Goal: Communication & Community: Answer question/provide support

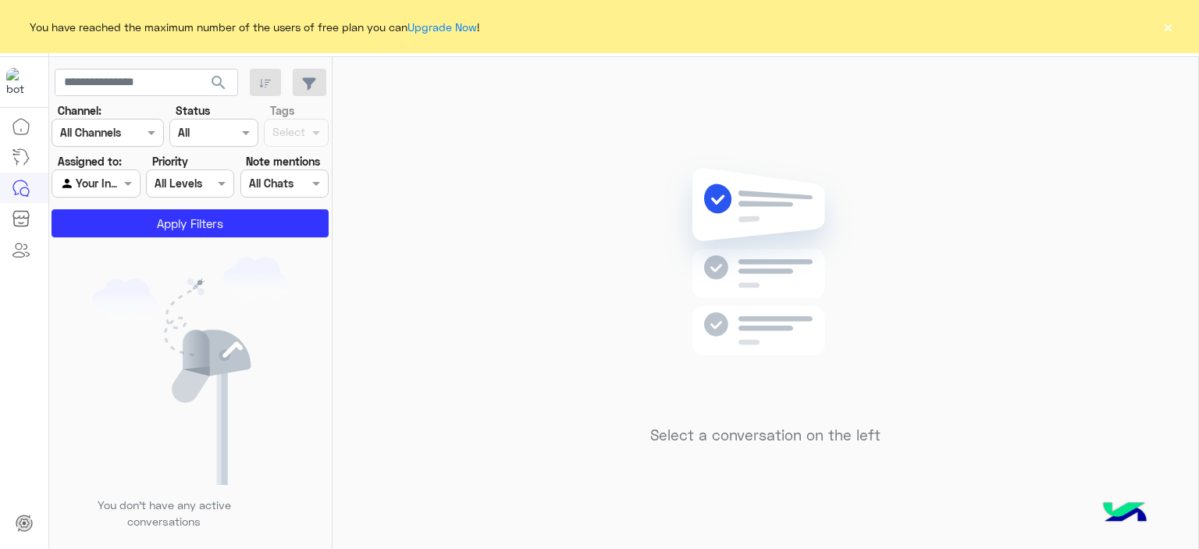
click at [1174, 26] on button "×" at bounding box center [1168, 27] width 16 height 16
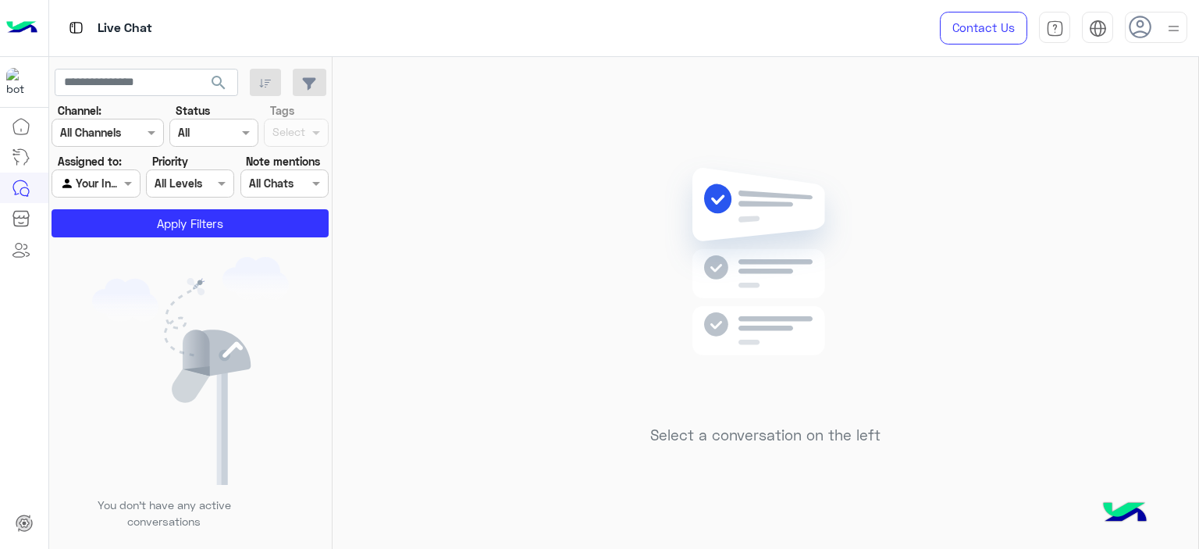
click at [1146, 23] on icon at bounding box center [1140, 27] width 23 height 23
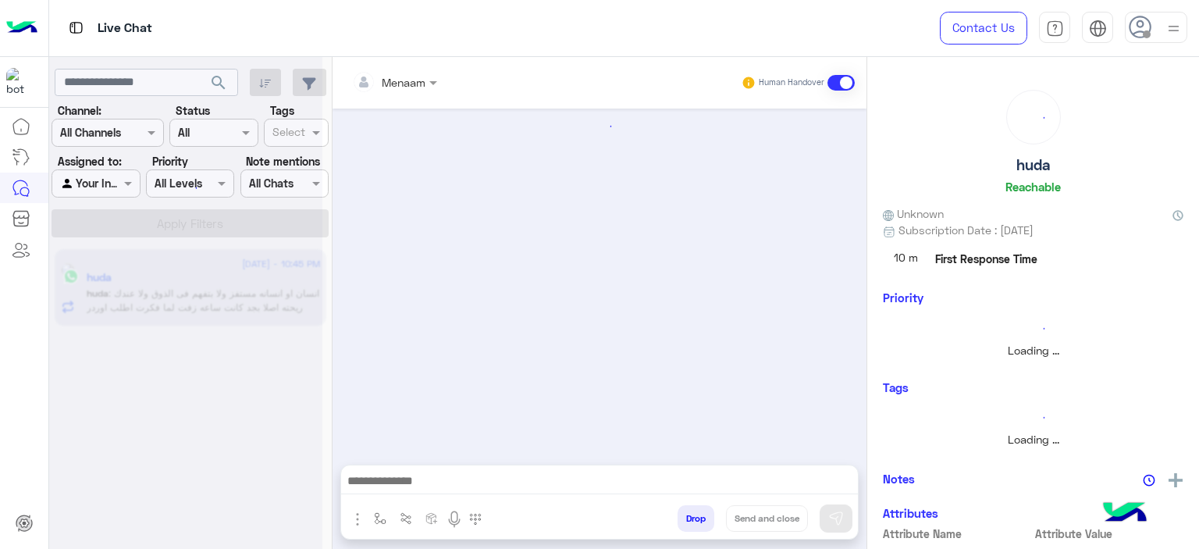
click at [1154, 24] on div at bounding box center [1156, 27] width 62 height 31
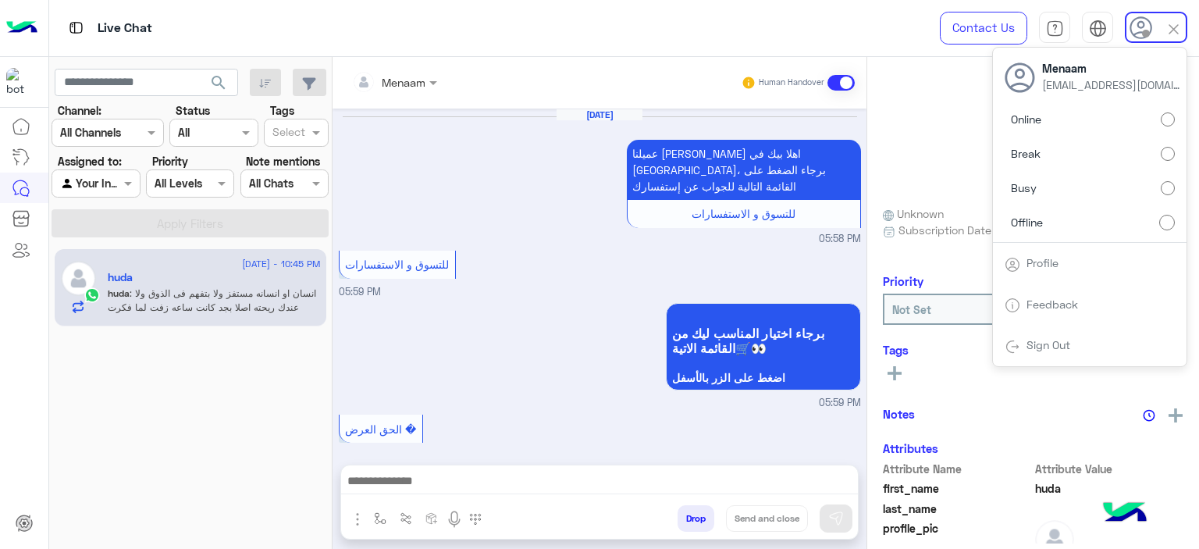
scroll to position [1045, 0]
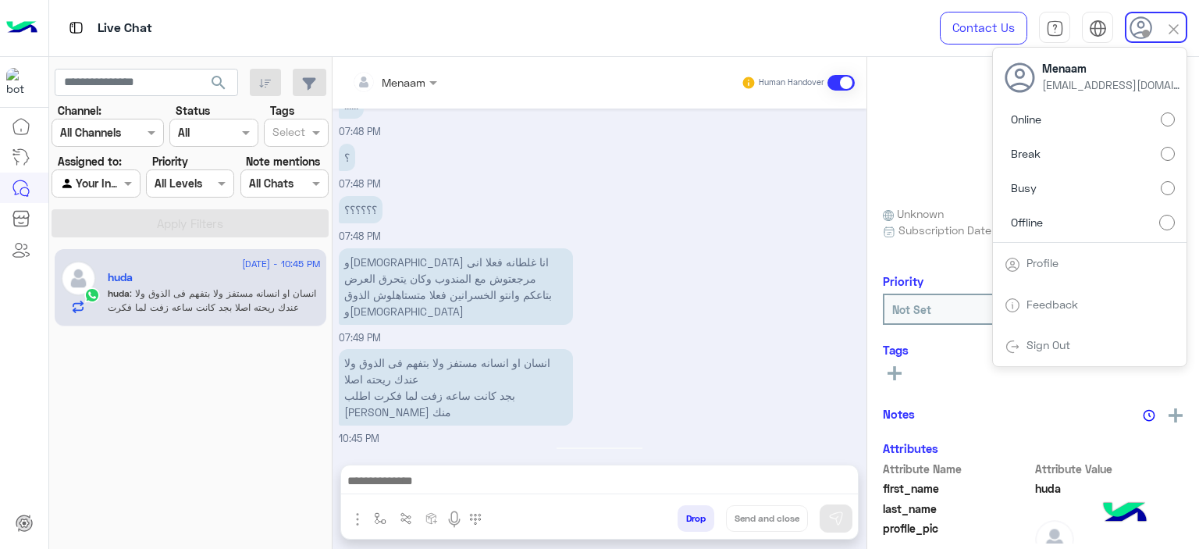
click at [1068, 122] on label "Online" at bounding box center [1090, 119] width 170 height 28
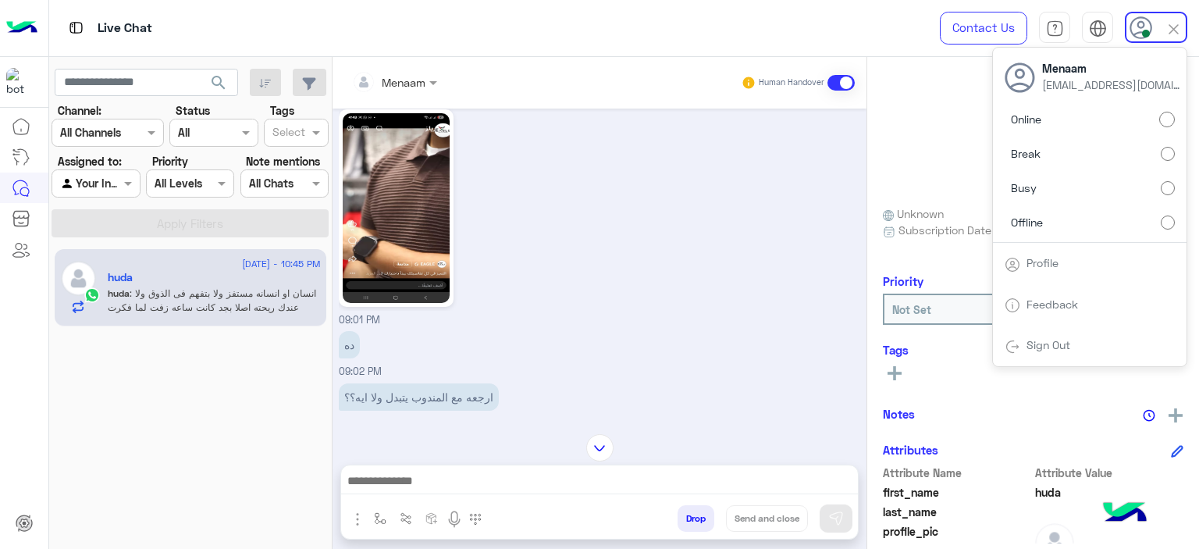
scroll to position [1426, 0]
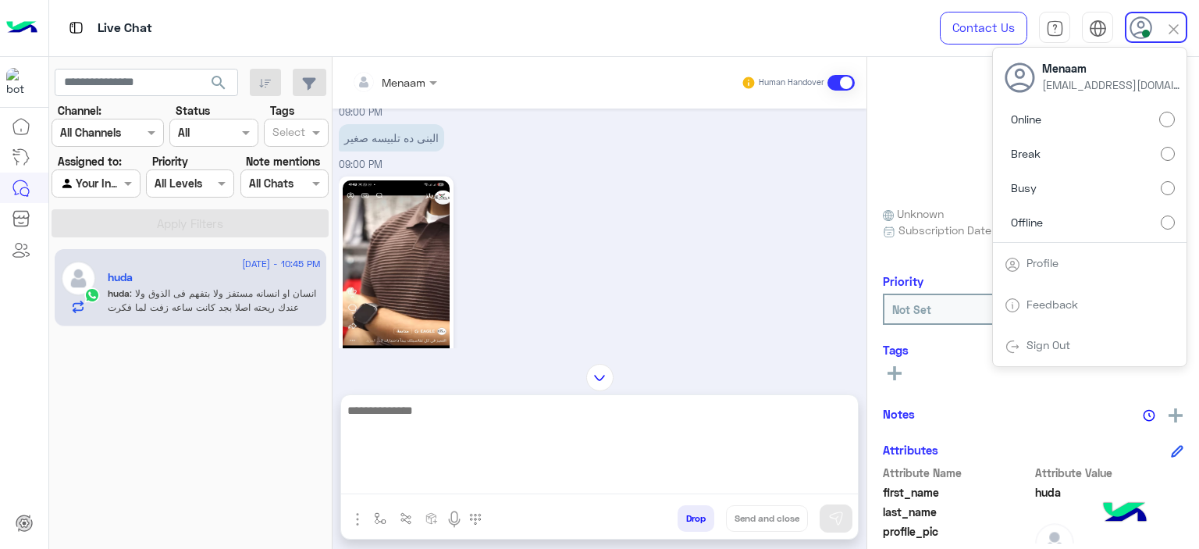
click at [415, 486] on textarea at bounding box center [599, 448] width 517 height 94
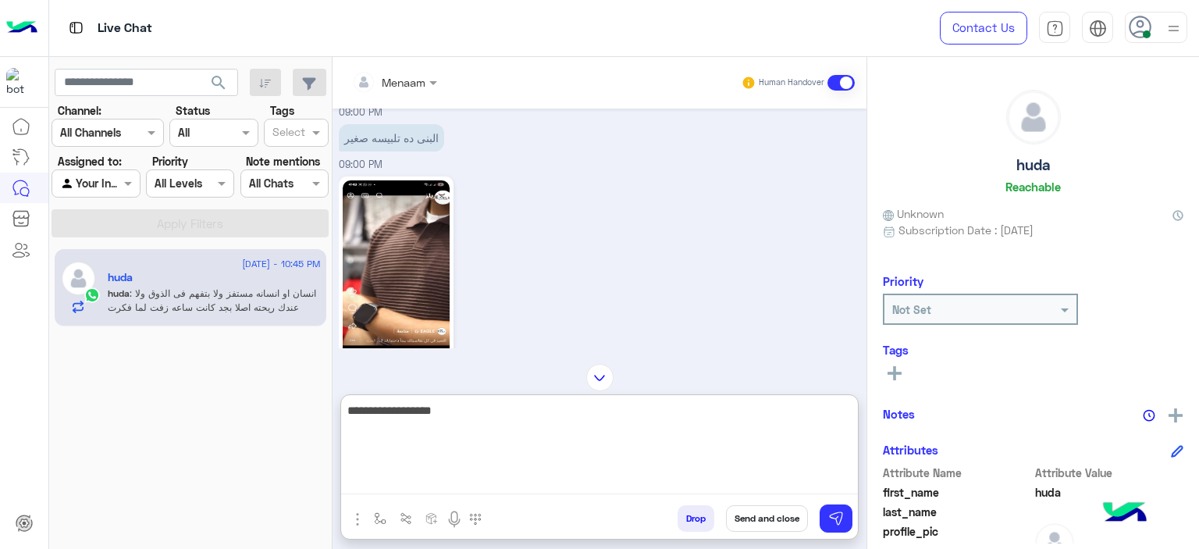
type textarea "**********"
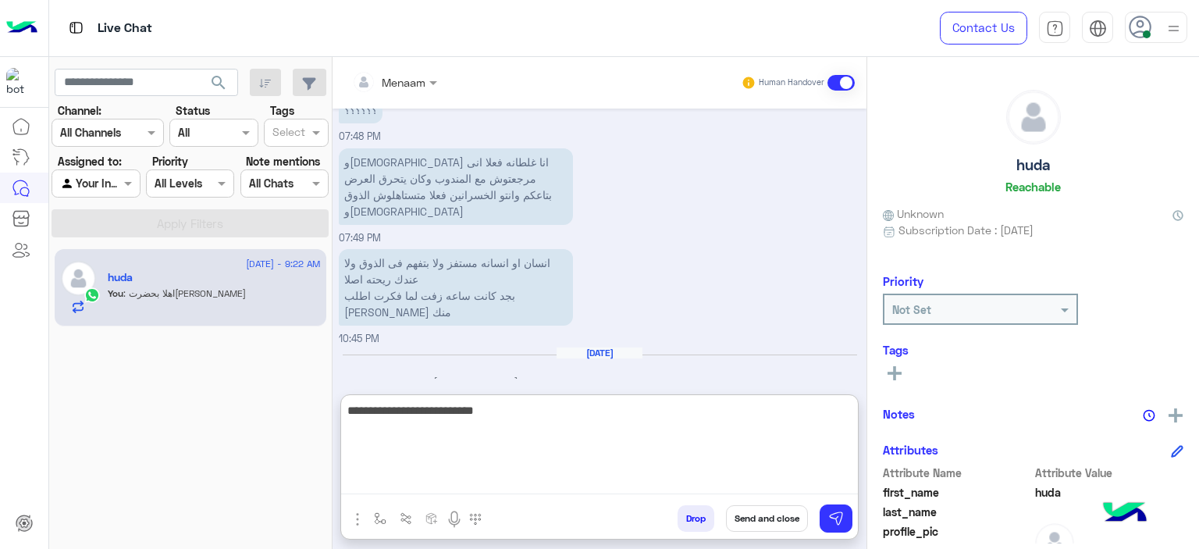
scroll to position [4409, 0]
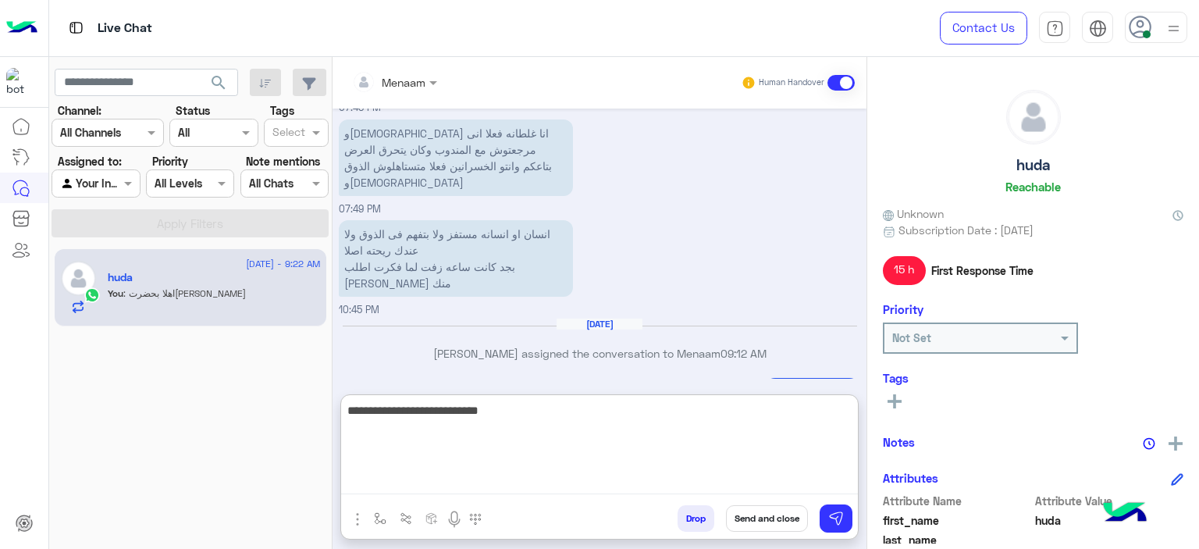
type textarea "**********"
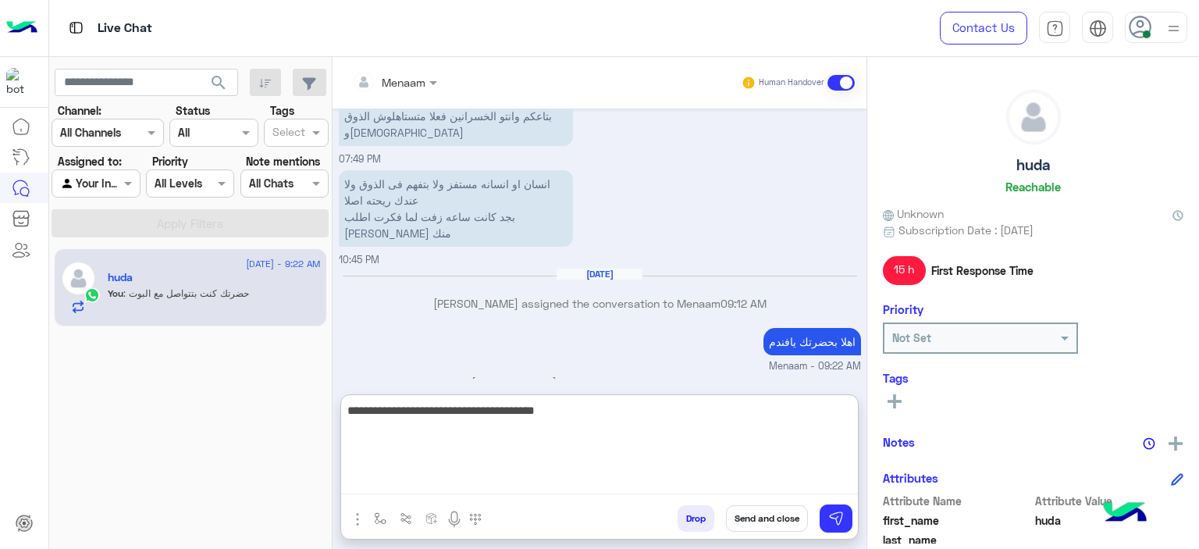
type textarea "**********"
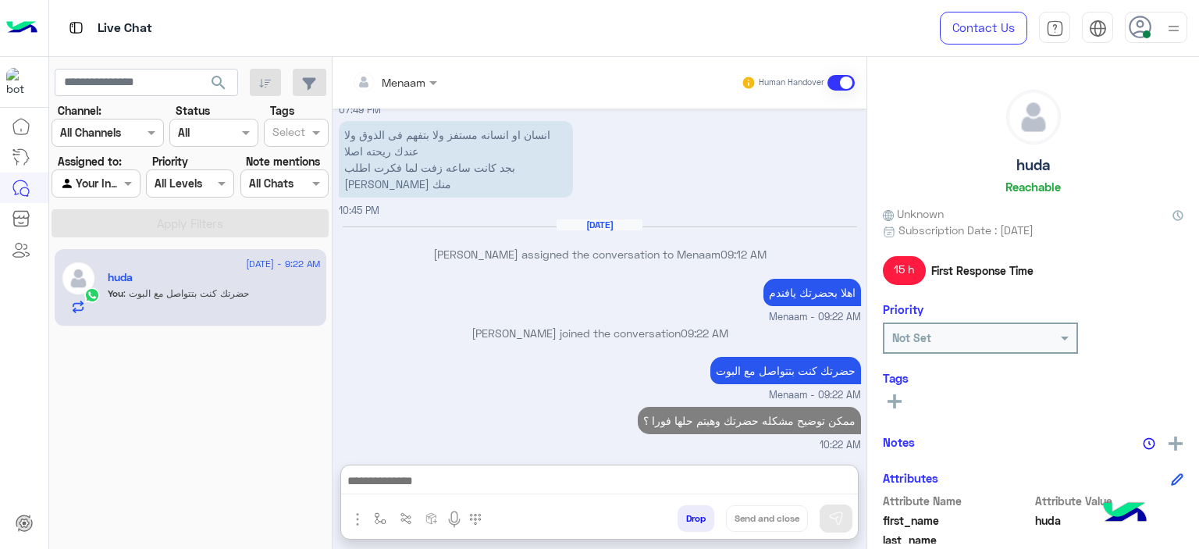
click at [429, 275] on div "اهلا بحضرتك يافندم Menaam - 09:22 AM" at bounding box center [600, 300] width 522 height 50
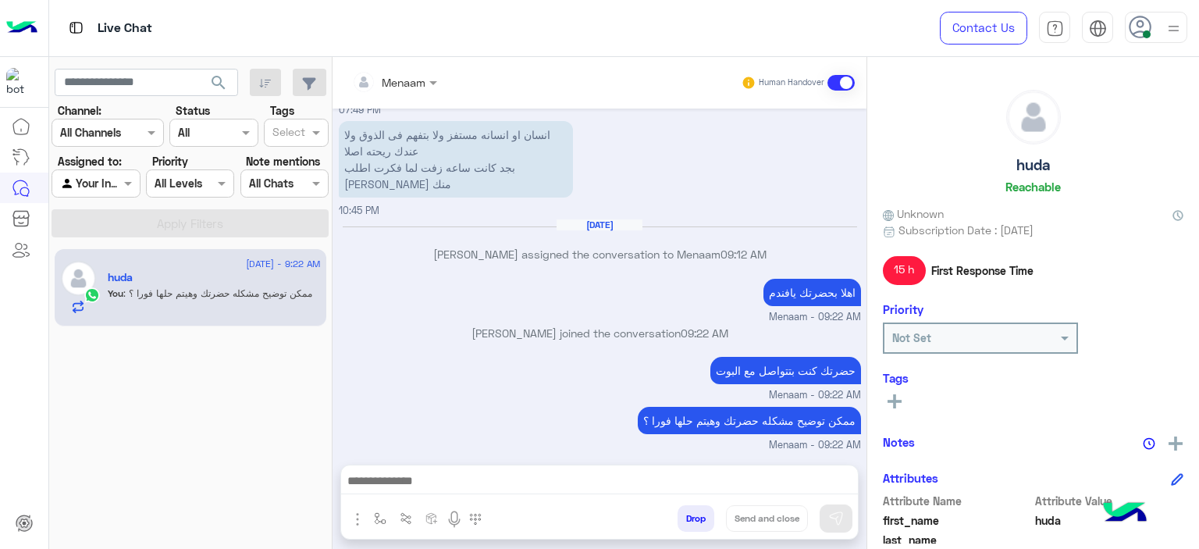
scroll to position [4438, 0]
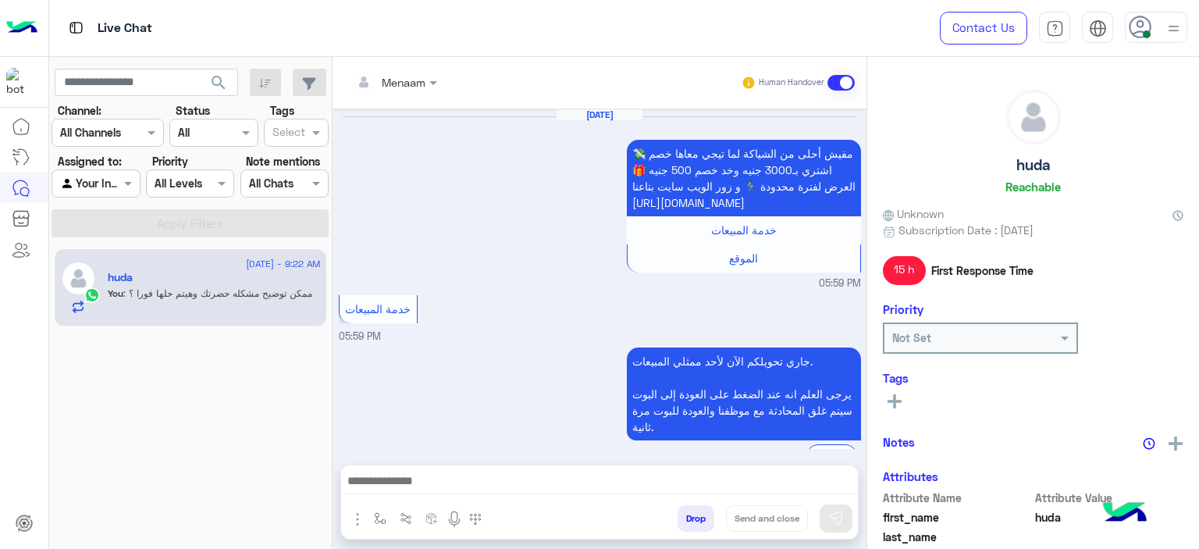
scroll to position [912, 0]
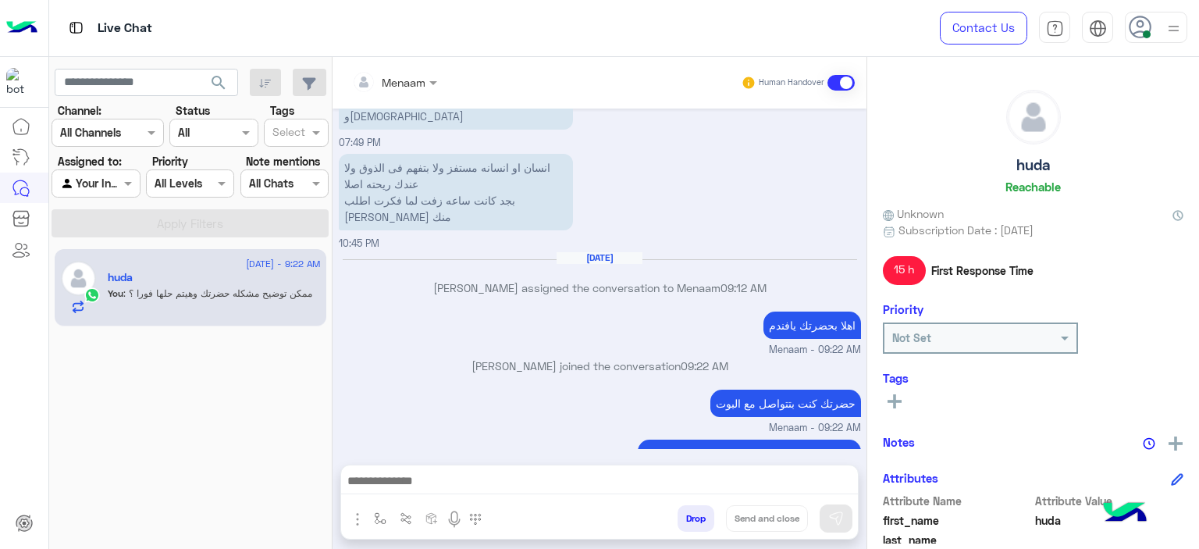
click at [386, 343] on small "Menaam - 09:22 AM" at bounding box center [600, 350] width 522 height 15
click at [270, 287] on span ": ممكن توضيح مشكله حضرتك وهيتم حلها فورا ؟" at bounding box center [217, 293] width 189 height 12
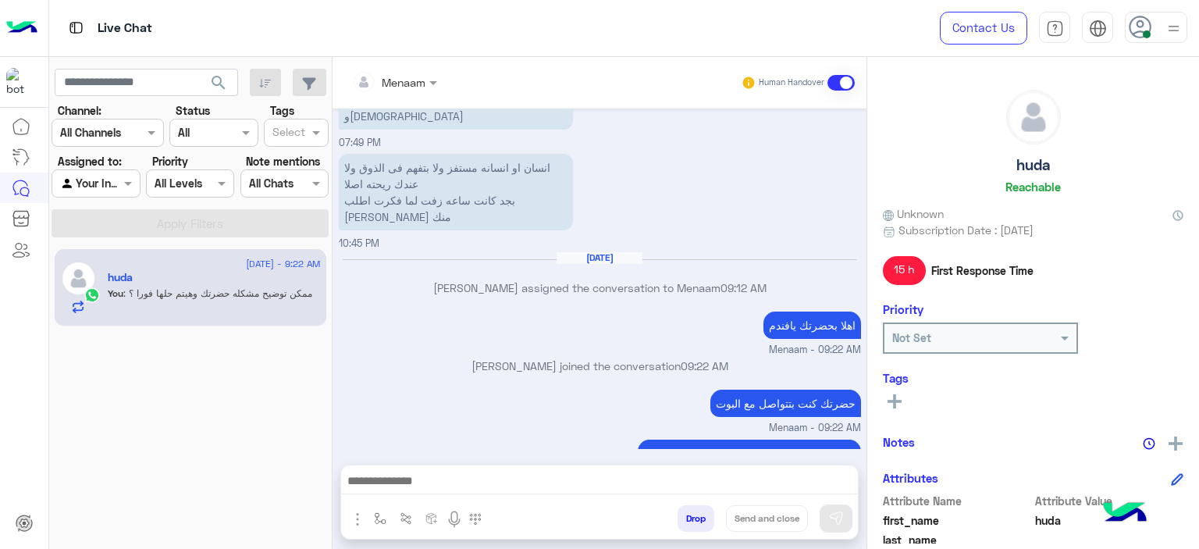
click at [270, 287] on span ": ممكن توضيح مشكله حضرتك وهيتم حلها فورا ؟" at bounding box center [217, 293] width 189 height 12
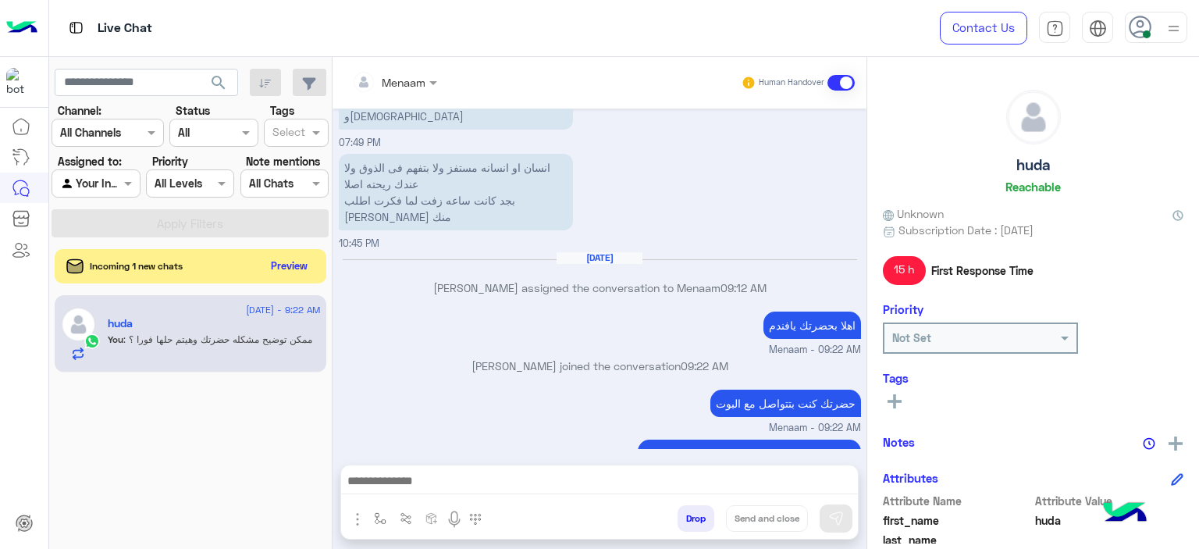
click at [394, 358] on p "Menaam joined the conversation 09:22 AM" at bounding box center [600, 366] width 522 height 16
click at [301, 262] on button "Preview" at bounding box center [290, 265] width 48 height 21
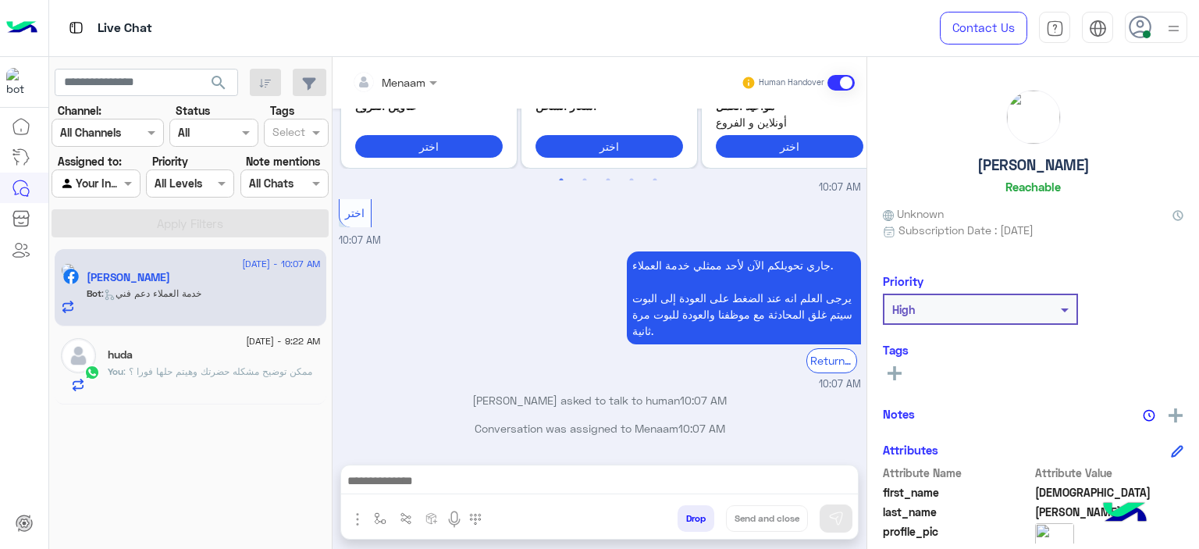
scroll to position [3934, 0]
click at [394, 337] on div "جاري تحويلكم الآن لأحد ممثلي خدمة العملاء. يرجى العلم انه عند الضغط على العودة …" at bounding box center [600, 320] width 522 height 144
click at [456, 404] on p "Mohammed Abd Elhalim asked to talk to human 10:07 AM" at bounding box center [600, 400] width 522 height 16
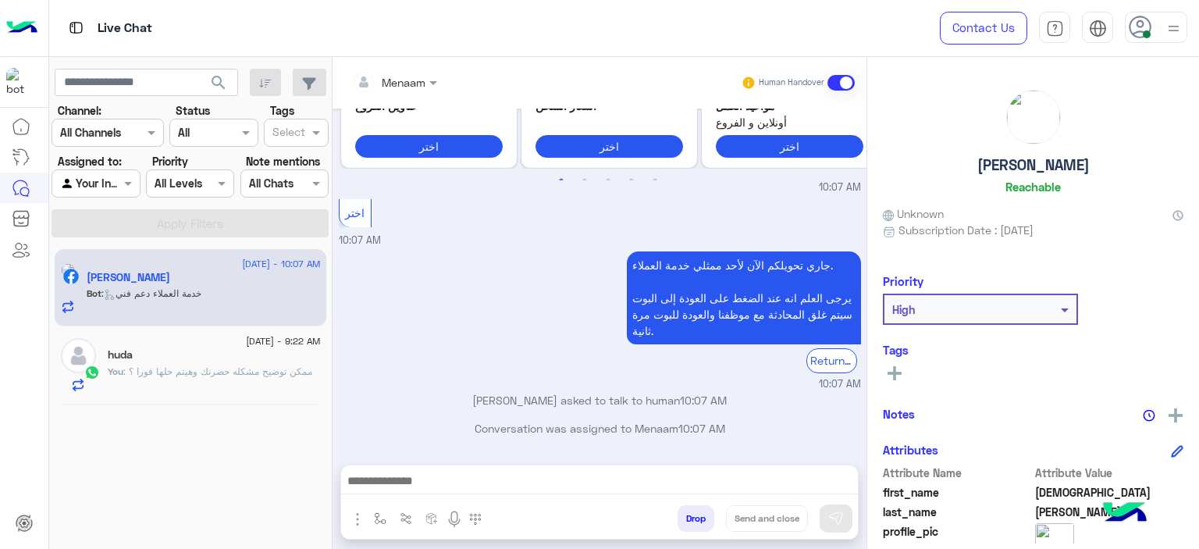
click at [456, 404] on p "Mohammed Abd Elhalim asked to talk to human 10:07 AM" at bounding box center [600, 400] width 522 height 16
click at [501, 429] on p "Conversation was assigned to Menaam 10:07 AM" at bounding box center [600, 428] width 522 height 16
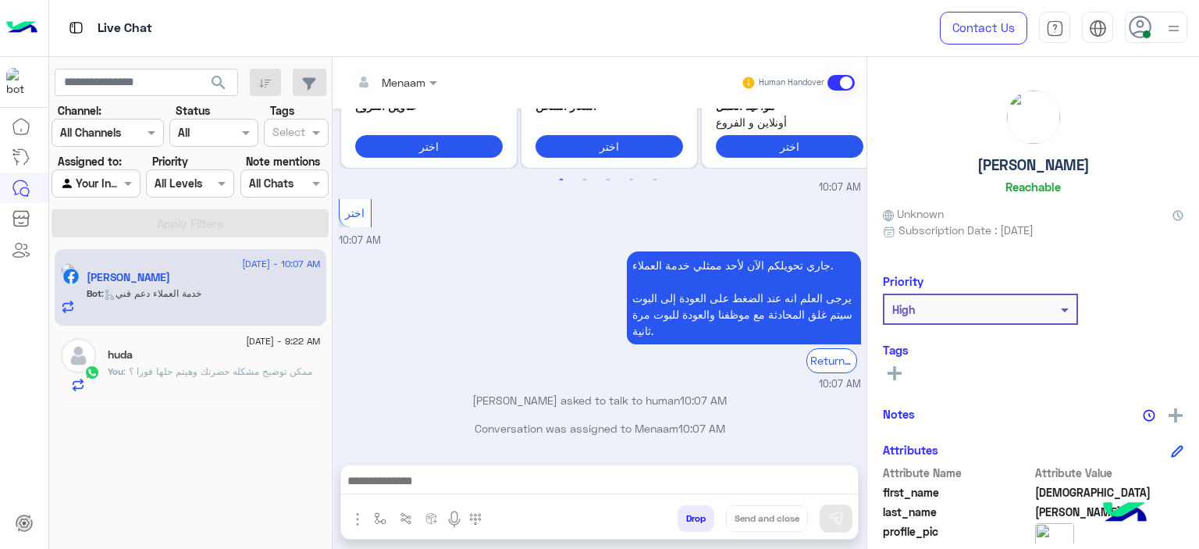
click at [547, 383] on small "10:07 AM" at bounding box center [600, 384] width 522 height 15
click at [522, 399] on p "Mohammed Abd Elhalim asked to talk to human 10:07 AM" at bounding box center [600, 400] width 522 height 16
click at [500, 427] on p "Conversation was assigned to Menaam 10:07 AM" at bounding box center [600, 428] width 522 height 16
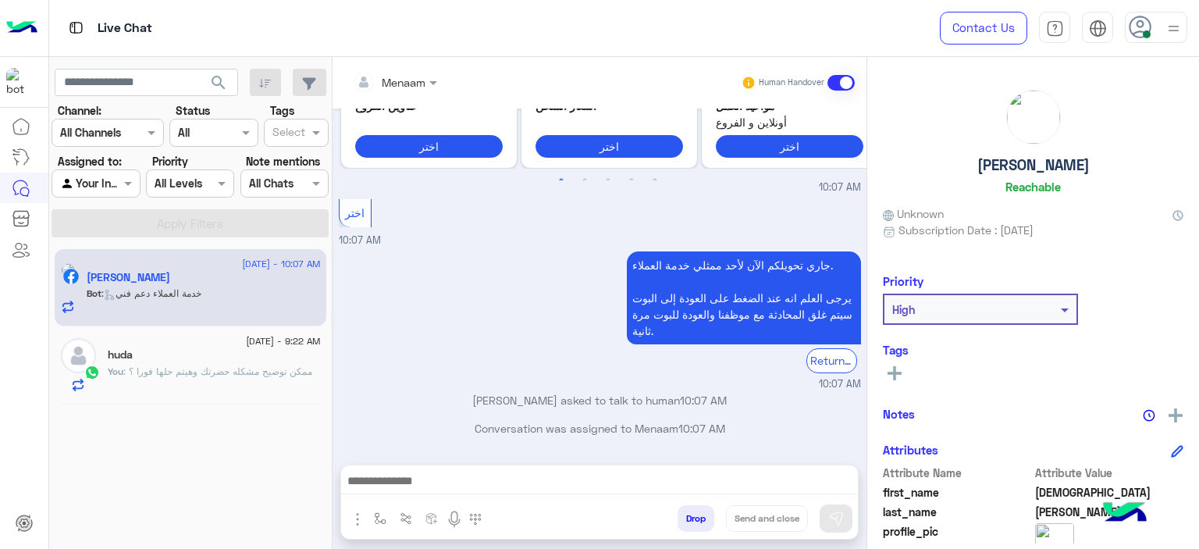
click at [500, 427] on p "Conversation was assigned to Menaam 10:07 AM" at bounding box center [600, 428] width 522 height 16
click at [493, 408] on p "Mohammed Abd Elhalim asked to talk to human 10:07 AM" at bounding box center [600, 400] width 522 height 16
click at [479, 400] on p "Mohammed Abd Elhalim asked to talk to human 10:07 AM" at bounding box center [600, 400] width 522 height 16
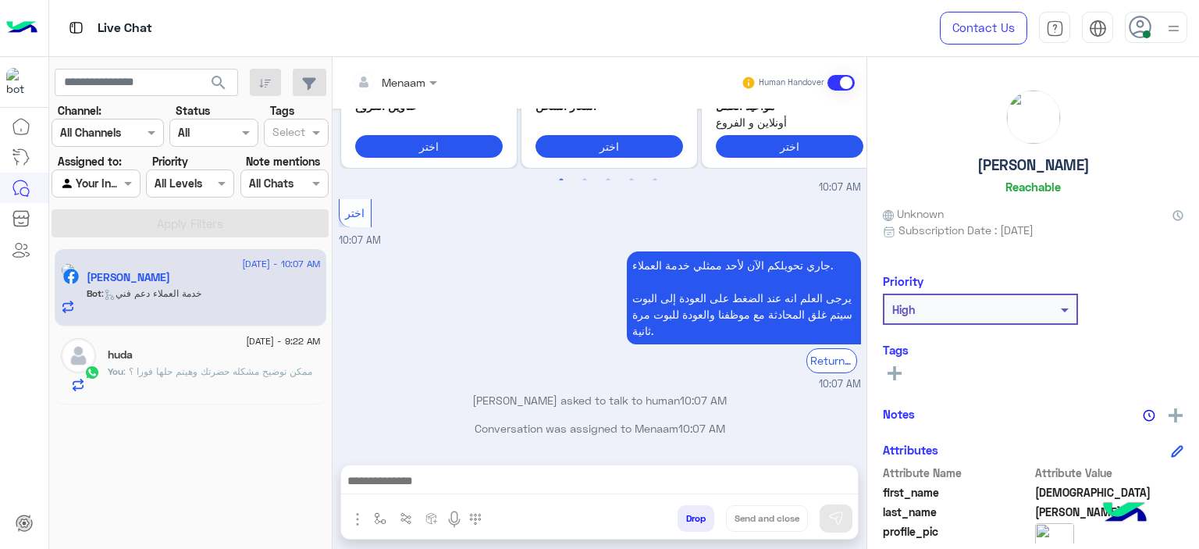
click at [479, 400] on p "Mohammed Abd Elhalim asked to talk to human 10:07 AM" at bounding box center [600, 400] width 522 height 16
click at [482, 435] on p "Conversation was assigned to Menaam 10:07 AM" at bounding box center [600, 428] width 522 height 16
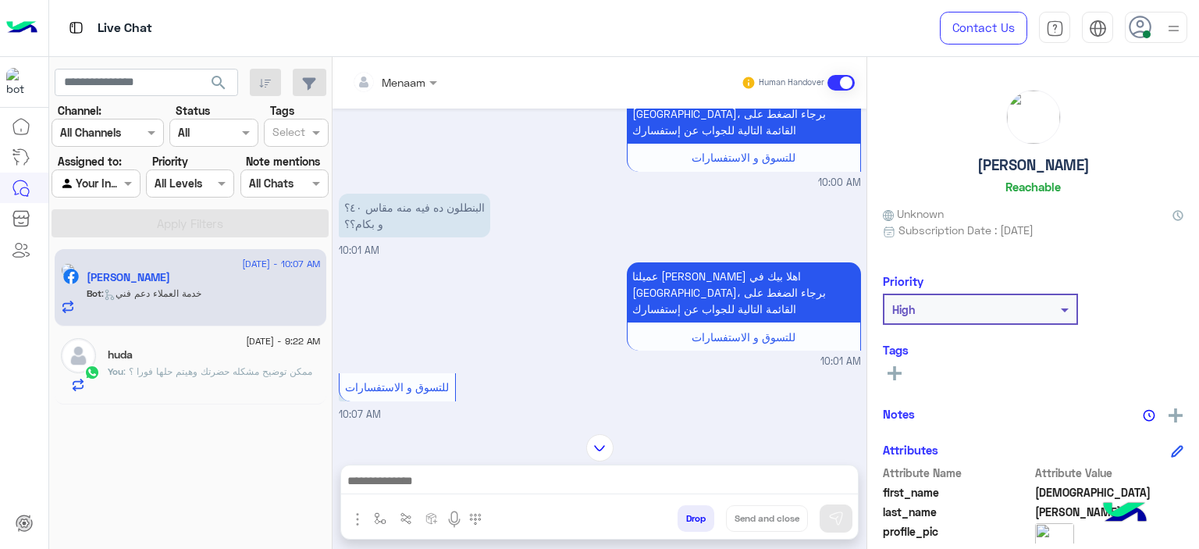
scroll to position [3153, 0]
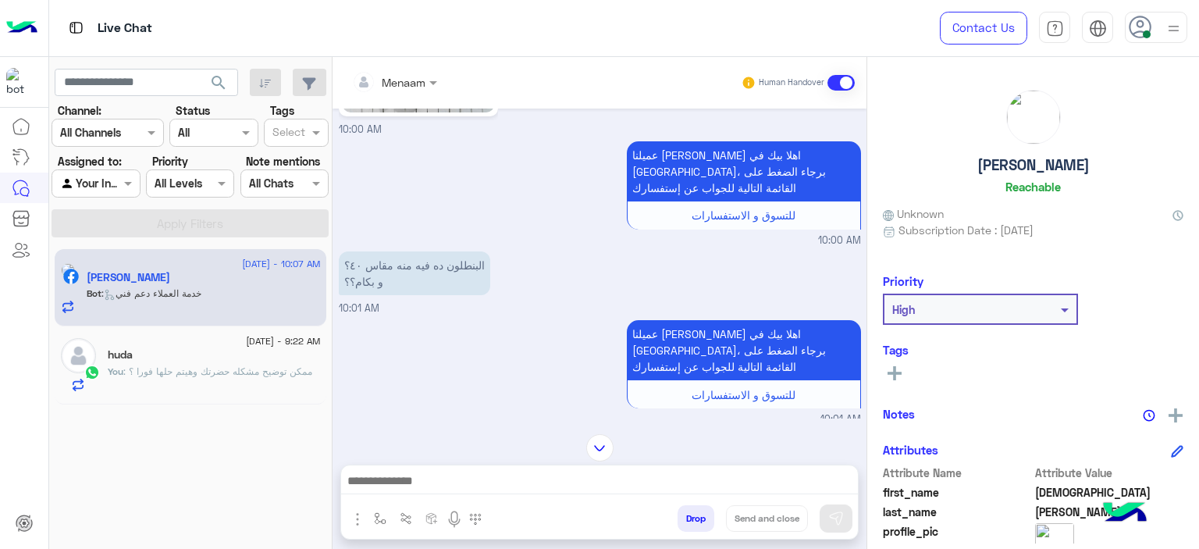
click at [419, 295] on p "البنطلون ده فيه منه مقاس ٤٠؟ و بكام؟؟" at bounding box center [414, 273] width 151 height 44
drag, startPoint x: 419, startPoint y: 332, endPoint x: 409, endPoint y: 343, distance: 14.9
click at [409, 295] on p "البنطلون ده فيه منه مقاس ٤٠؟ و بكام؟؟" at bounding box center [414, 273] width 151 height 44
click at [428, 246] on div "عميلنا العزيز Mohammed اهلا بيك في إيجل، برجاء الضغط على القائمة التالية للجواب…" at bounding box center [600, 192] width 522 height 111
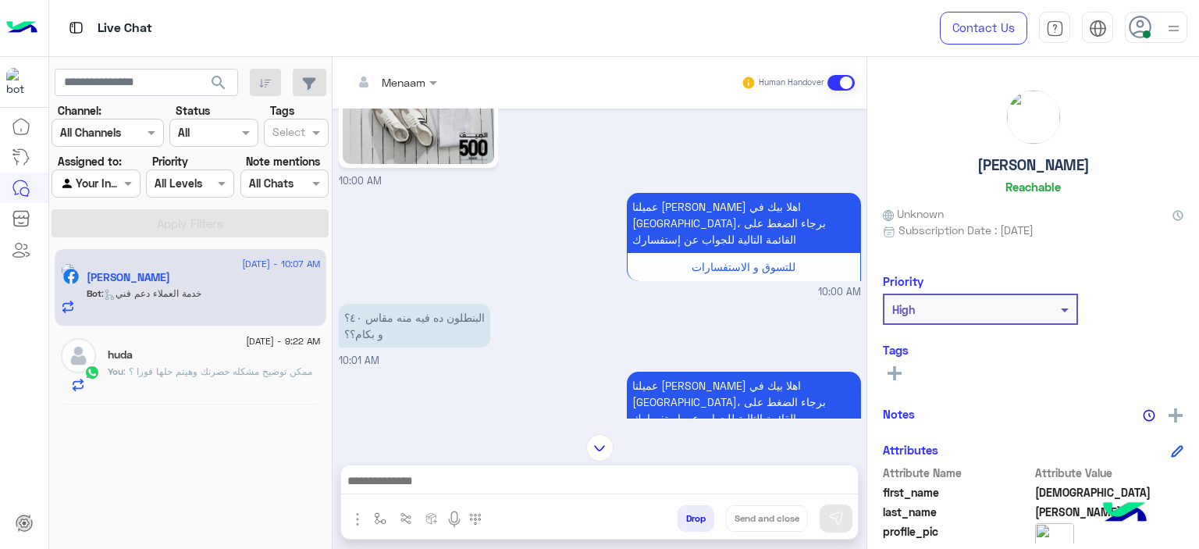
scroll to position [7467, 0]
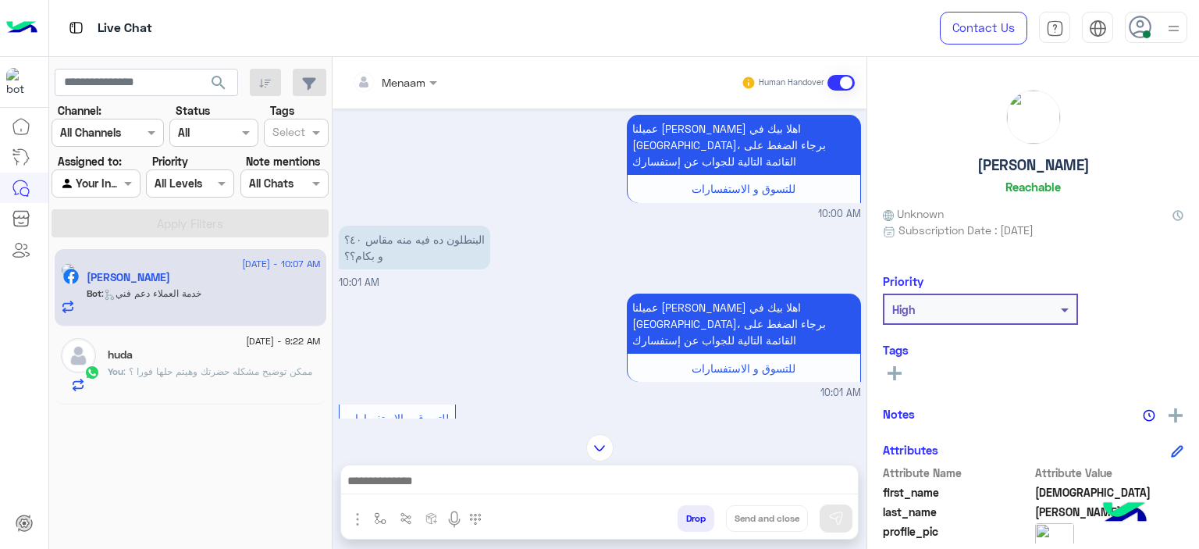
click at [436, 269] on p "البنطلون ده فيه منه مقاس ٤٠؟ و بكام؟؟" at bounding box center [414, 248] width 151 height 44
click at [437, 269] on p "البنطلون ده فيه منه مقاس ٤٠؟ و بكام؟؟" at bounding box center [414, 248] width 151 height 44
drag, startPoint x: 437, startPoint y: 326, endPoint x: 444, endPoint y: 352, distance: 27.5
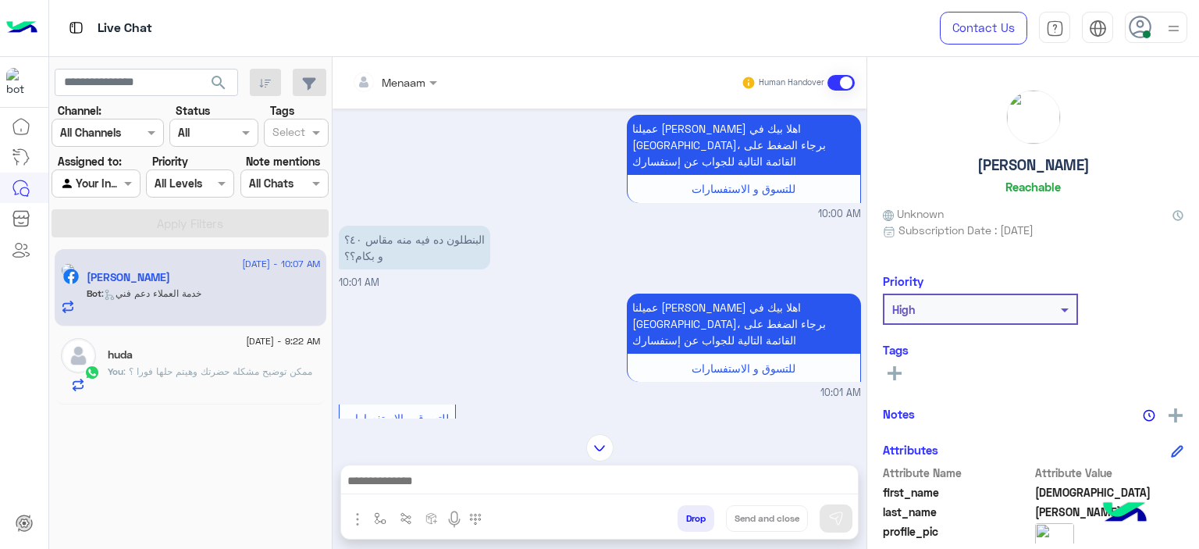
click at [444, 269] on p "البنطلون ده فيه منه مقاس ٤٠؟ و بكام؟؟" at bounding box center [414, 248] width 151 height 44
drag, startPoint x: 378, startPoint y: 278, endPoint x: 378, endPoint y: 287, distance: 8.6
click at [378, 222] on div "عميلنا العزيز Mohammed اهلا بيك في إيجل، برجاء الضغط على القائمة التالية للجواب…" at bounding box center [600, 166] width 522 height 111
click at [368, 269] on p "البنطلون ده فيه منه مقاس ٤٠؟ و بكام؟؟" at bounding box center [414, 248] width 151 height 44
click at [369, 269] on p "البنطلون ده فيه منه مقاس ٤٠؟ و بكام؟؟" at bounding box center [414, 248] width 151 height 44
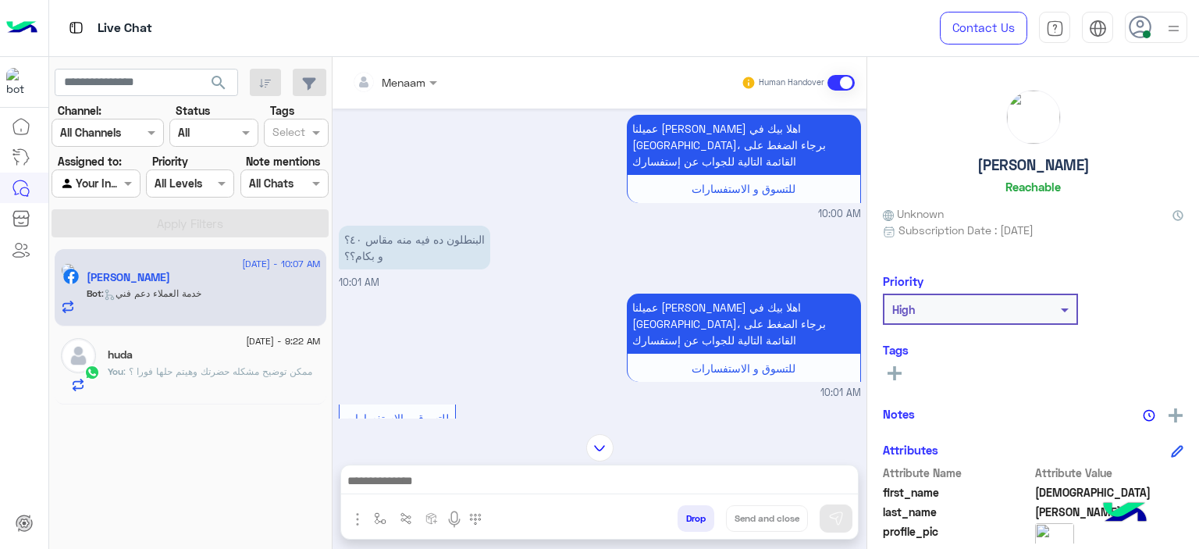
drag, startPoint x: 369, startPoint y: 327, endPoint x: 412, endPoint y: 337, distance: 44.7
click at [412, 269] on p "البنطلون ده فيه منه مقاس ٤٠؟ و بكام؟؟" at bounding box center [414, 248] width 151 height 44
click at [486, 222] on div "عميلنا العزيز Mohammed اهلا بيك في إيجل، برجاء الضغط على القائمة التالية للجواب…" at bounding box center [600, 166] width 522 height 111
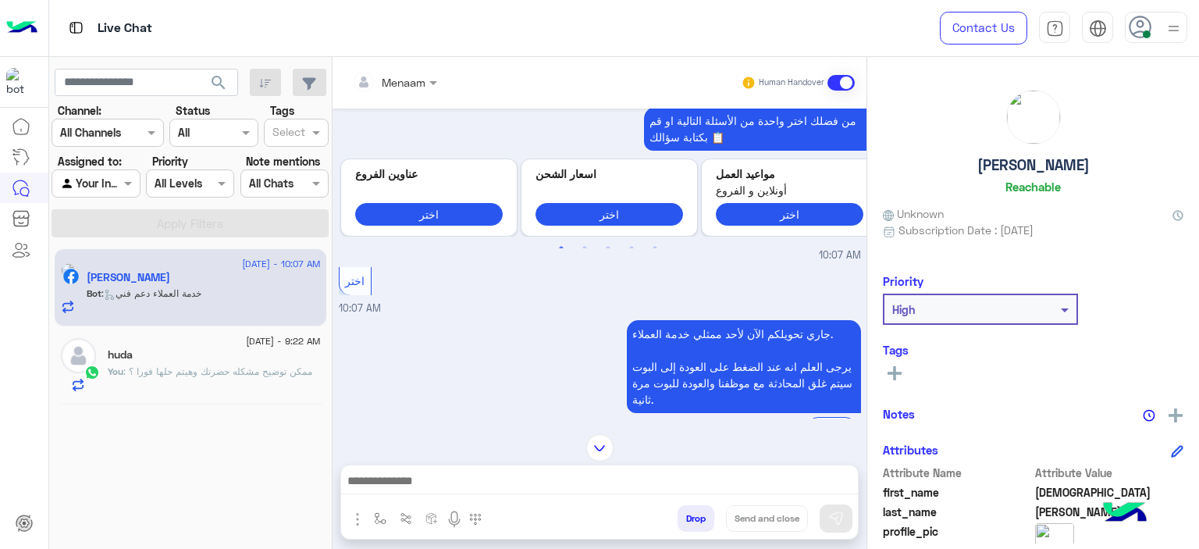
scroll to position [8248, 0]
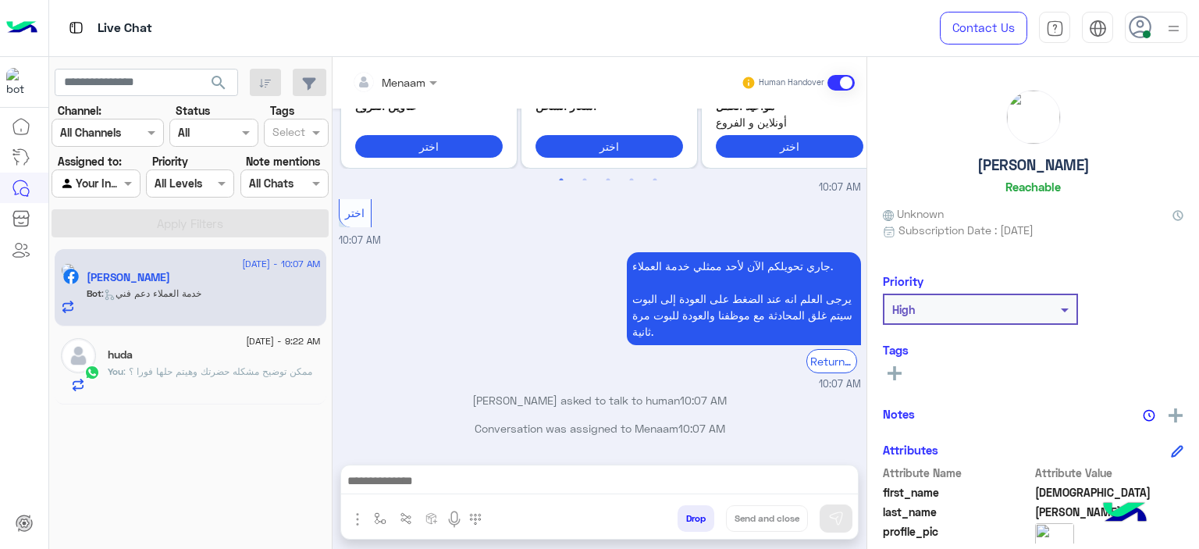
click at [258, 373] on span ": ممكن توضيح مشكله حضرتك وهيتم حلها فورا ؟" at bounding box center [217, 371] width 189 height 12
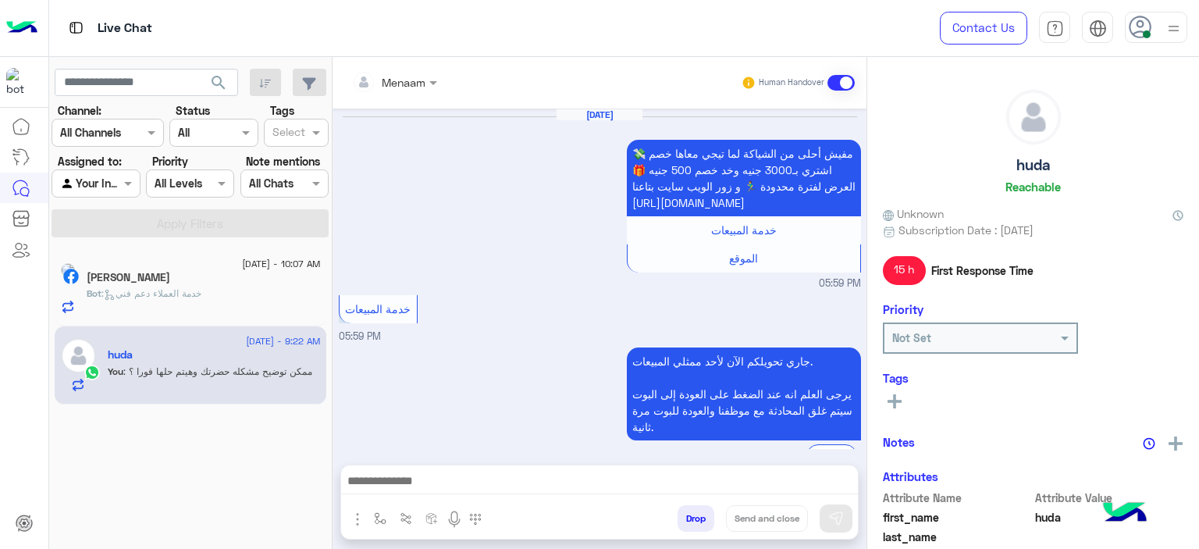
scroll to position [912, 0]
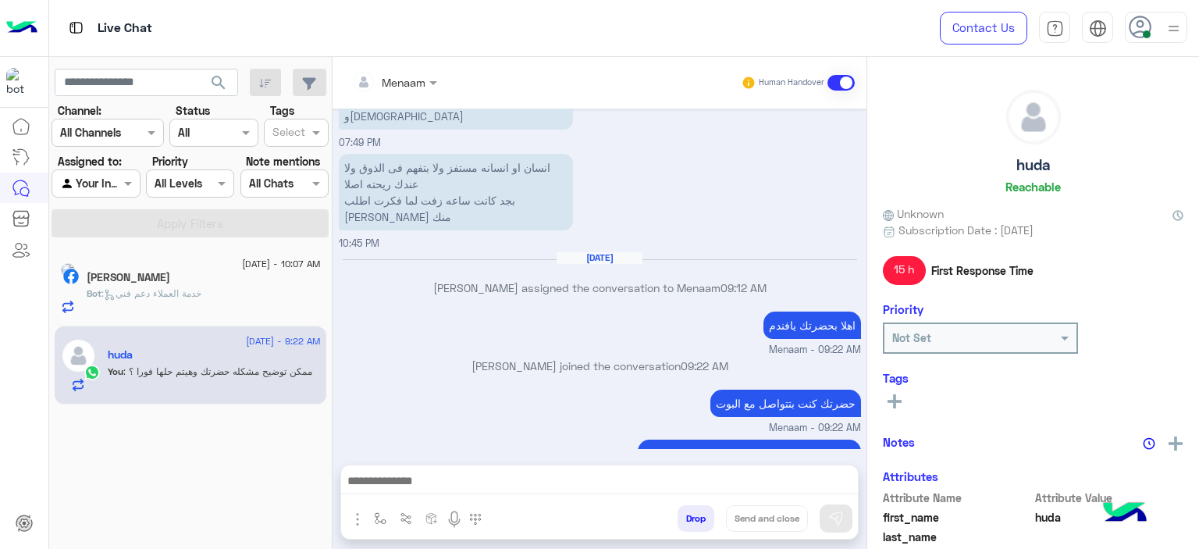
click at [155, 275] on h5 "Mohammed Abd Elhalim" at bounding box center [129, 277] width 84 height 13
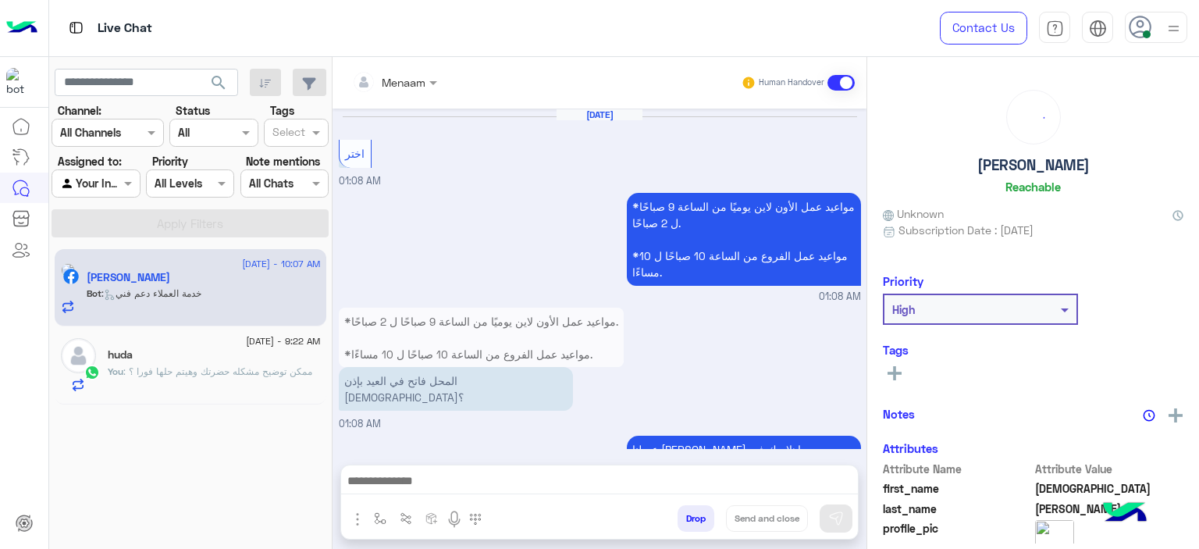
scroll to position [1766, 0]
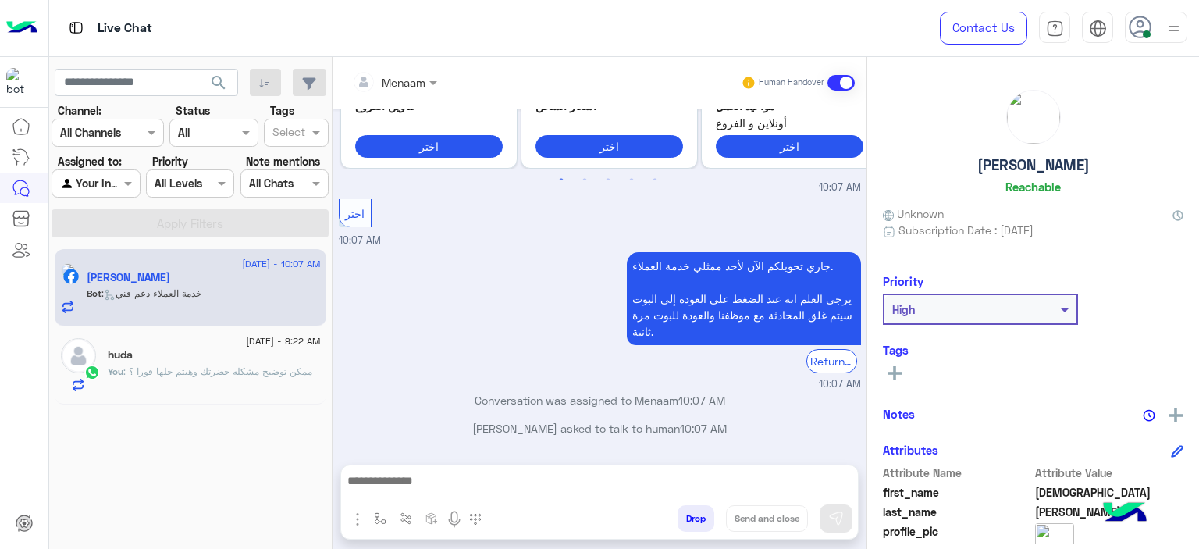
click at [238, 370] on span ": ممكن توضيح مشكله حضرتك وهيتم حلها فورا ؟" at bounding box center [217, 371] width 189 height 12
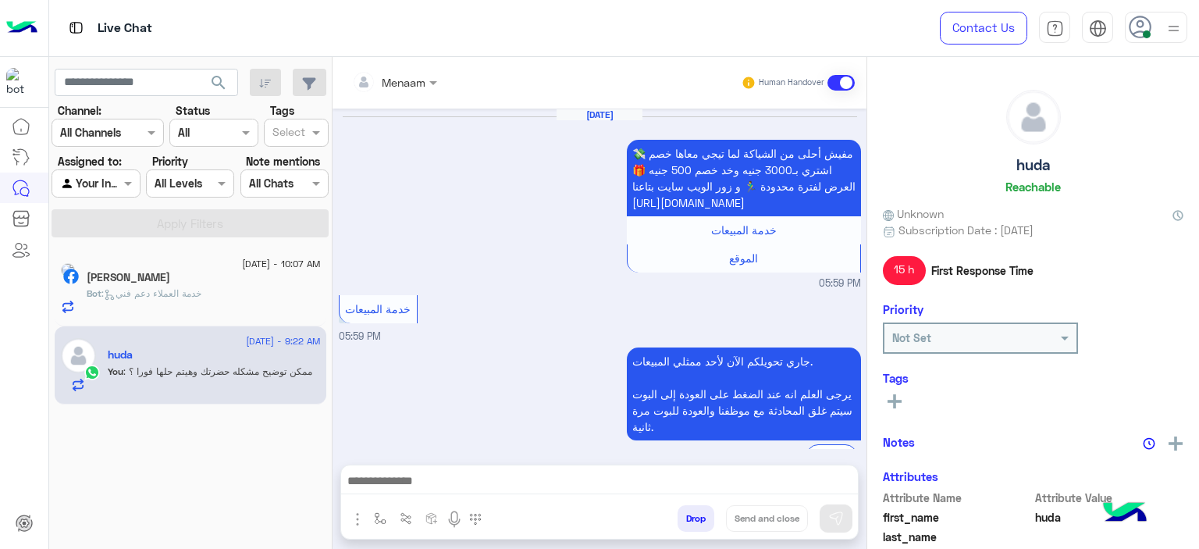
scroll to position [912, 0]
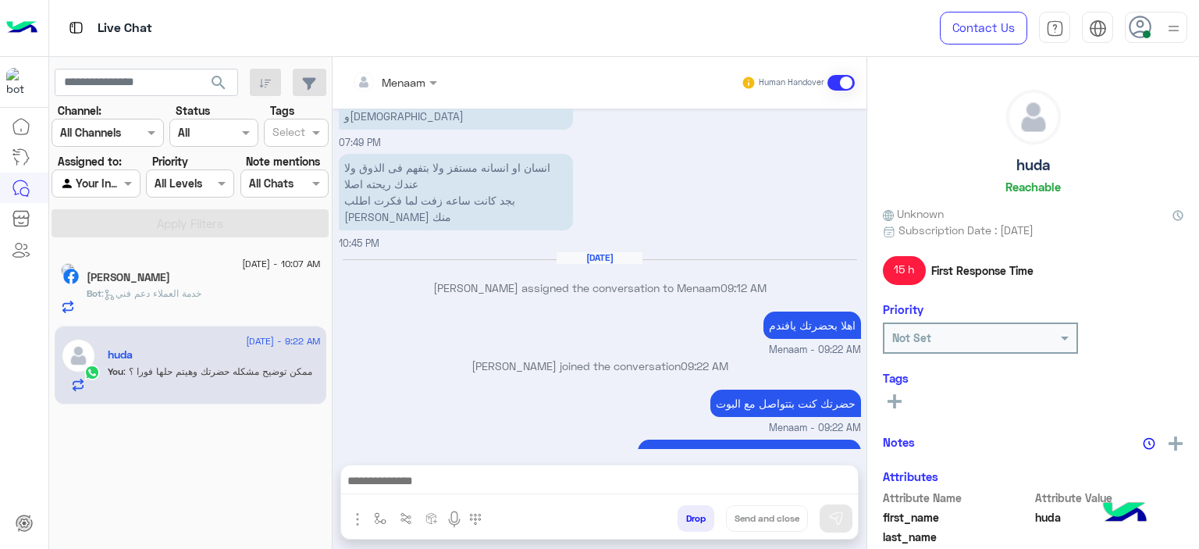
click at [228, 283] on div "Mohammed Abd Elhalim" at bounding box center [204, 279] width 234 height 16
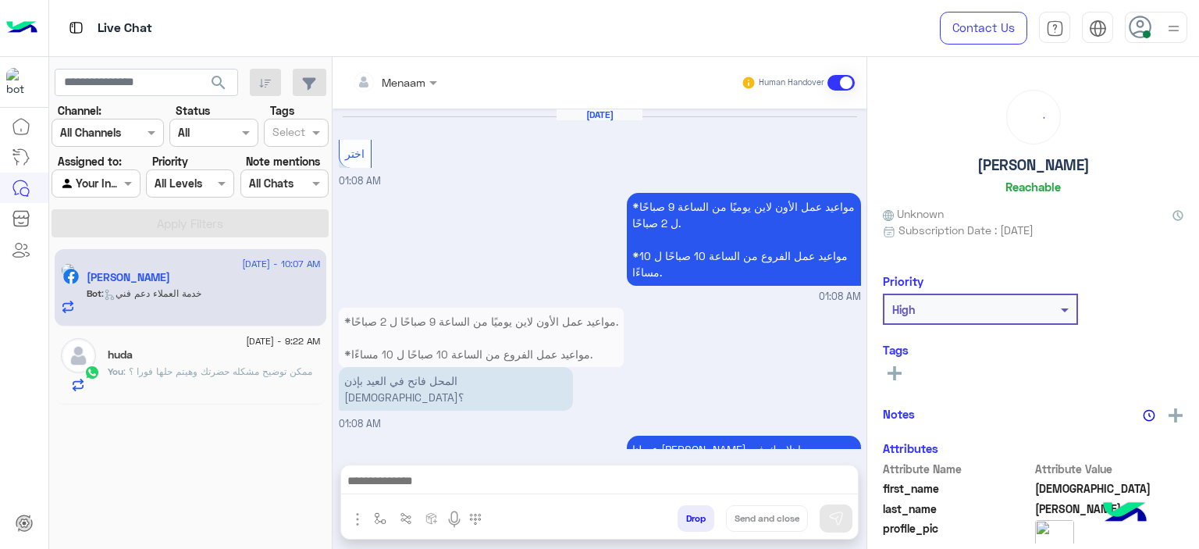
scroll to position [1766, 0]
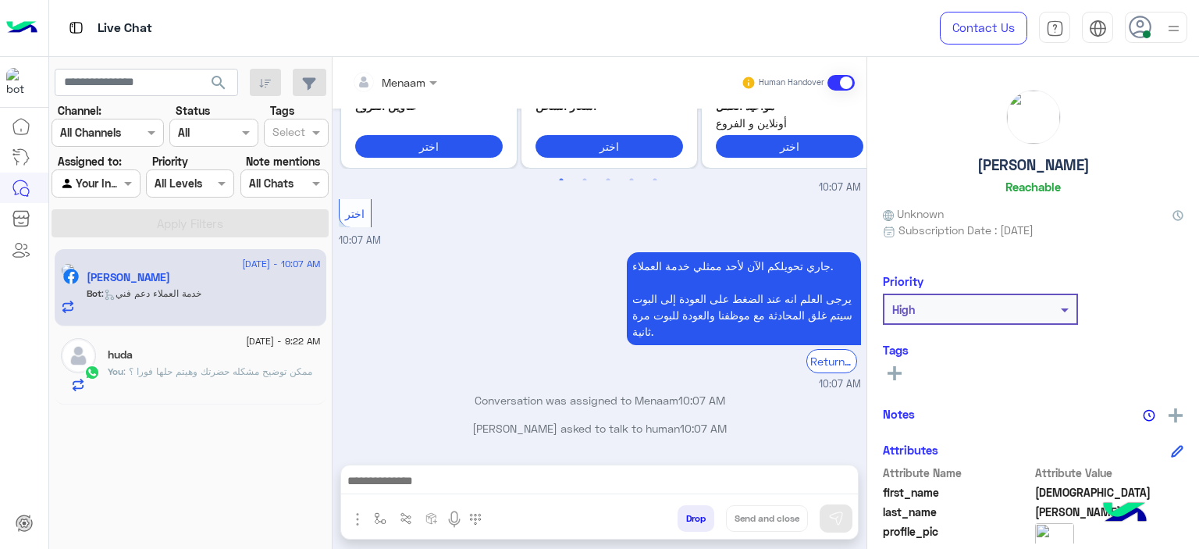
click at [234, 357] on div "huda" at bounding box center [214, 356] width 213 height 16
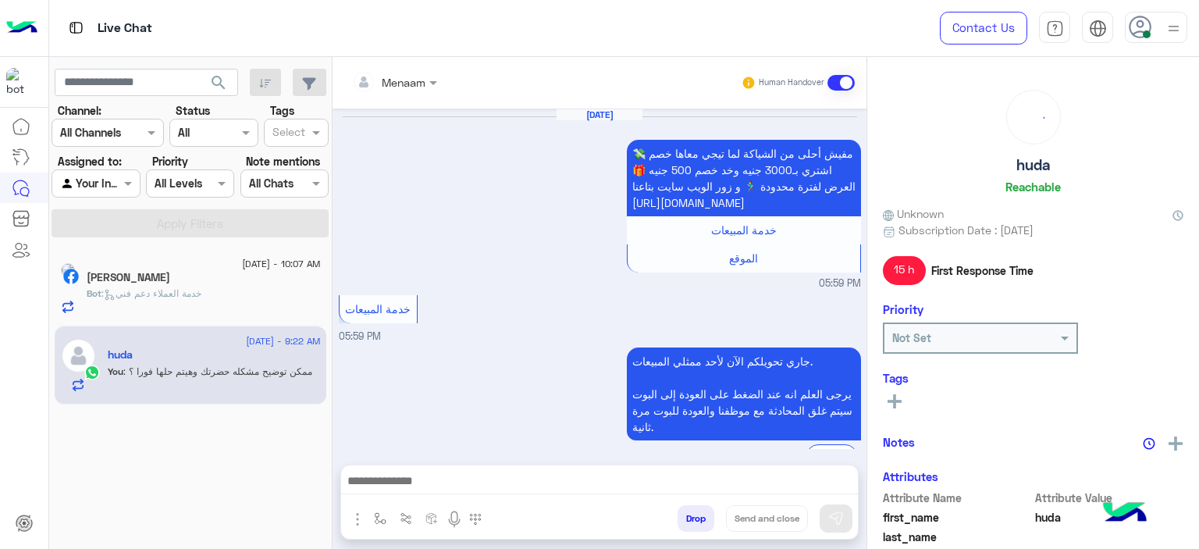
scroll to position [912, 0]
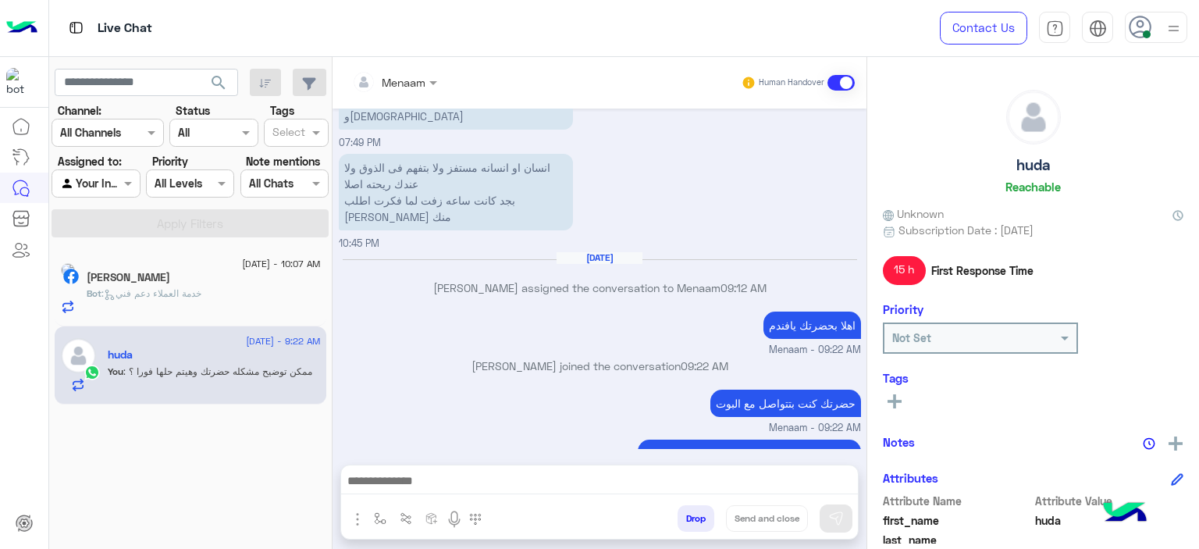
click at [190, 287] on p "Bot : خدمة العملاء دعم فني" at bounding box center [144, 294] width 115 height 14
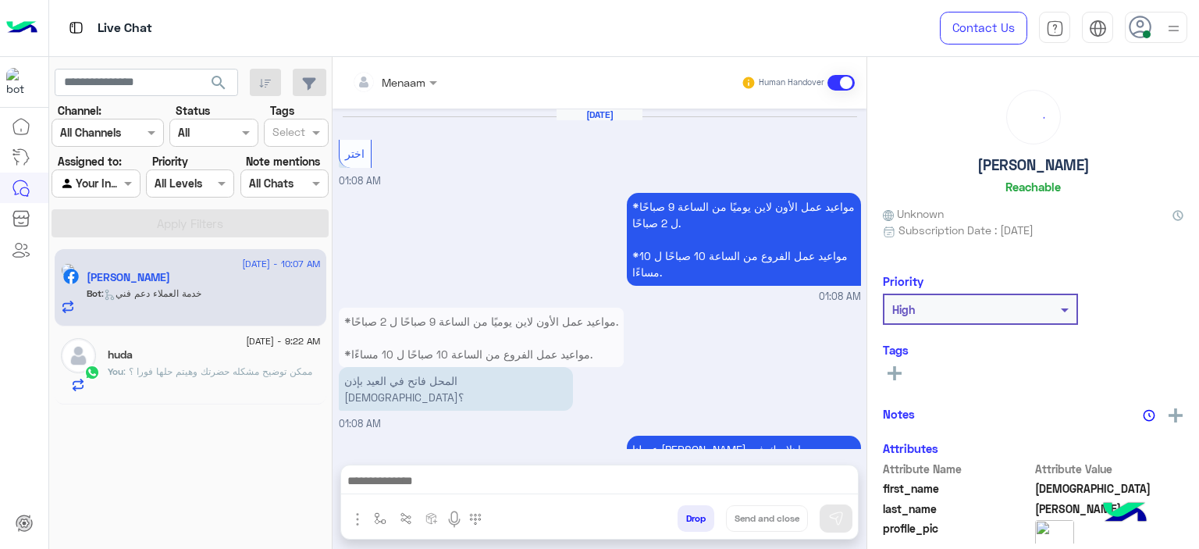
scroll to position [1766, 0]
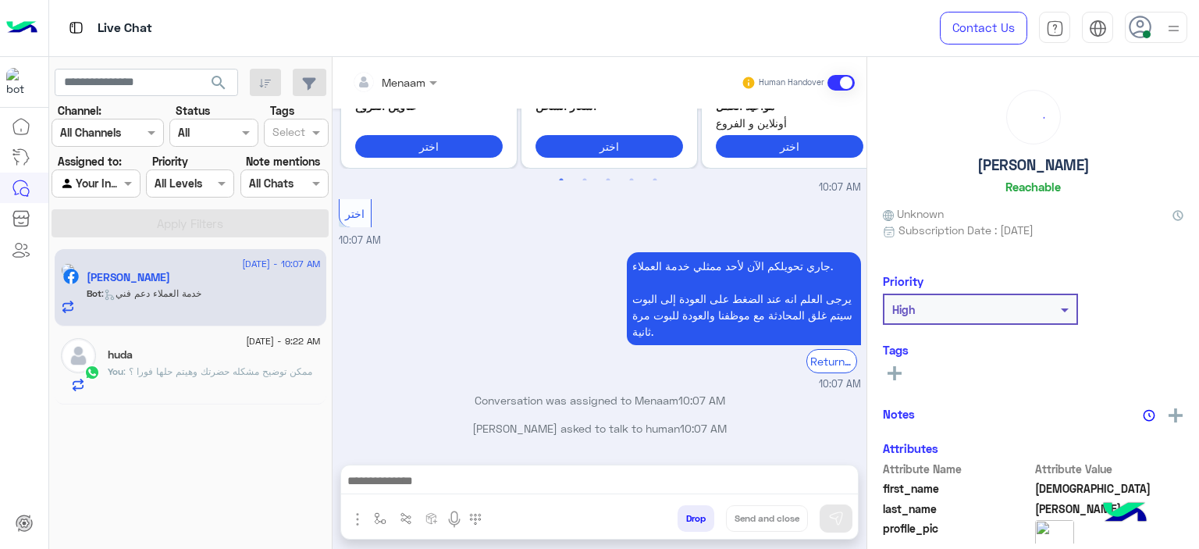
click at [218, 354] on div "huda" at bounding box center [214, 356] width 213 height 16
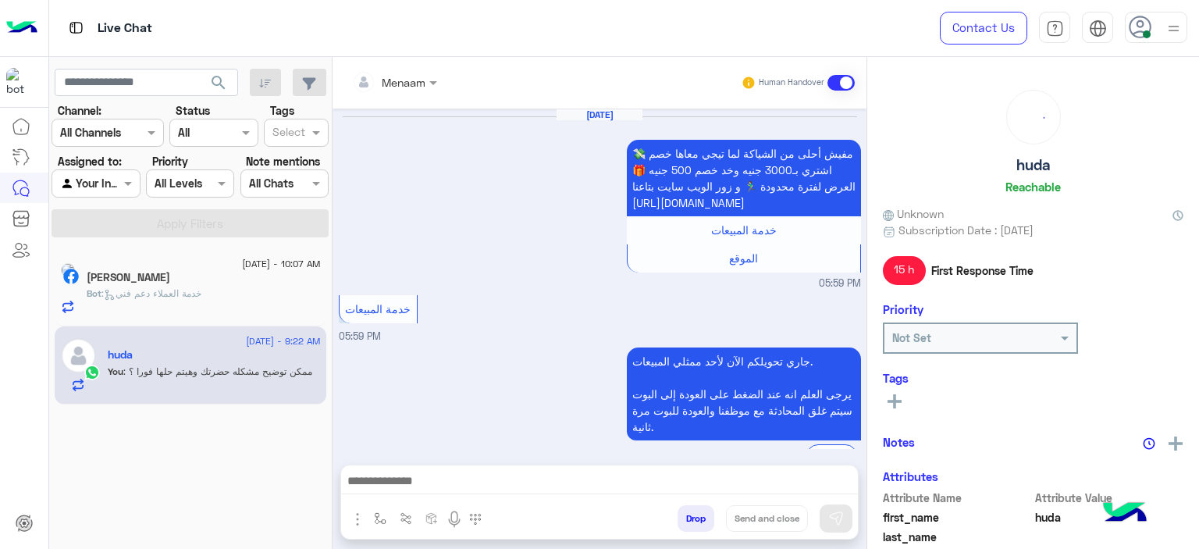
scroll to position [912, 0]
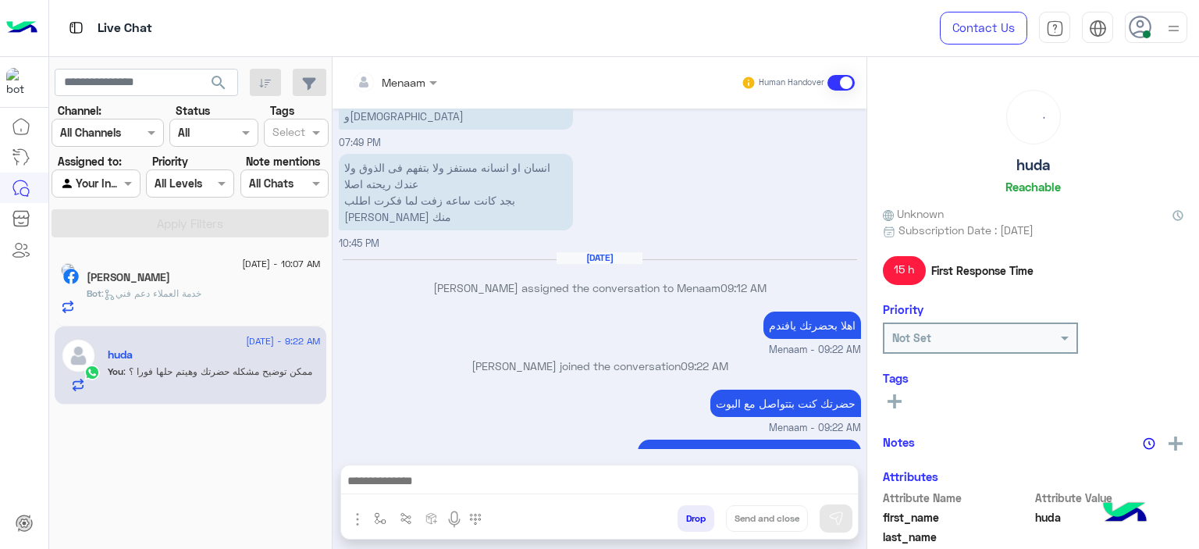
click at [196, 265] on div "20 August - 10:07 AM" at bounding box center [204, 266] width 234 height 10
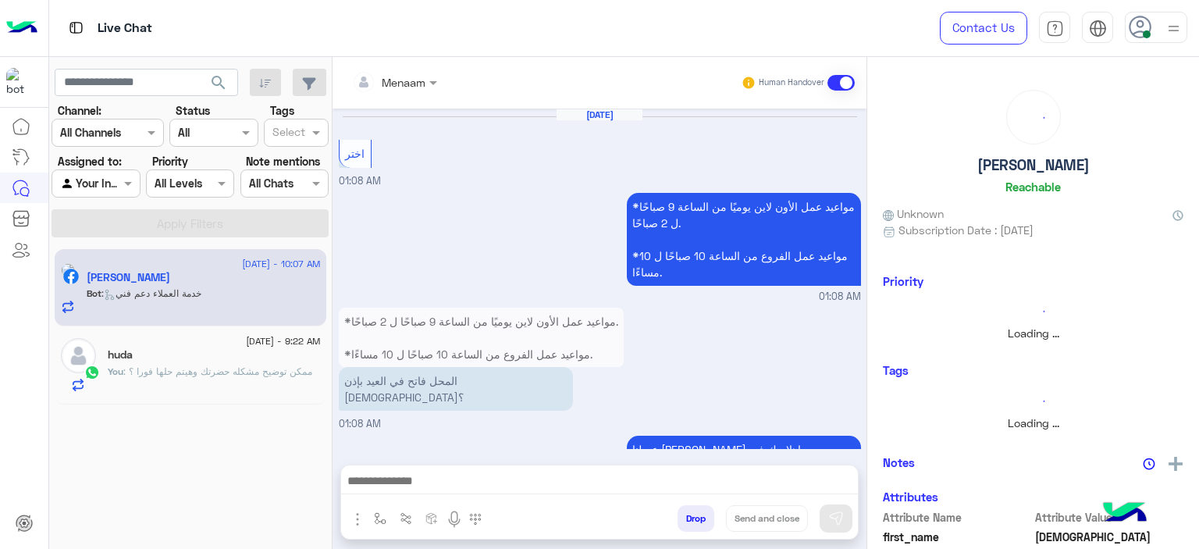
scroll to position [1766, 0]
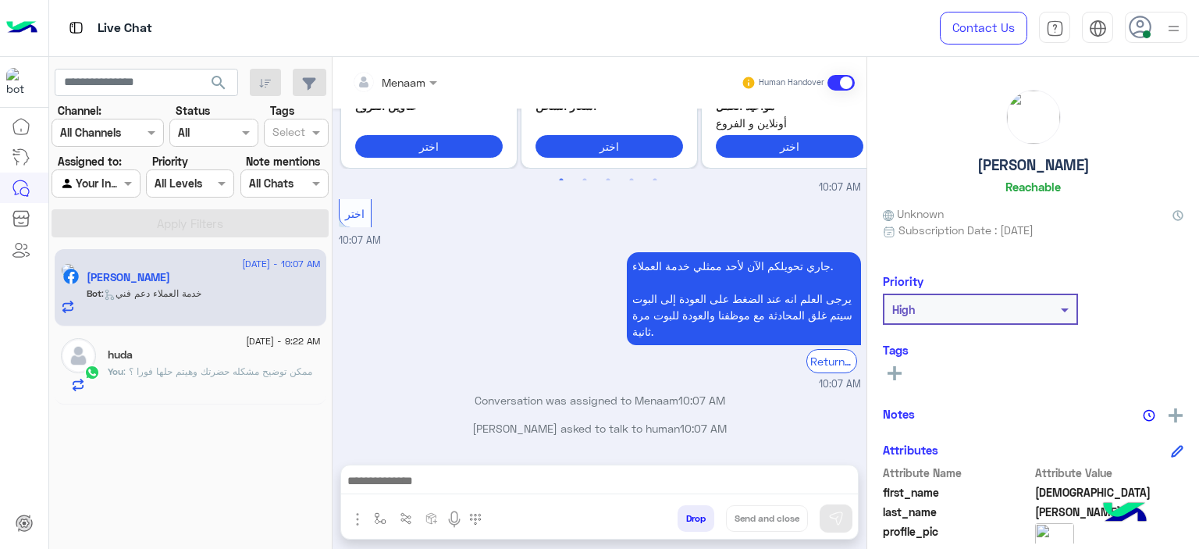
click at [182, 342] on div "[DATE] - 9:22 AM" at bounding box center [214, 343] width 213 height 10
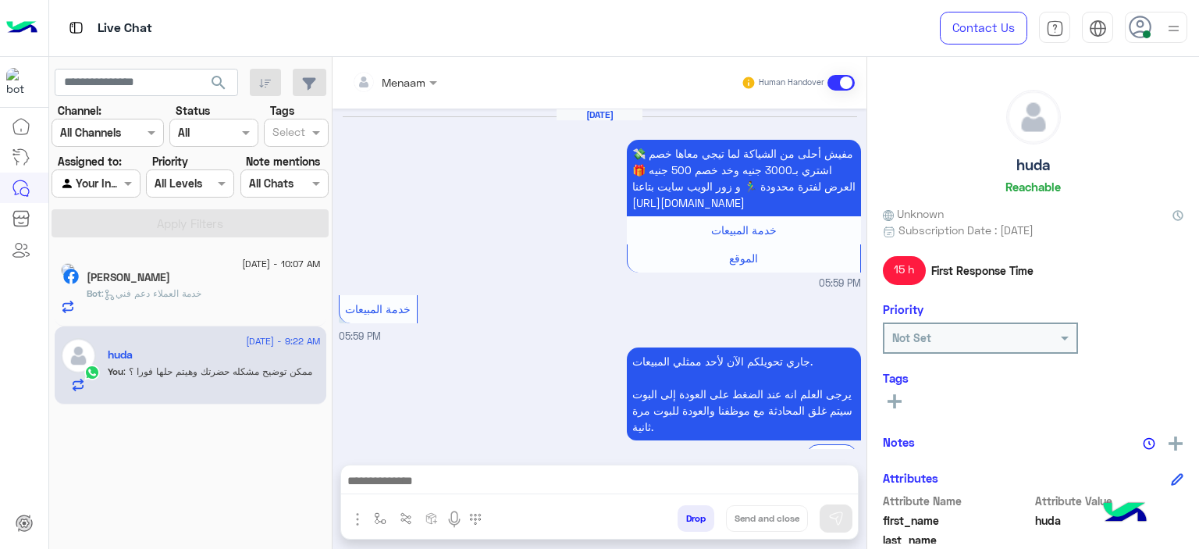
scroll to position [912, 0]
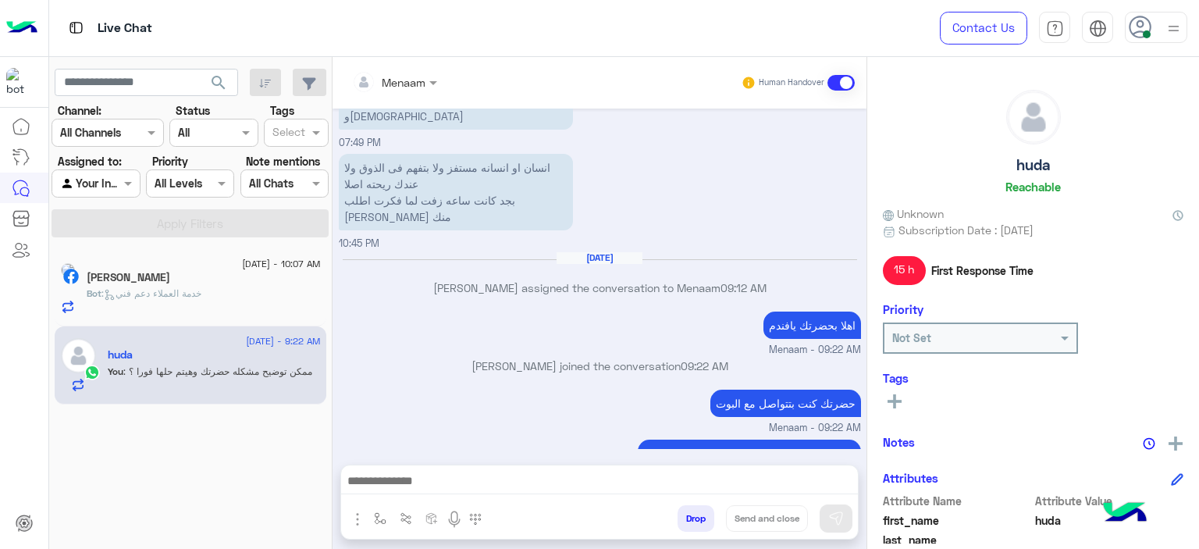
click at [170, 276] on h5 "Mohammed Abd Elhalim" at bounding box center [129, 277] width 84 height 13
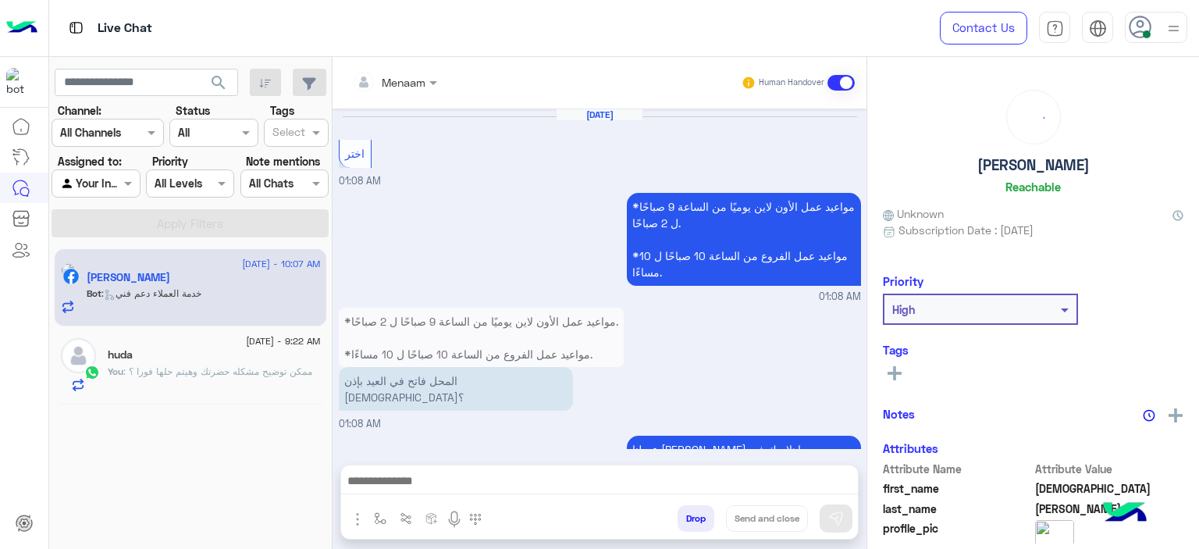
scroll to position [1766, 0]
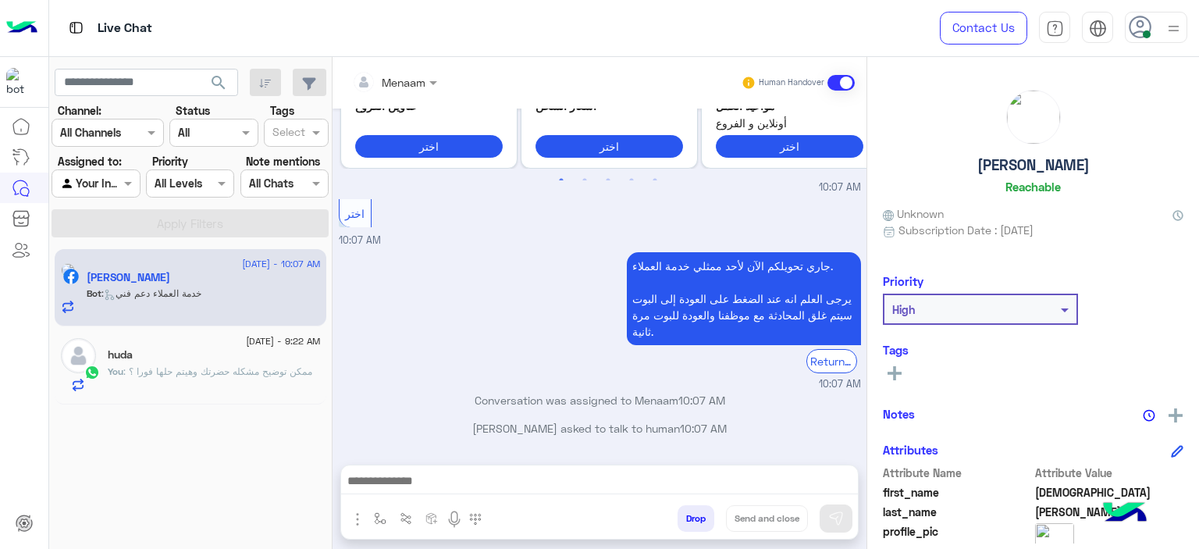
click at [176, 365] on span ": ممكن توضيح مشكله حضرتك وهيتم حلها فورا ؟" at bounding box center [217, 371] width 189 height 12
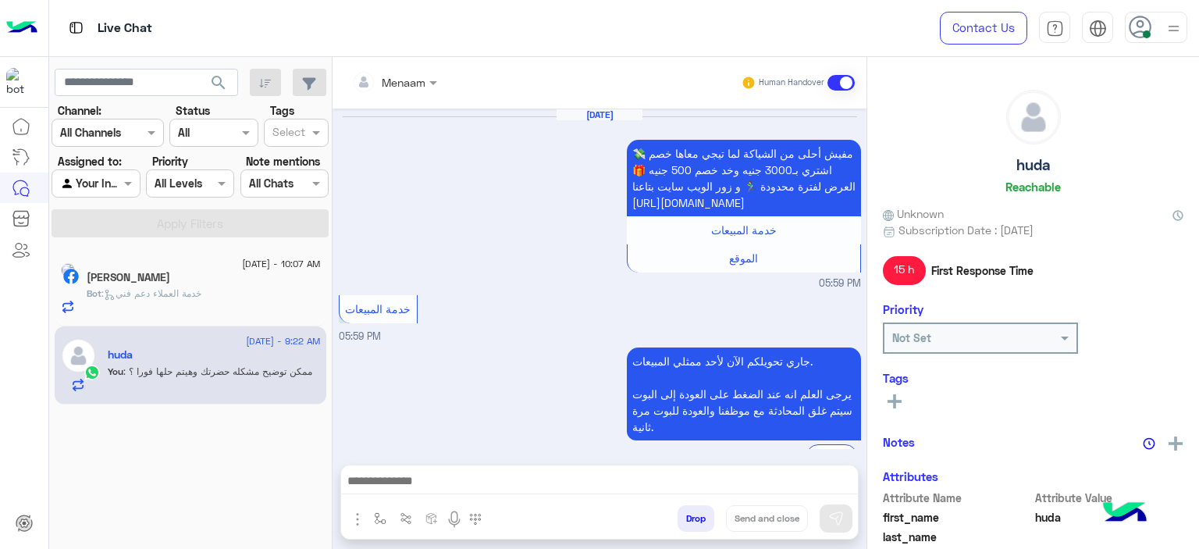
click at [201, 287] on span ": خدمة العملاء دعم فني" at bounding box center [152, 293] width 100 height 12
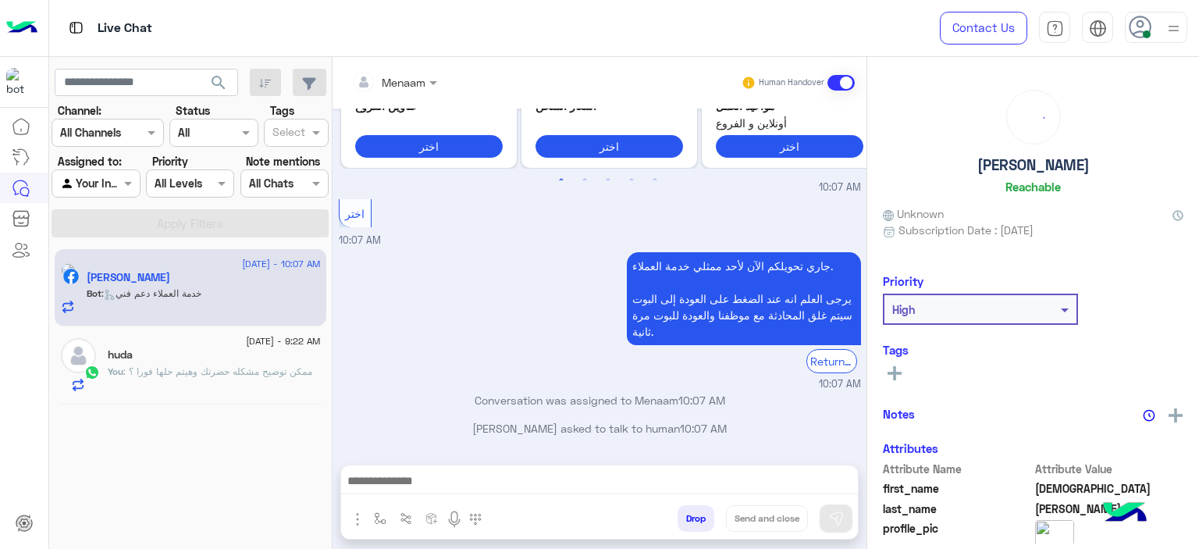
click at [162, 408] on div "20 August - 10:07 AM Mohammed Abd Elhalim Bot : خدمة العملاء دعم فني 20 August …" at bounding box center [190, 399] width 283 height 312
click at [162, 370] on span ": ممكن توضيح مشكله حضرتك وهيتم حلها فورا ؟" at bounding box center [217, 371] width 189 height 12
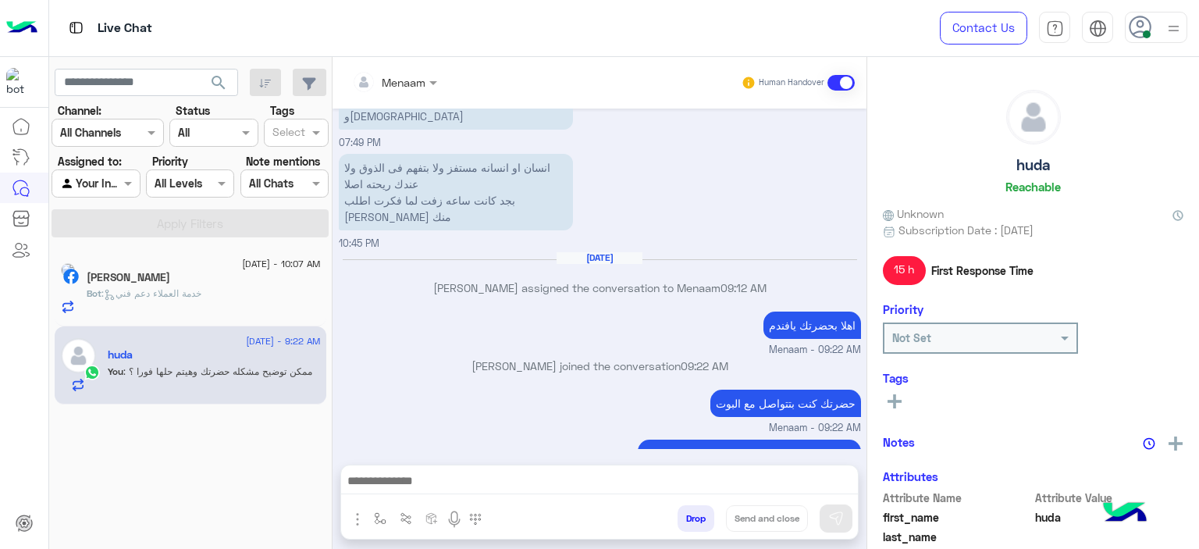
click at [170, 273] on h5 "Mohammed Abd Elhalim" at bounding box center [129, 277] width 84 height 13
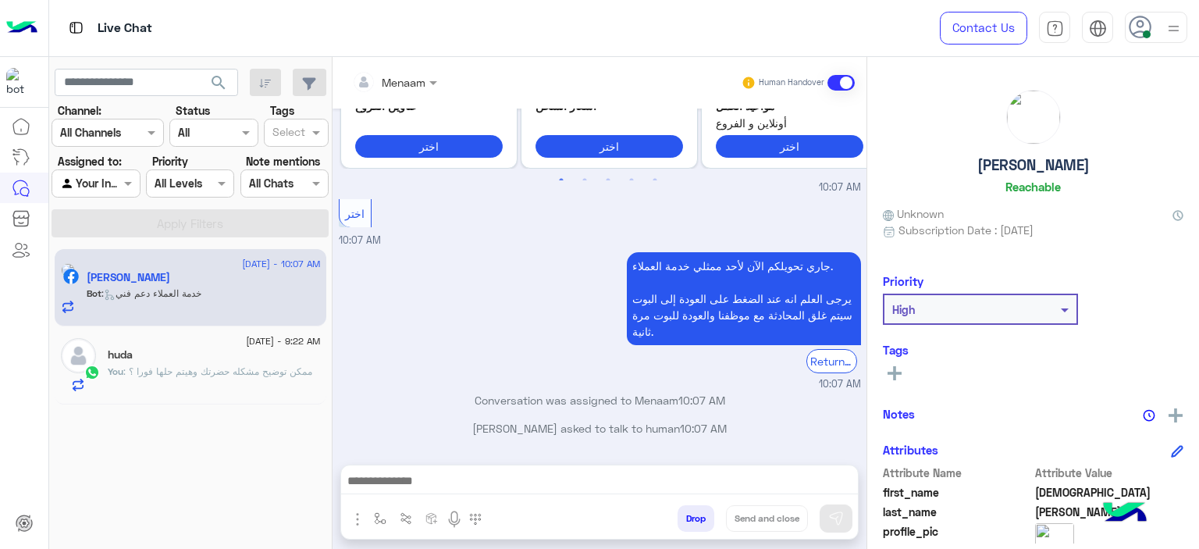
click at [194, 357] on div "huda" at bounding box center [214, 356] width 213 height 16
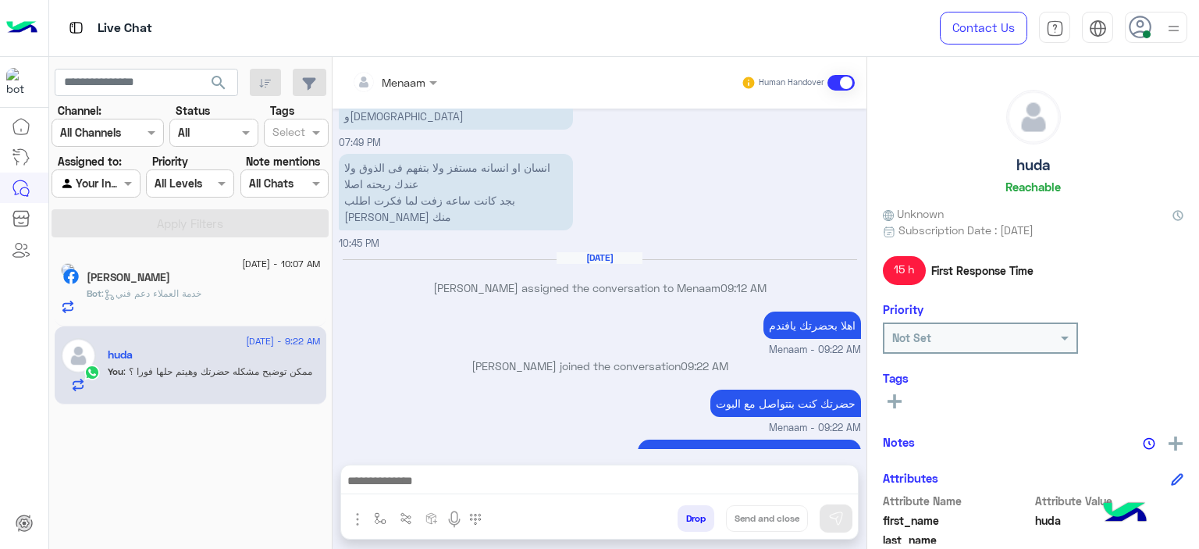
click at [191, 321] on div "20 August - 10:07 AM Mohammed Abd Elhalim Bot : خدمة العملاء دعم فني" at bounding box center [191, 288] width 272 height 78
click at [198, 299] on p "Bot : خدمة العملاء دعم فني" at bounding box center [144, 294] width 115 height 14
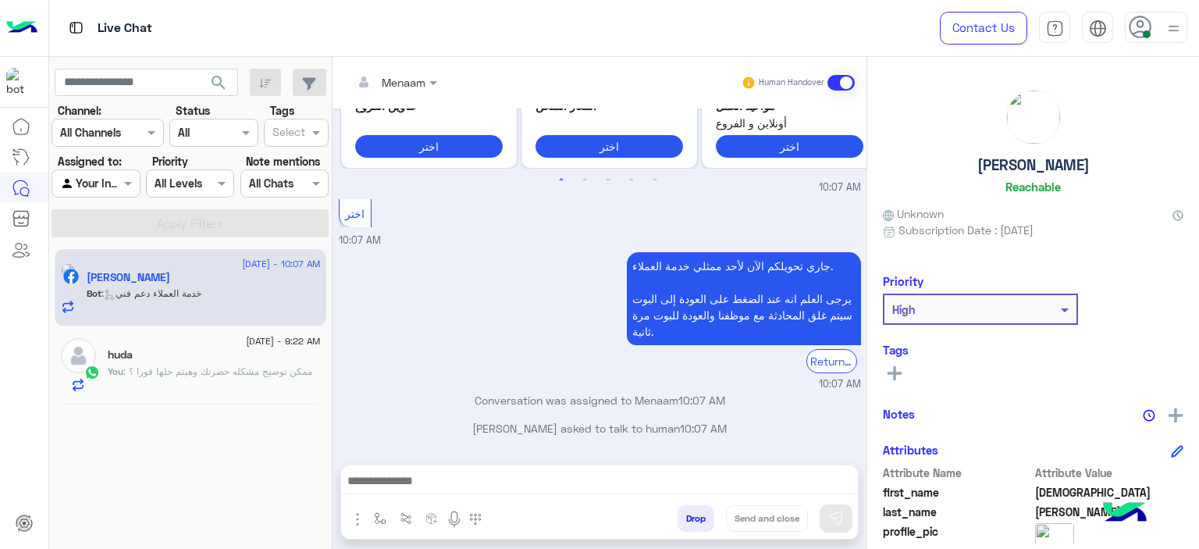
click at [226, 369] on span ": ممكن توضيح مشكله حضرتك وهيتم حلها فورا ؟" at bounding box center [217, 371] width 189 height 12
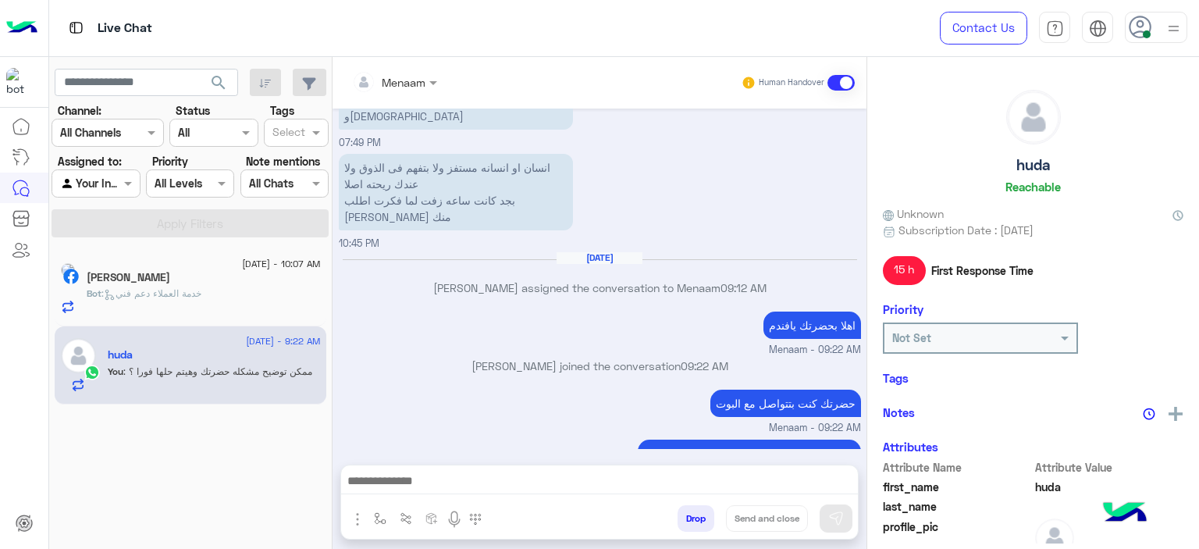
click at [207, 315] on div "20 August - 10:07 AM Mohammed Abd Elhalim Bot : خدمة العملاء دعم فني" at bounding box center [191, 288] width 272 height 78
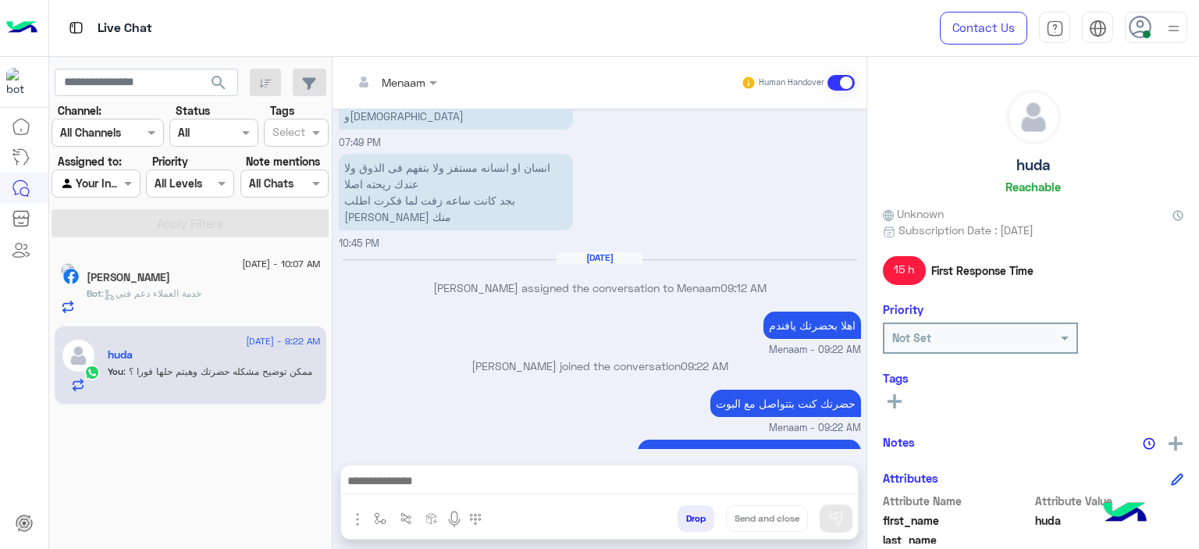
click at [240, 287] on div "Bot : خدمة العملاء دعم فني" at bounding box center [204, 300] width 234 height 27
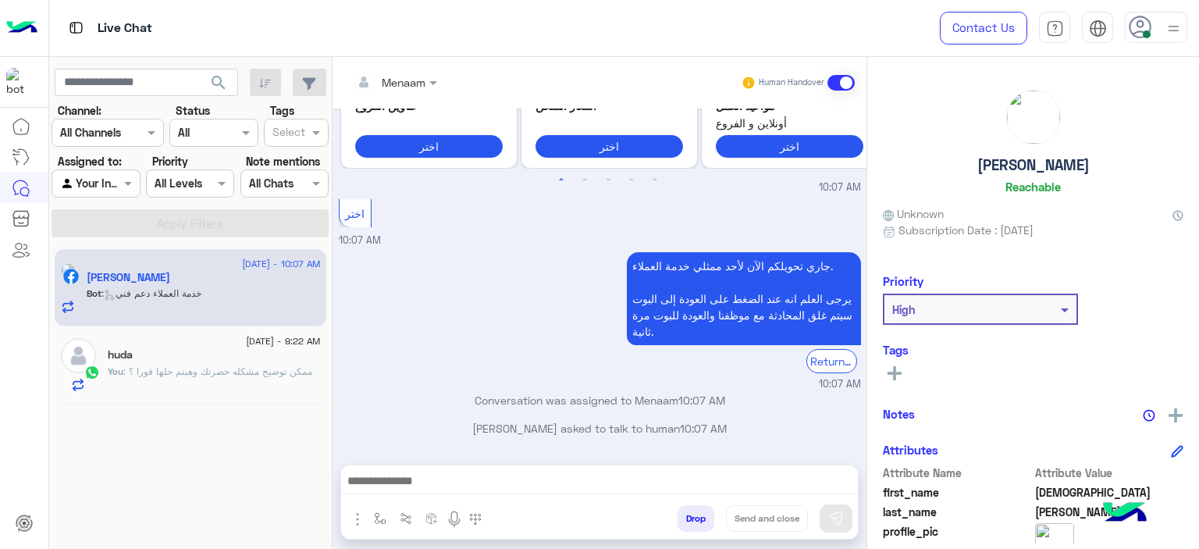
click at [171, 345] on div "[DATE] - 9:22 AM" at bounding box center [214, 343] width 213 height 10
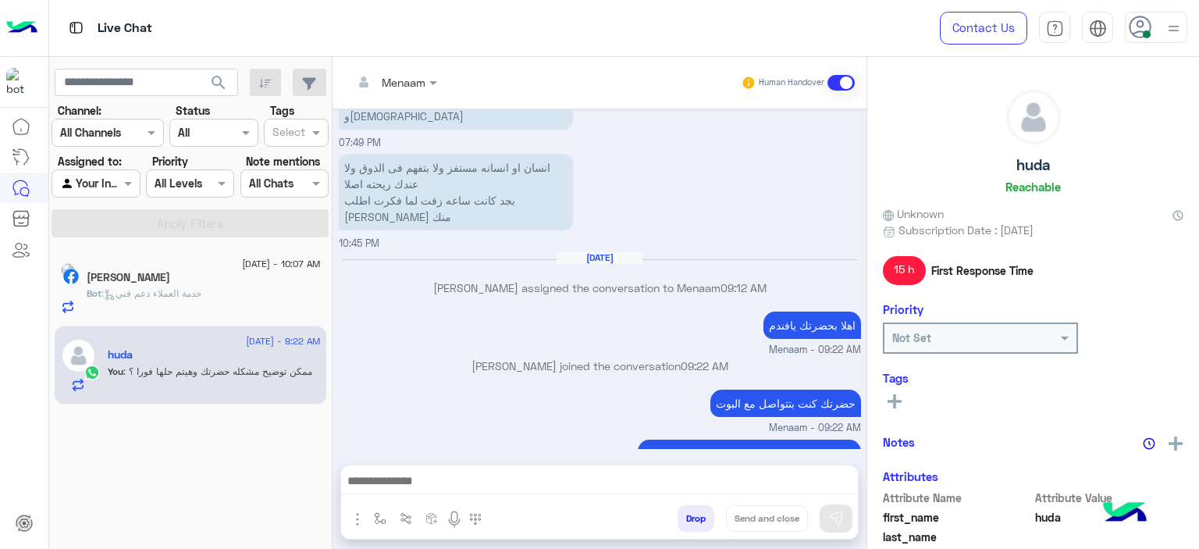
click at [219, 285] on div "Mohammed Abd Elhalim" at bounding box center [204, 279] width 234 height 16
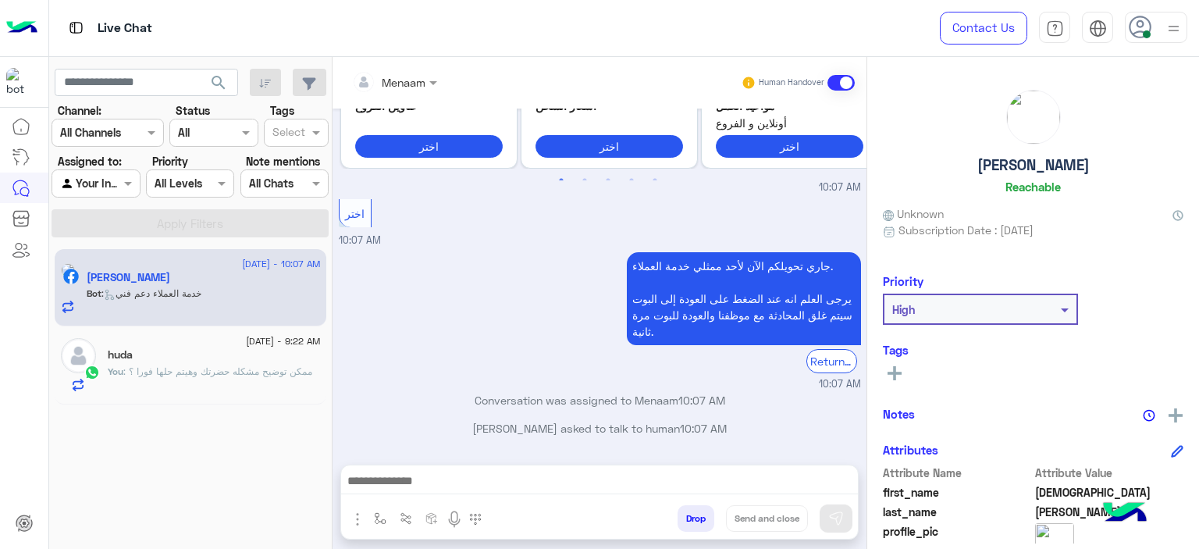
click at [184, 361] on div "huda" at bounding box center [214, 356] width 213 height 16
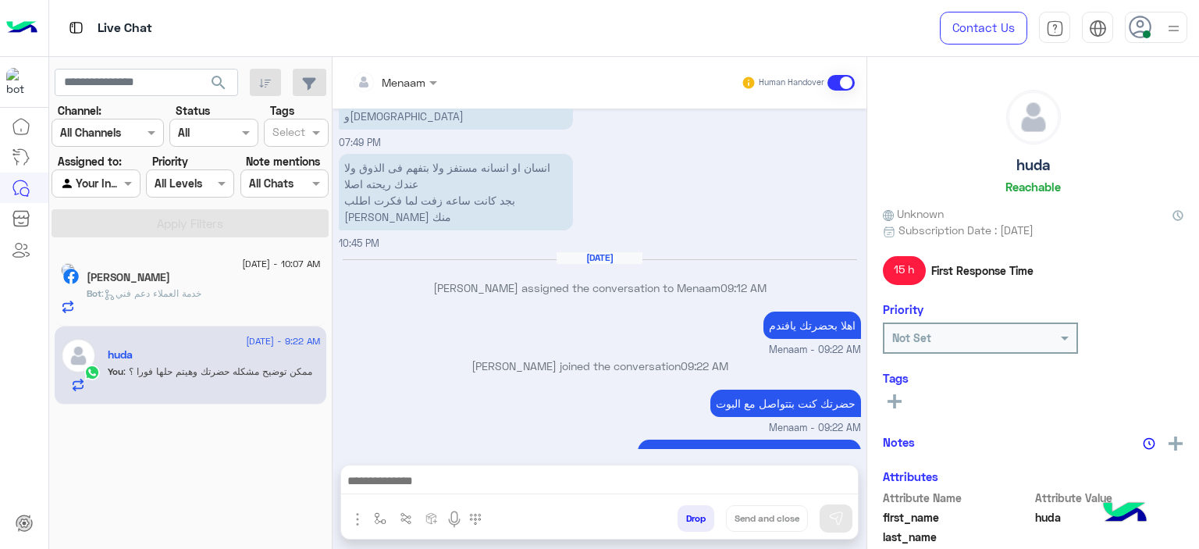
click at [180, 292] on span ": خدمة العملاء دعم فني" at bounding box center [152, 293] width 100 height 12
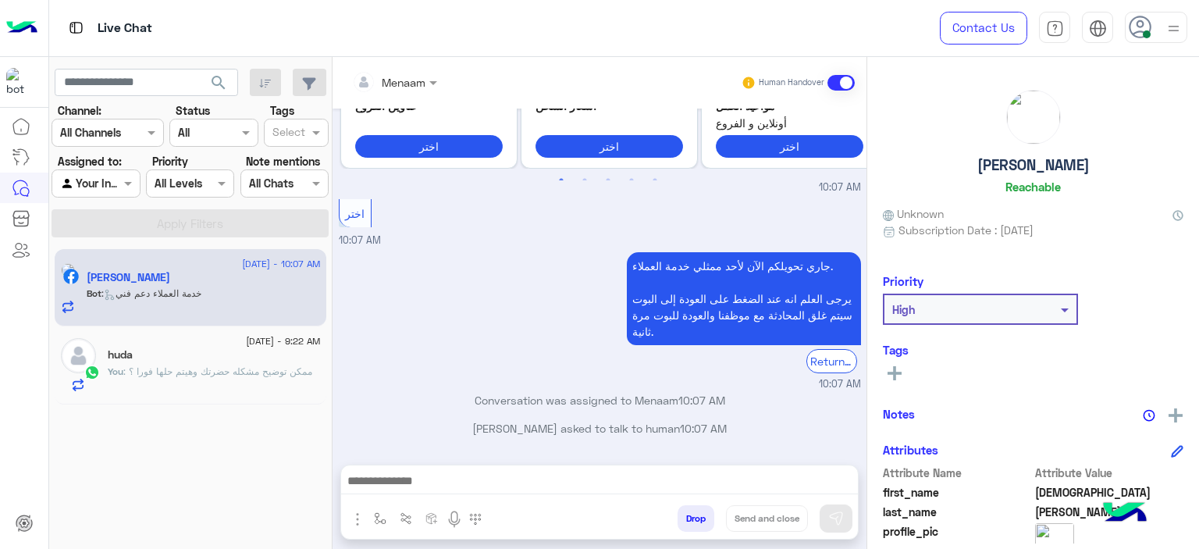
click at [192, 346] on div "[DATE] - 9:22 AM" at bounding box center [214, 343] width 213 height 10
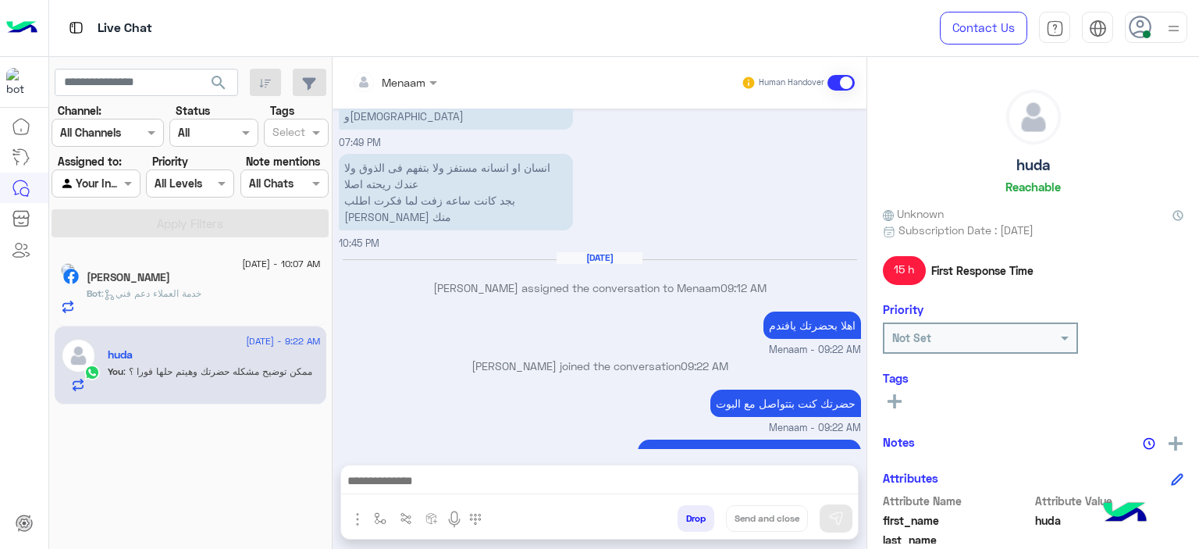
click at [201, 291] on span ": خدمة العملاء دعم فني" at bounding box center [152, 293] width 100 height 12
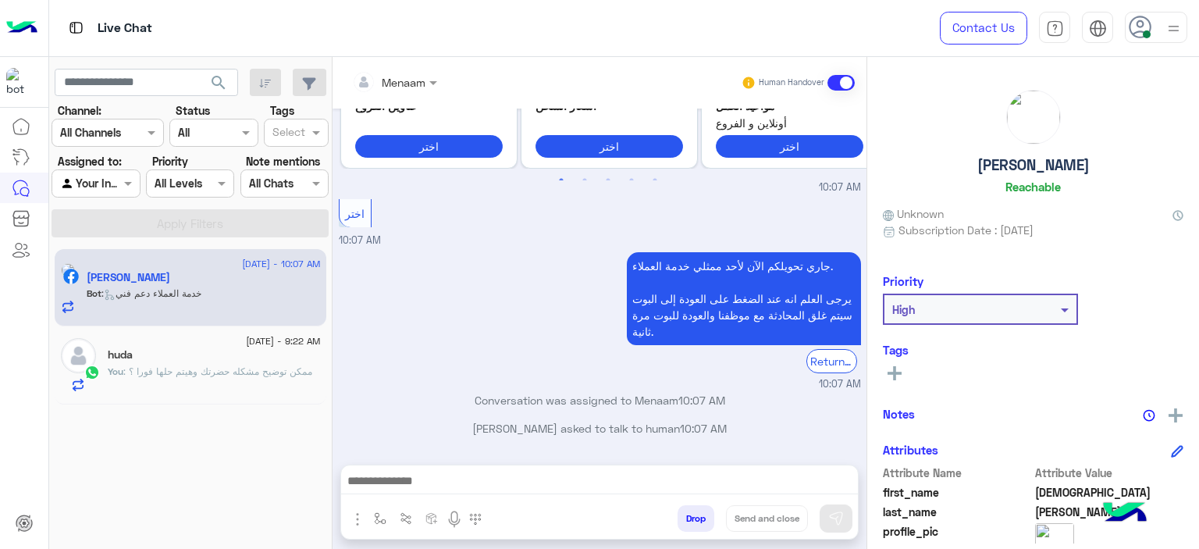
click at [169, 366] on span ": ممكن توضيح مشكله حضرتك وهيتم حلها فورا ؟" at bounding box center [217, 371] width 189 height 12
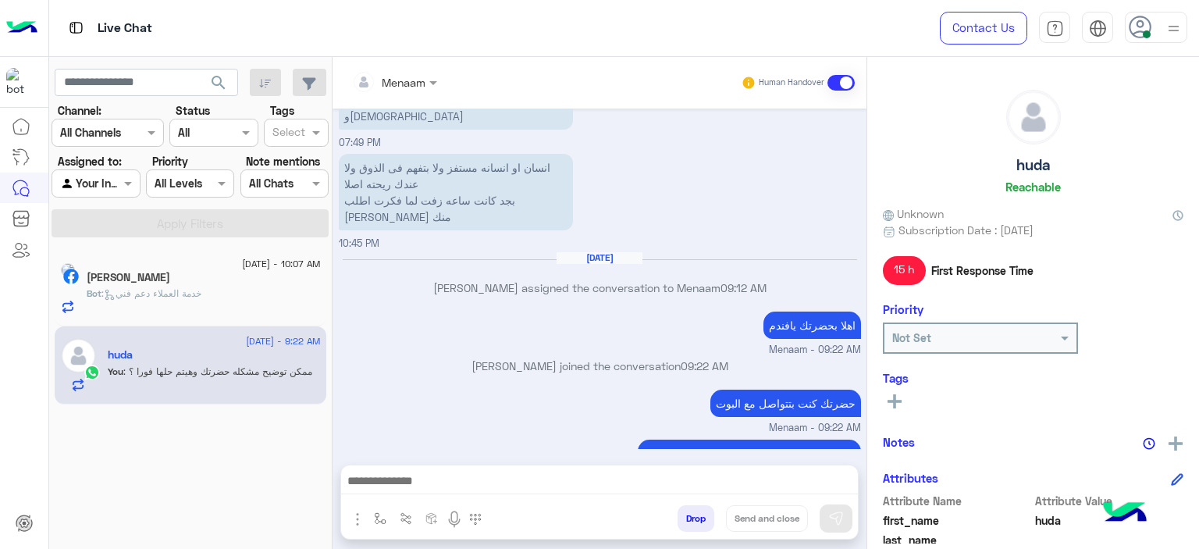
click at [197, 293] on span ": خدمة العملاء دعم فني" at bounding box center [152, 293] width 100 height 12
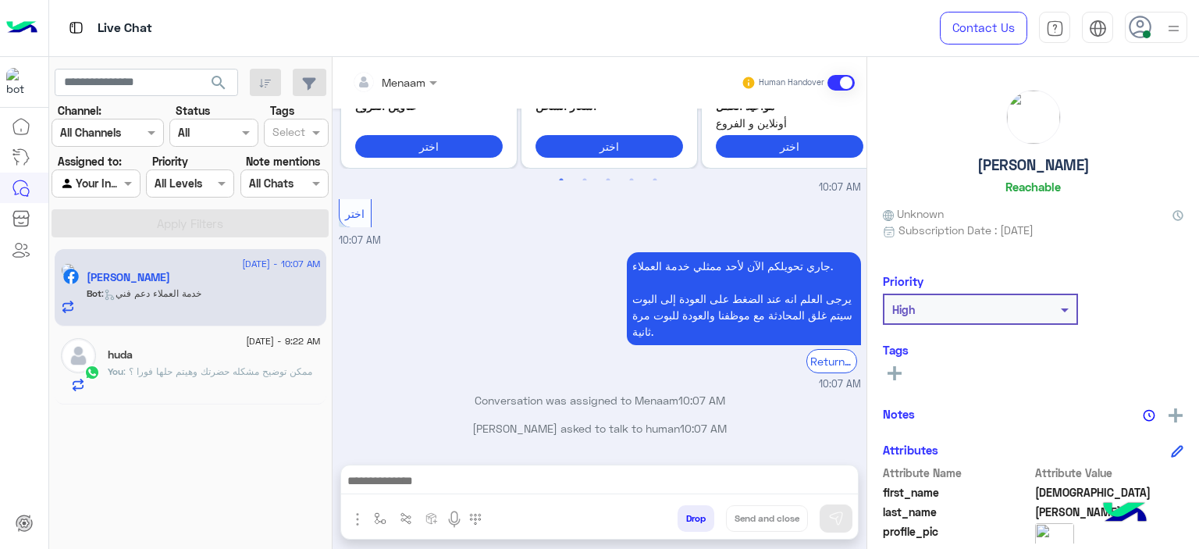
click at [202, 368] on span ": ممكن توضيح مشكله حضرتك وهيتم حلها فورا ؟" at bounding box center [217, 371] width 189 height 12
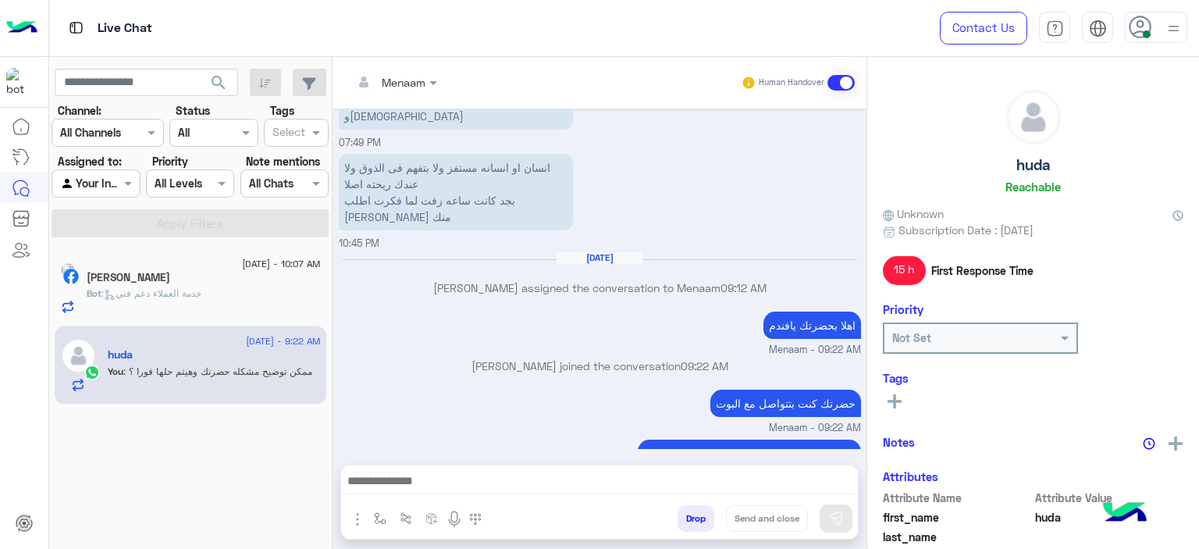
click at [202, 301] on div "Bot : خدمة العملاء دعم فني" at bounding box center [204, 300] width 234 height 27
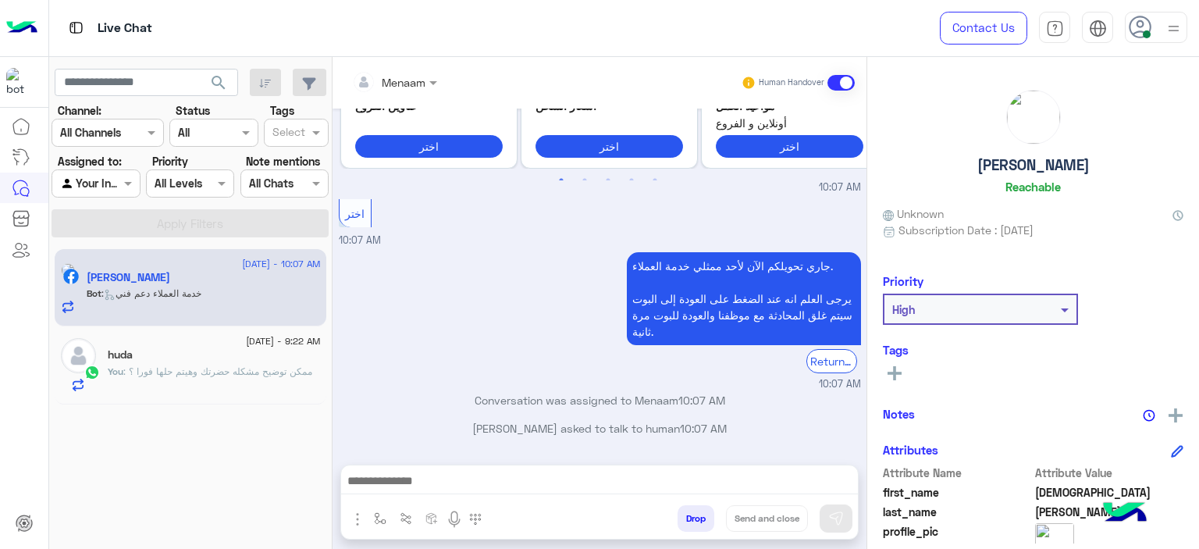
click at [246, 334] on span "[DATE] - 9:22 AM" at bounding box center [283, 341] width 74 height 14
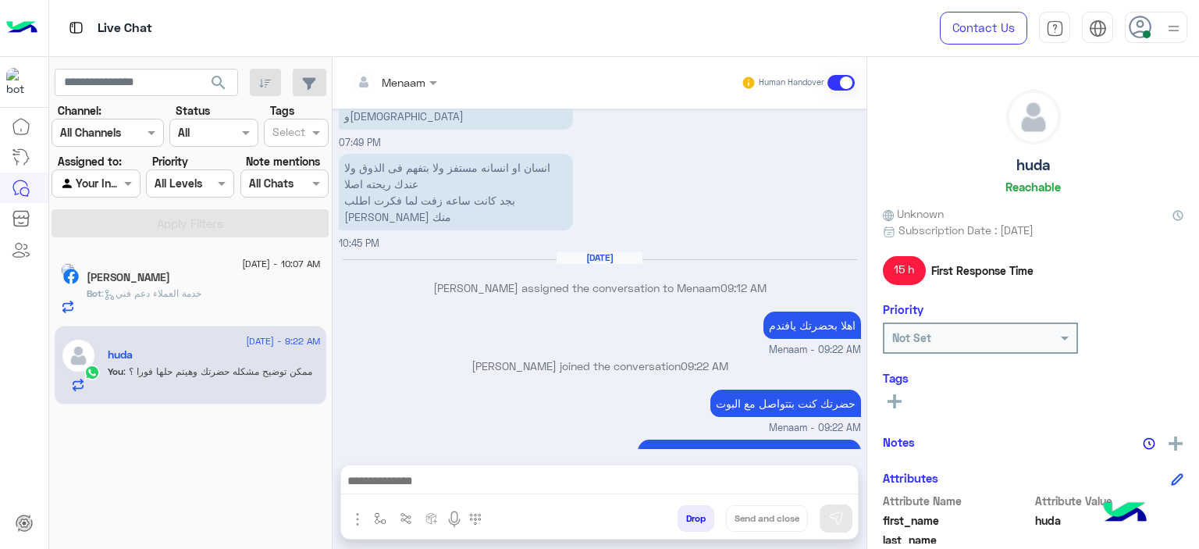
click at [170, 276] on h5 "Mohammed Abd Elhalim" at bounding box center [129, 277] width 84 height 13
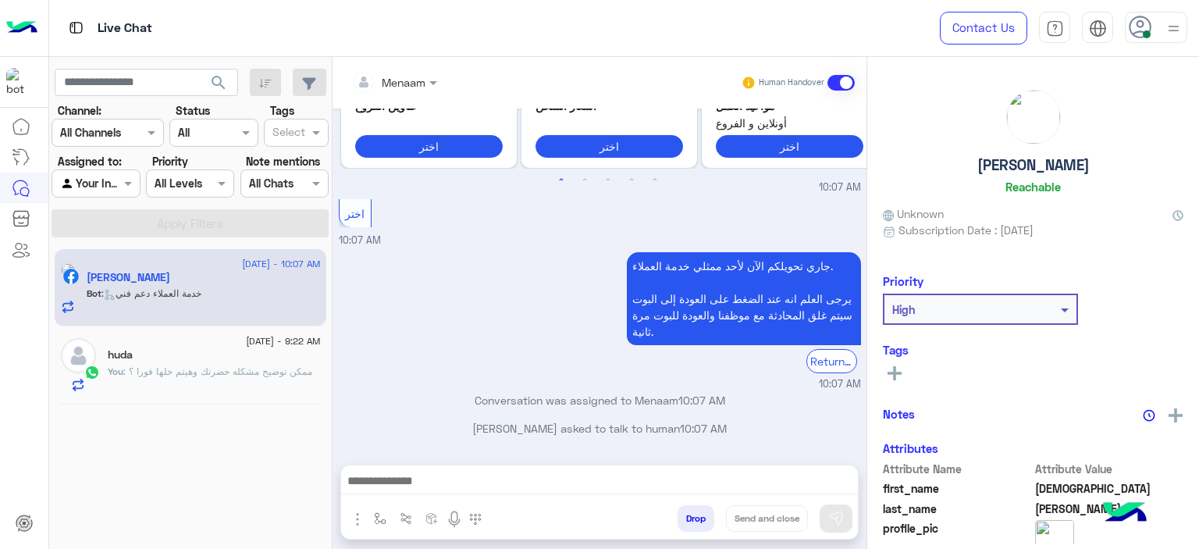
click at [192, 353] on div "huda" at bounding box center [214, 356] width 213 height 16
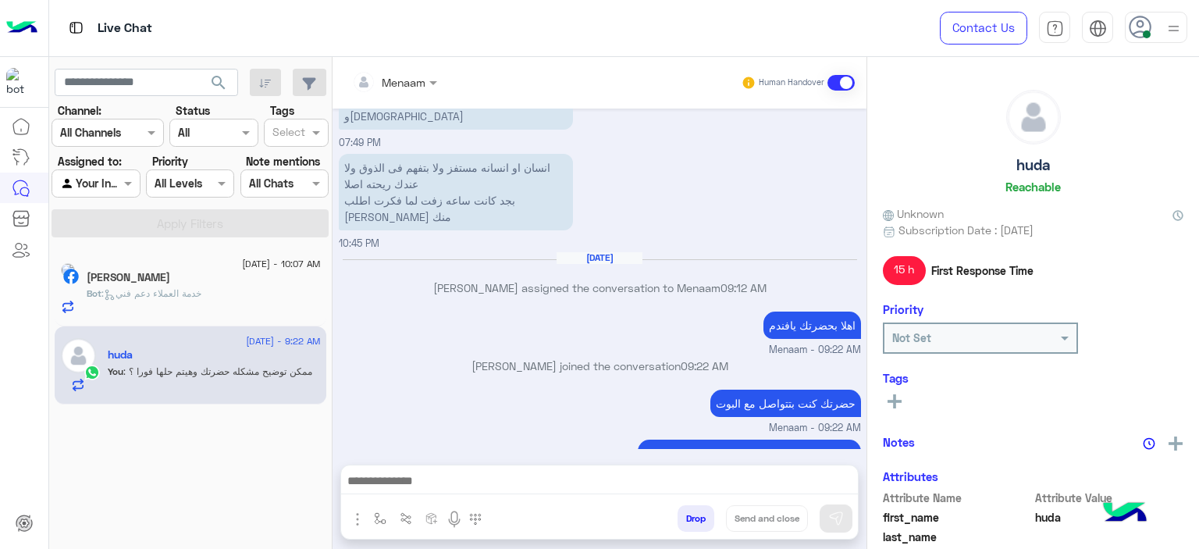
click at [170, 277] on h5 "Mohammed Abd Elhalim" at bounding box center [129, 277] width 84 height 13
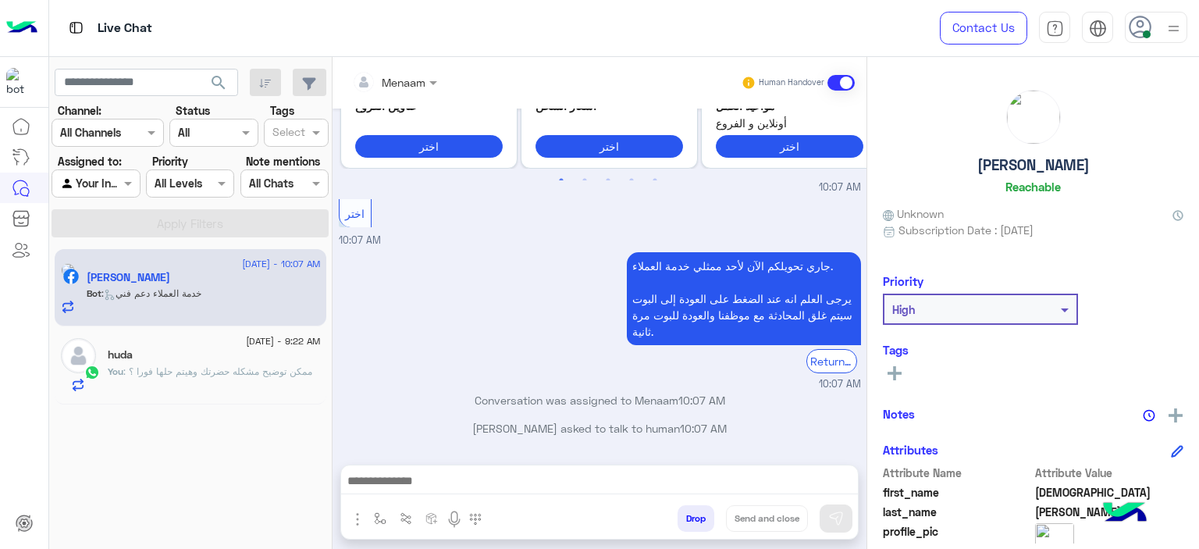
click at [184, 340] on div "[DATE] - 9:22 AM" at bounding box center [214, 343] width 213 height 10
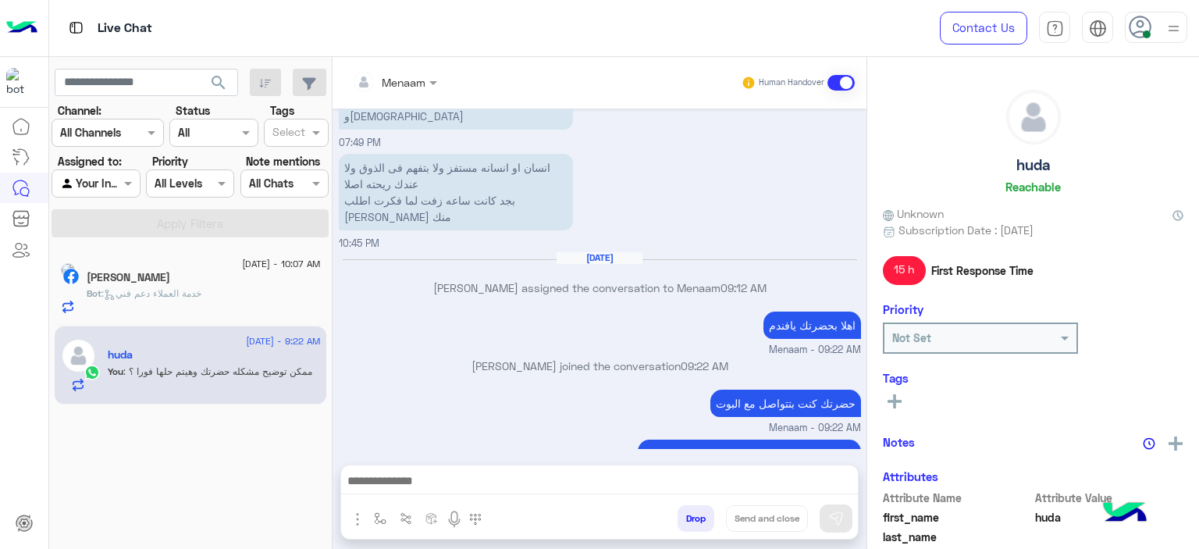
click at [229, 271] on div "Mohammed Abd Elhalim" at bounding box center [204, 279] width 234 height 16
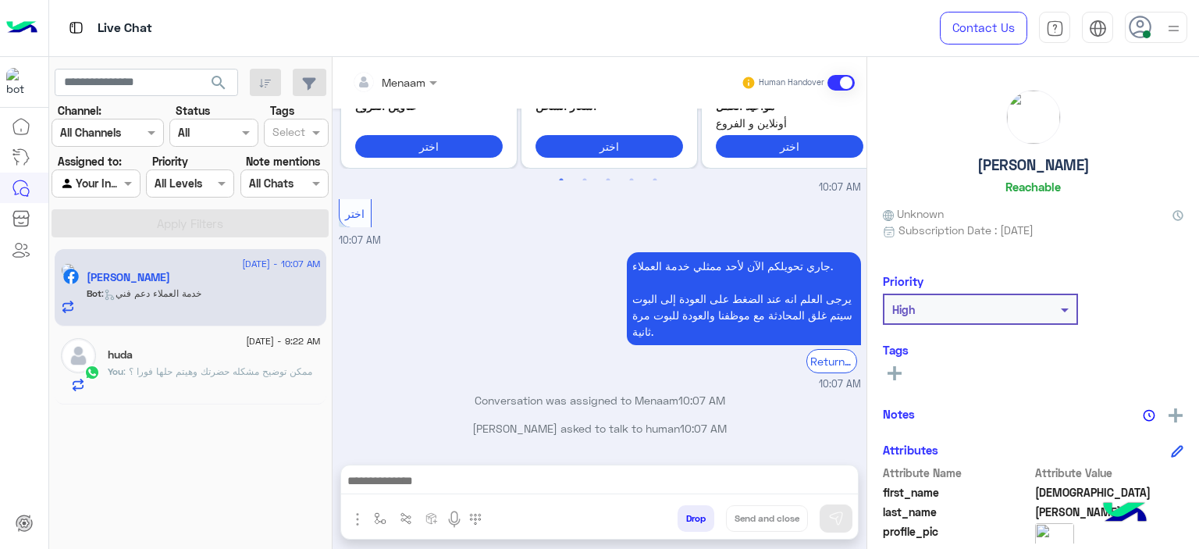
click at [154, 386] on div "You : ممكن توضيح مشكله حضرتك وهيتم حلها فورا ؟" at bounding box center [214, 378] width 213 height 27
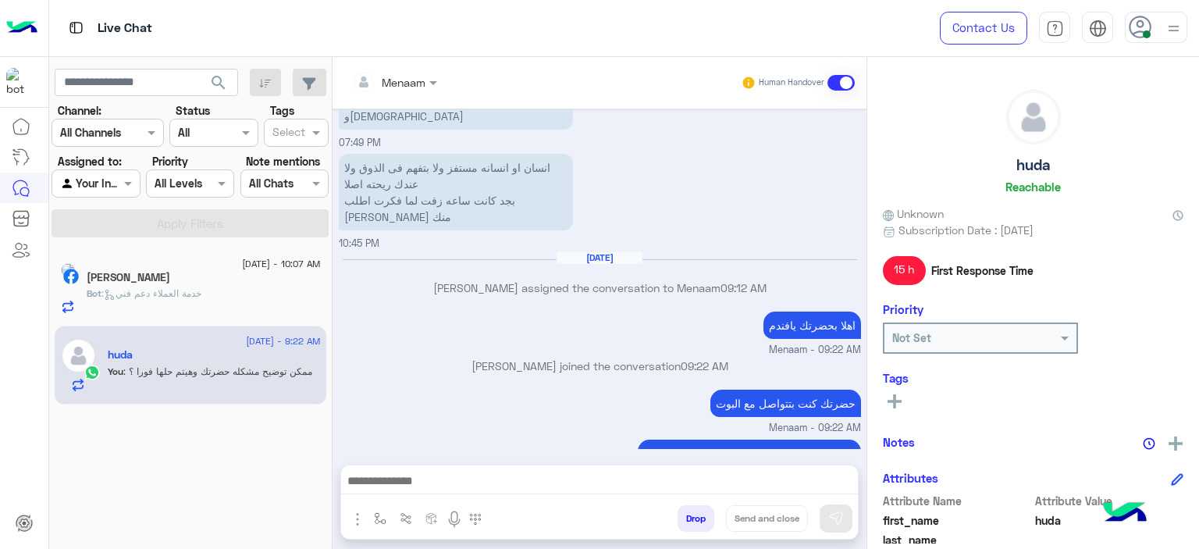
click at [199, 291] on span ": خدمة العملاء دعم فني" at bounding box center [152, 293] width 100 height 12
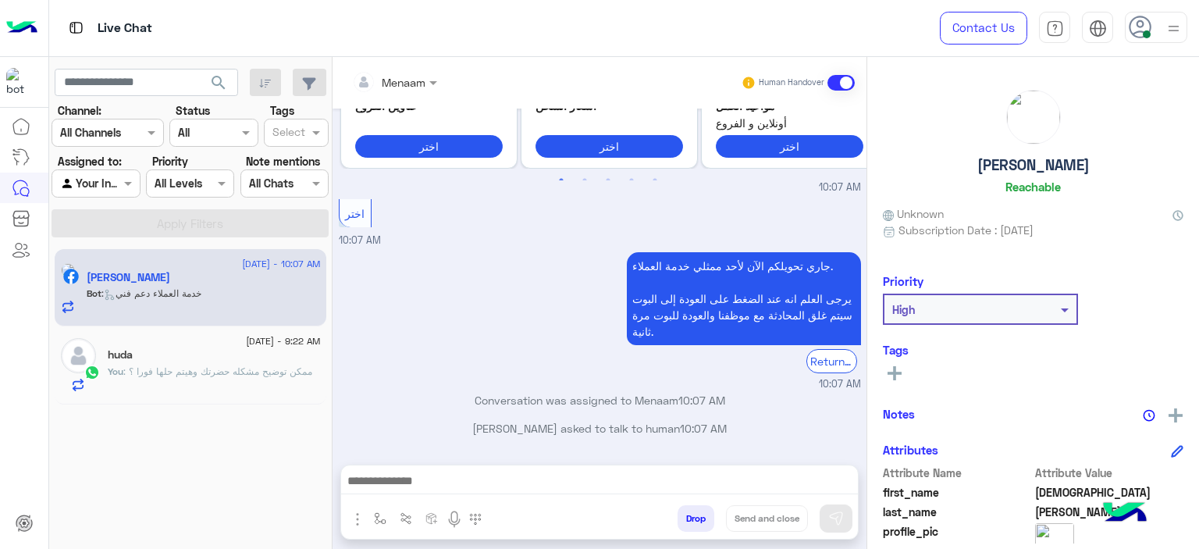
click at [155, 358] on div "huda" at bounding box center [214, 356] width 213 height 16
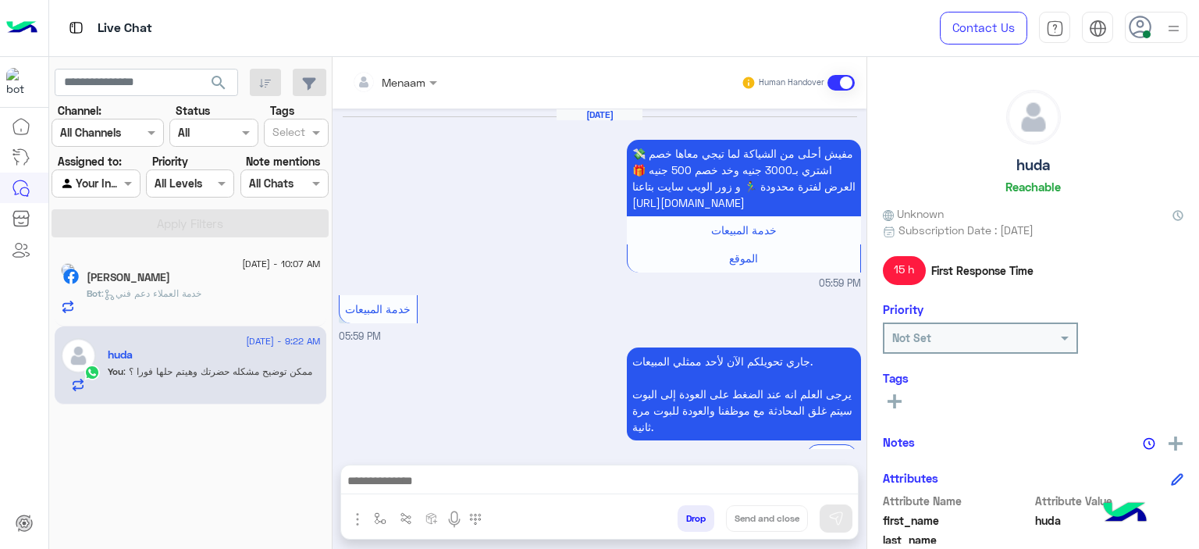
click at [183, 299] on span ": خدمة العملاء دعم فني" at bounding box center [152, 293] width 100 height 12
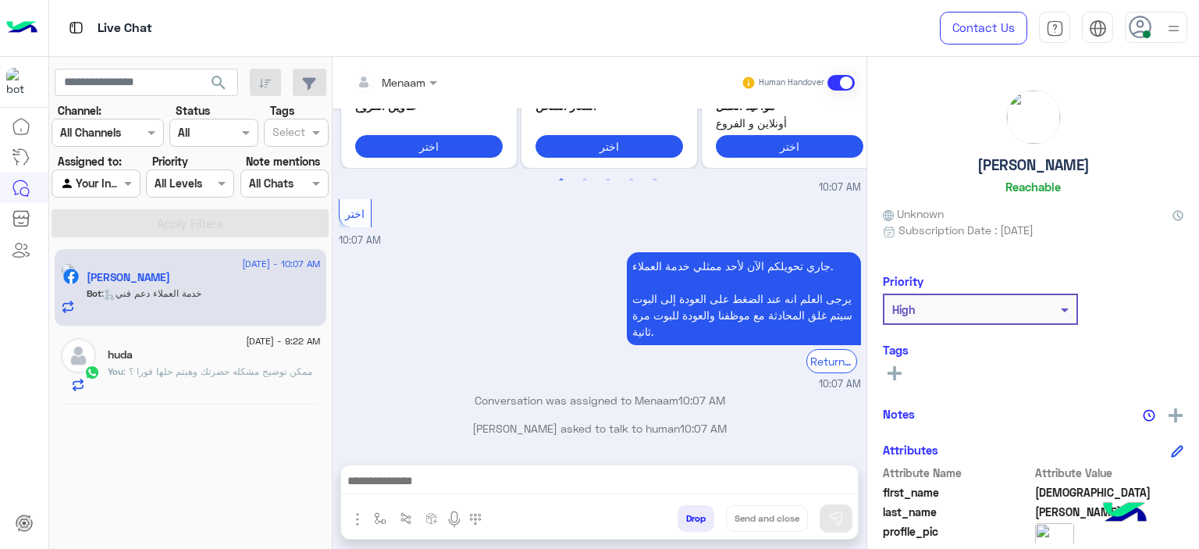
click at [203, 376] on span ": ممكن توضيح مشكله حضرتك وهيتم حلها فورا ؟" at bounding box center [217, 371] width 189 height 12
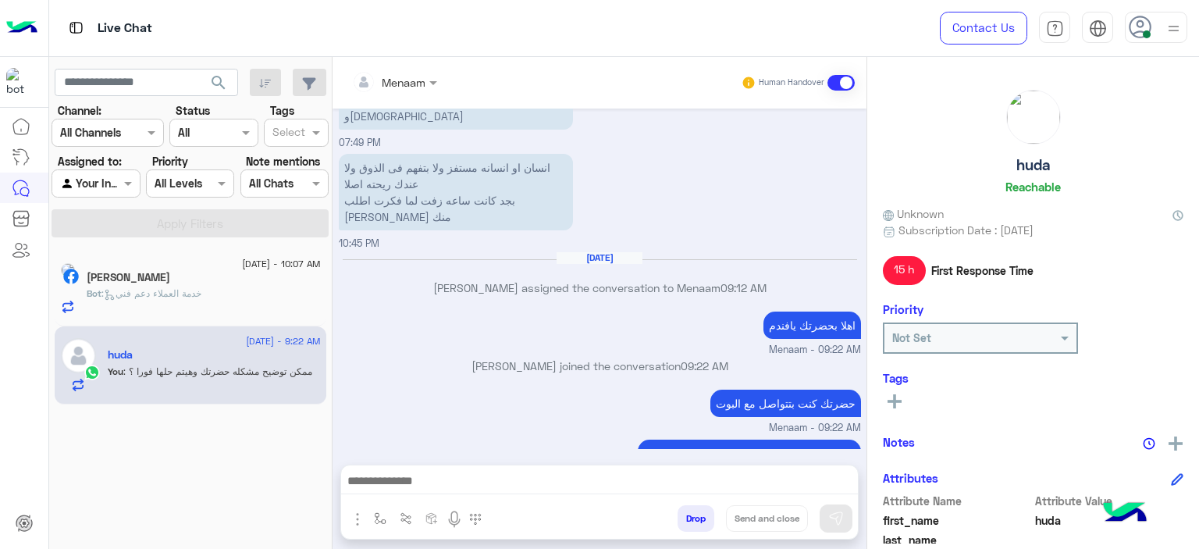
click at [170, 277] on h5 "Mohammed Abd Elhalim" at bounding box center [129, 277] width 84 height 13
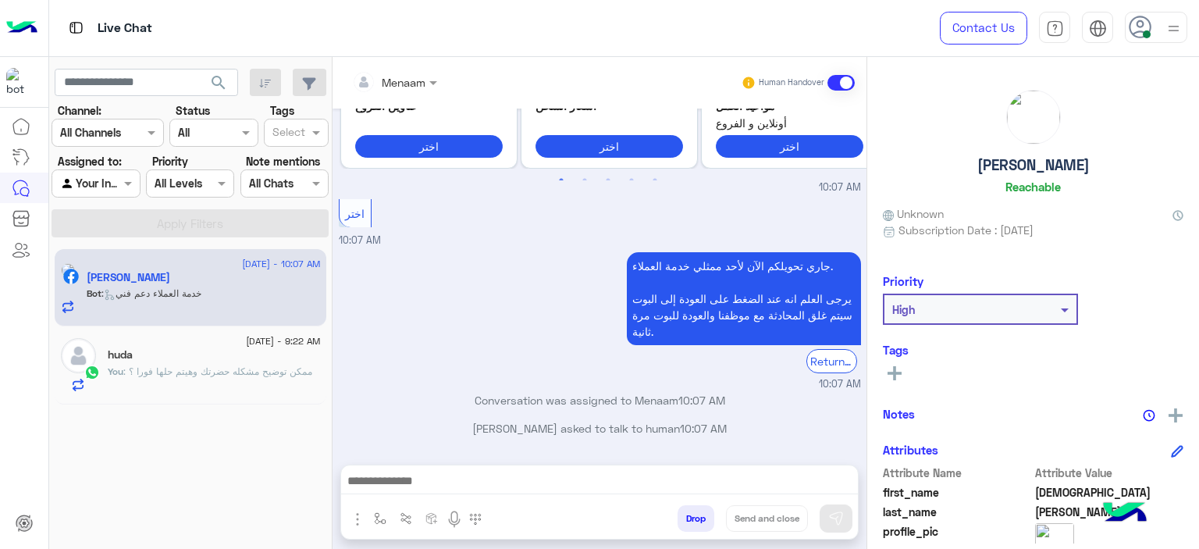
click at [237, 369] on span ": ممكن توضيح مشكله حضرتك وهيتم حلها فورا ؟" at bounding box center [217, 371] width 189 height 12
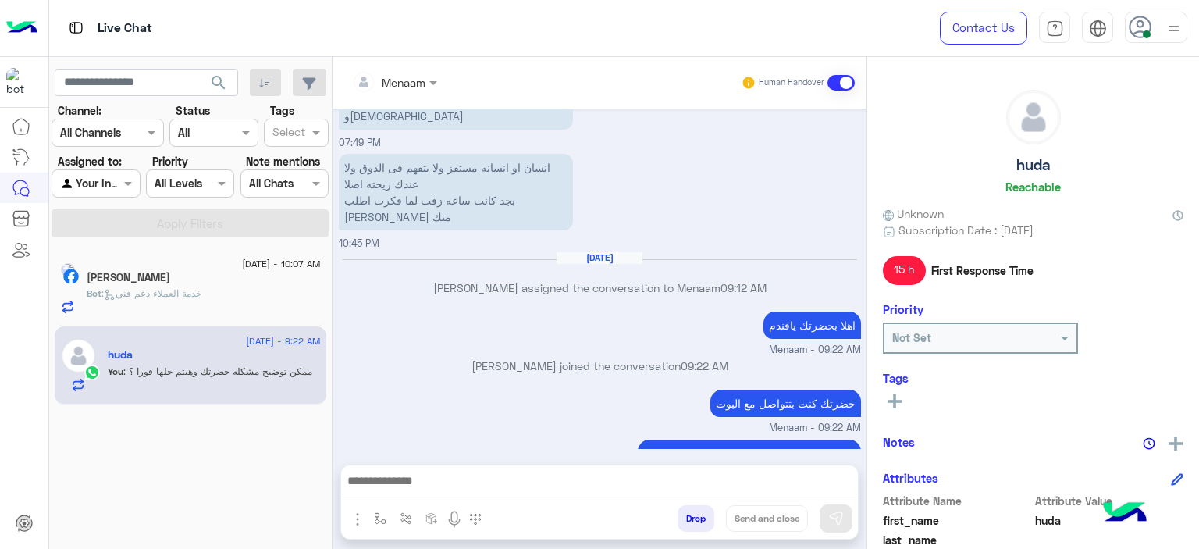
click at [233, 293] on div "Bot : خدمة العملاء دعم فني" at bounding box center [204, 300] width 234 height 27
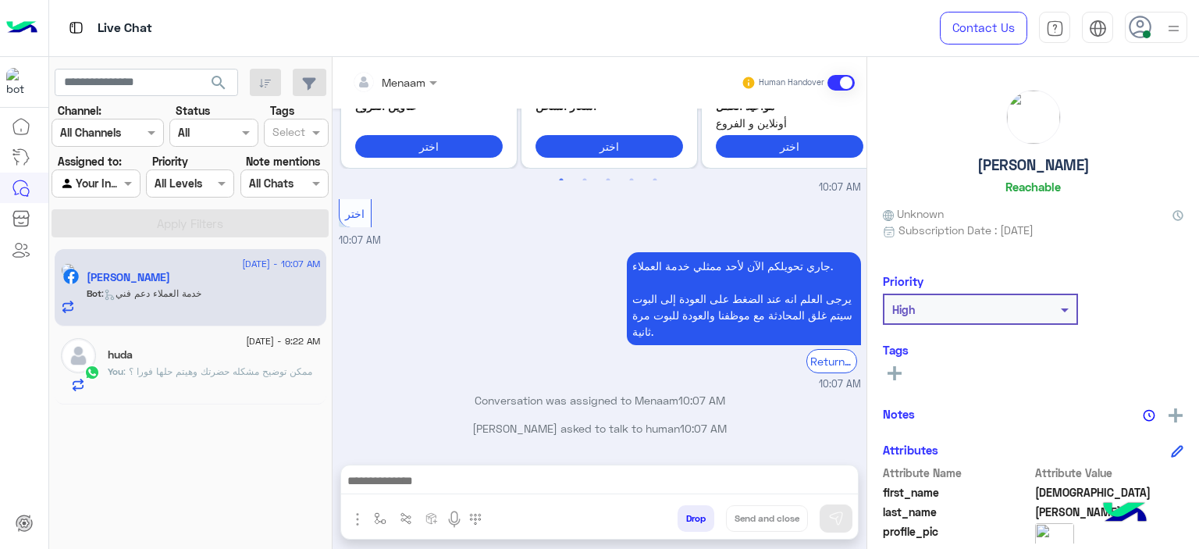
click at [212, 355] on div "huda" at bounding box center [214, 356] width 213 height 16
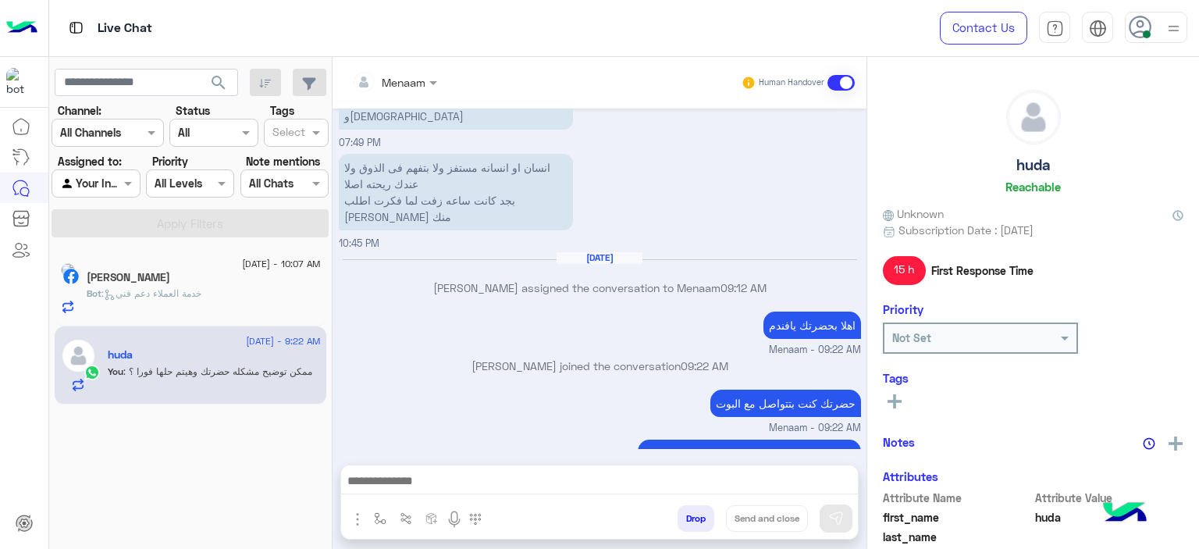
click at [201, 299] on span ": خدمة العملاء دعم فني" at bounding box center [152, 293] width 100 height 12
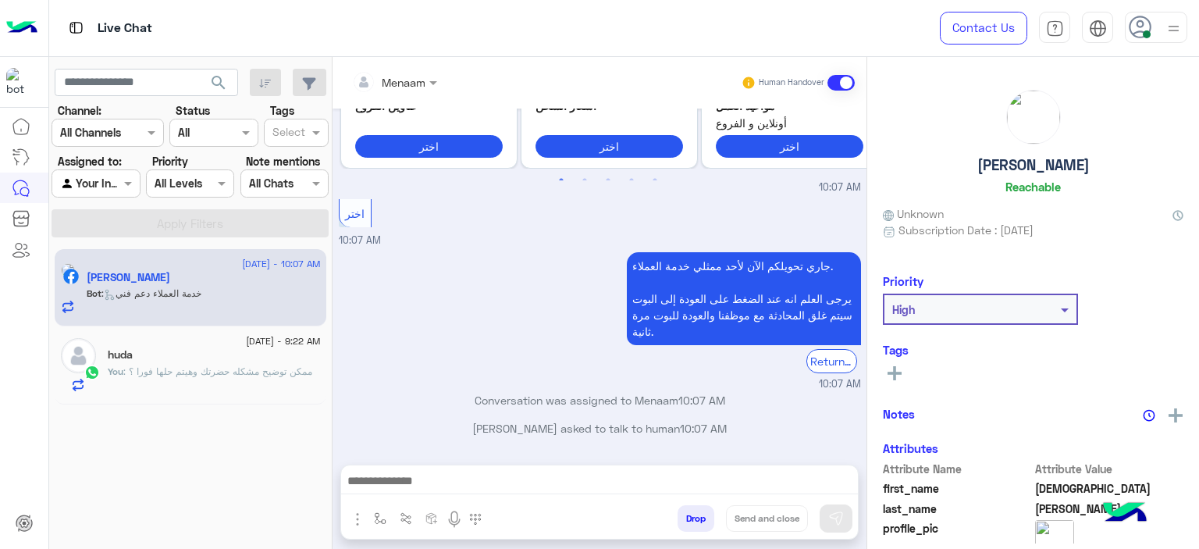
click at [228, 362] on div "huda" at bounding box center [214, 356] width 213 height 16
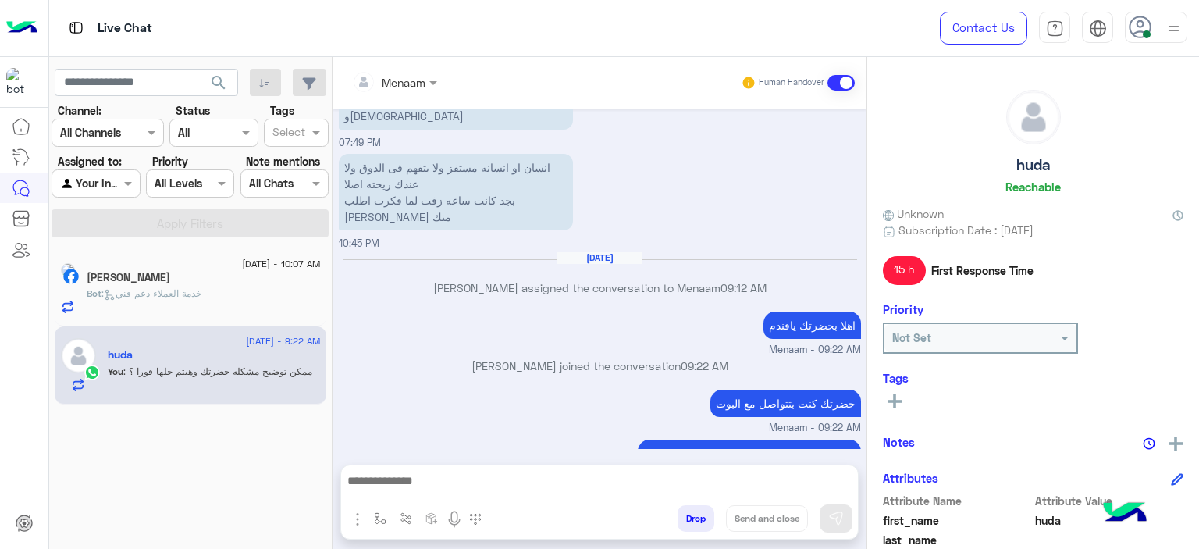
click at [255, 302] on div "Bot : خدمة العملاء دعم فني" at bounding box center [204, 300] width 234 height 27
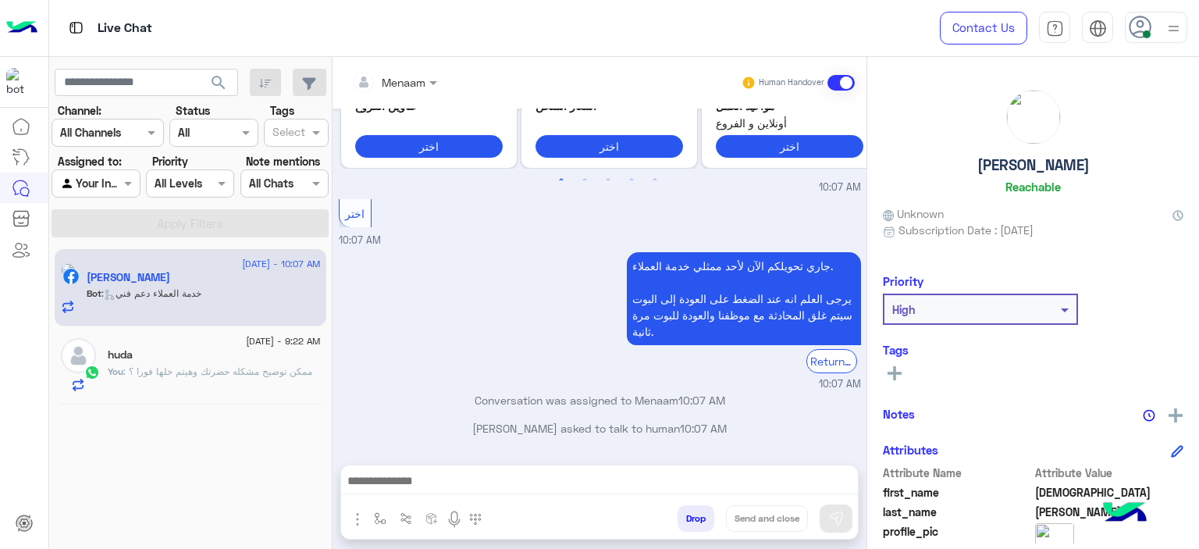
click at [212, 356] on div "huda" at bounding box center [214, 356] width 213 height 16
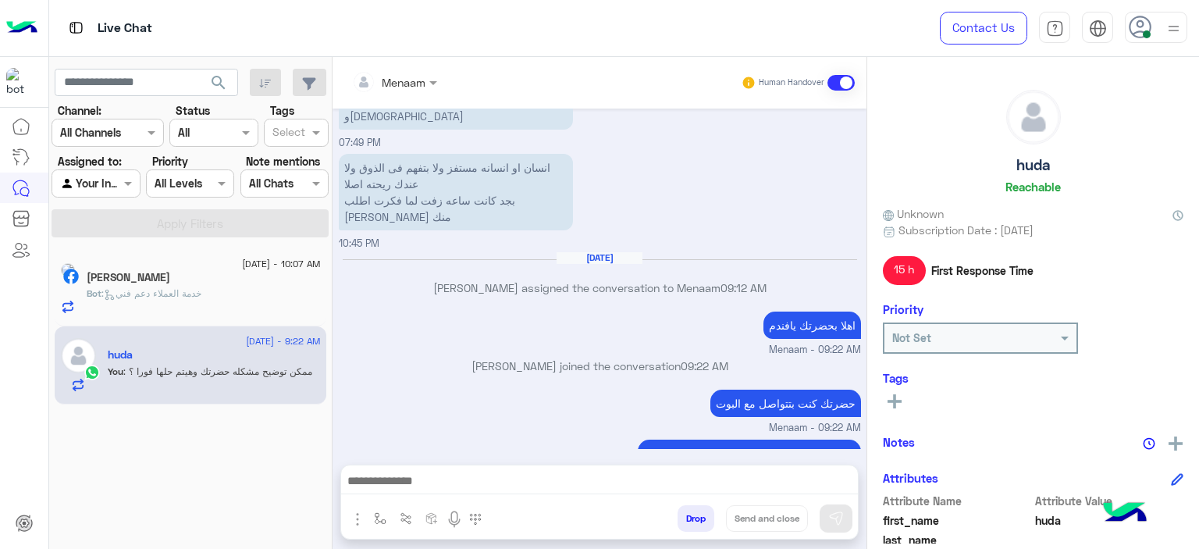
click at [128, 312] on div "Bot : خدمة العملاء دعم فني" at bounding box center [204, 300] width 234 height 27
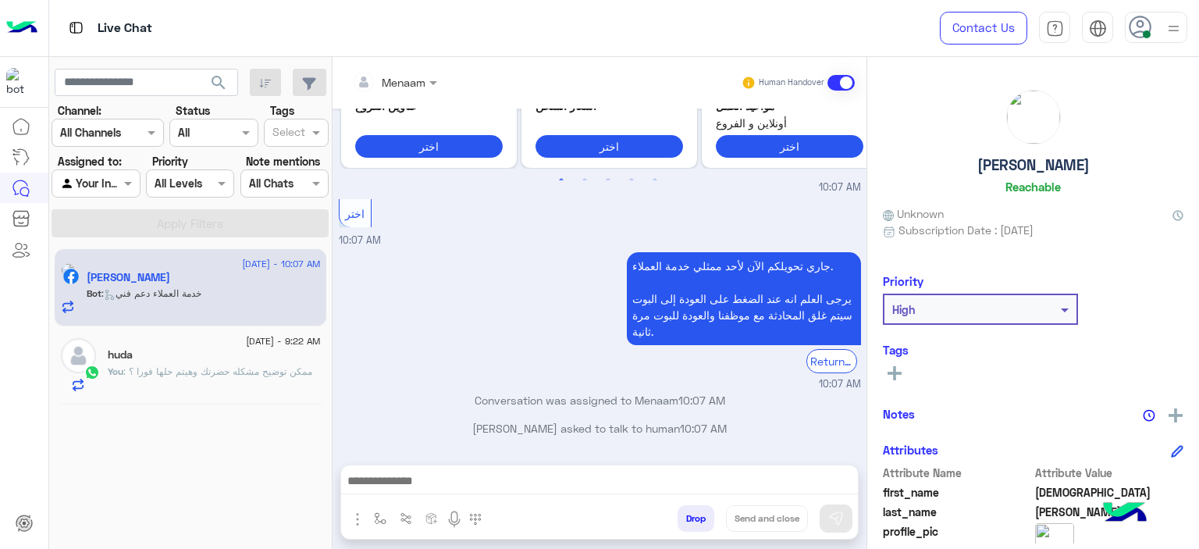
click at [191, 372] on span ": ممكن توضيح مشكله حضرتك وهيتم حلها فورا ؟" at bounding box center [217, 371] width 189 height 12
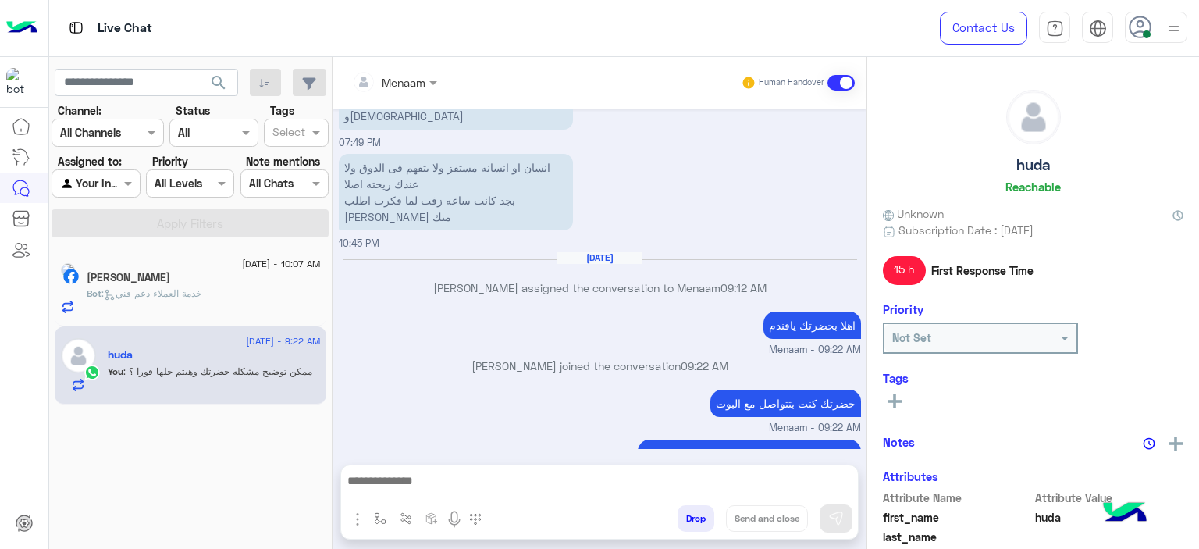
click at [201, 287] on span ": خدمة العملاء دعم فني" at bounding box center [152, 293] width 100 height 12
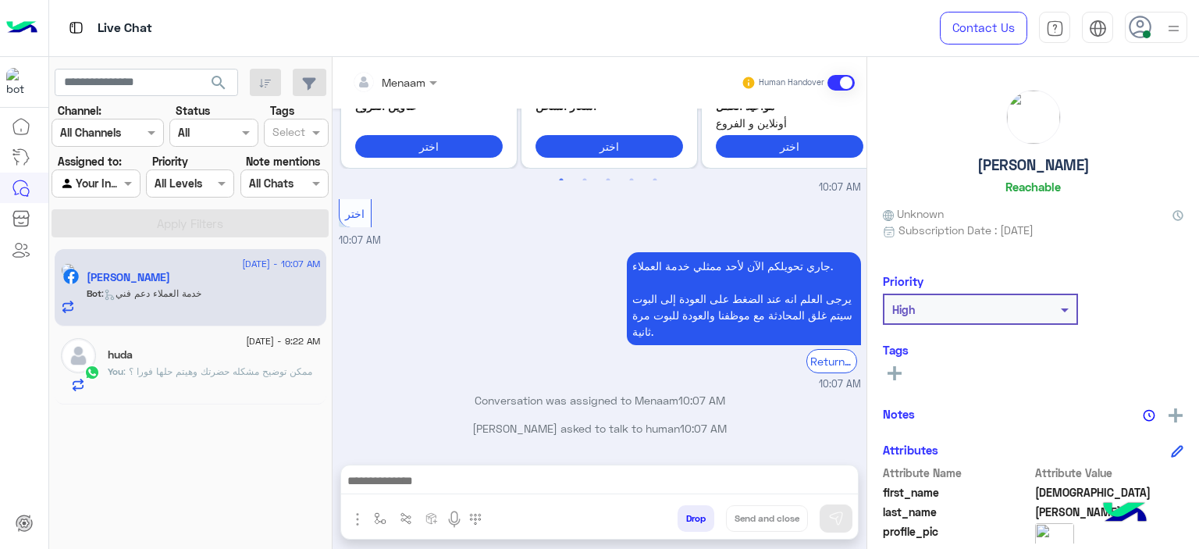
click at [162, 361] on div "huda" at bounding box center [214, 356] width 213 height 16
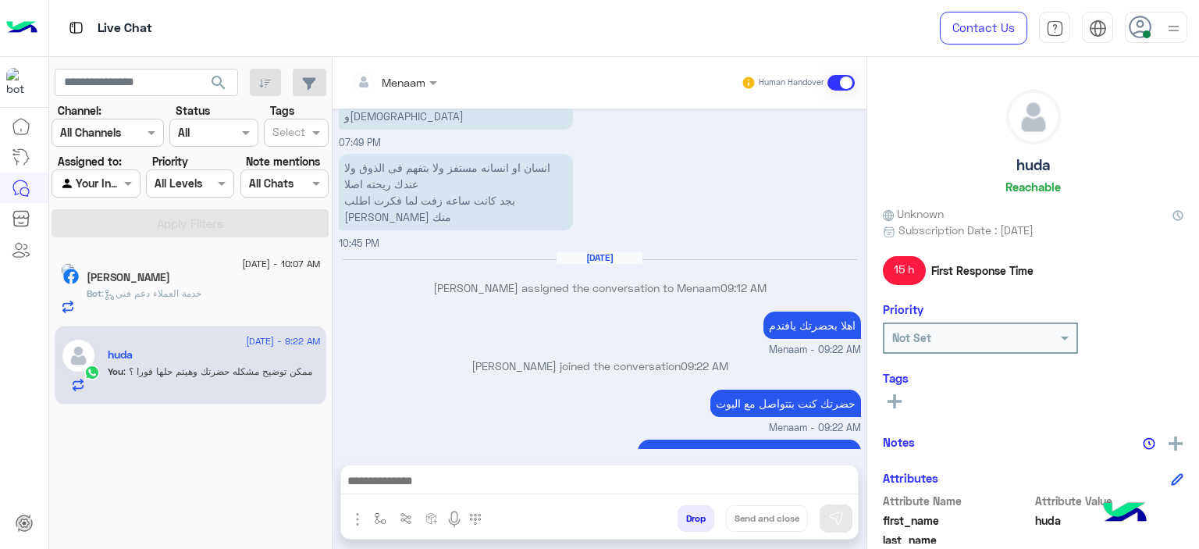
click at [236, 272] on div "Mohammed Abd Elhalim" at bounding box center [204, 279] width 234 height 16
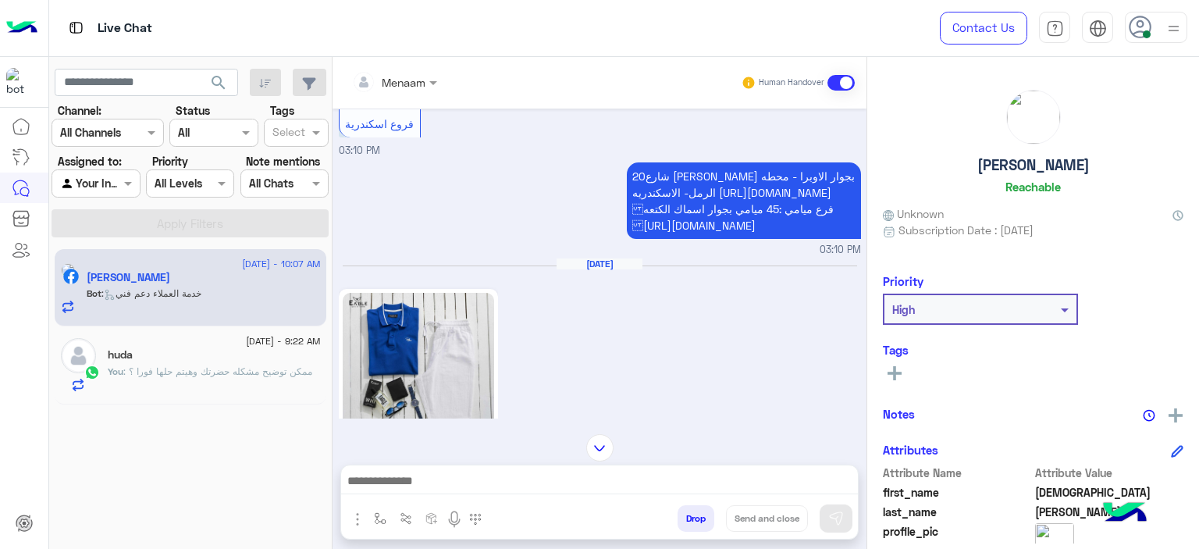
click at [974, 176] on div "Mohammed Abd Elhalim Reachable" at bounding box center [1033, 145] width 301 height 110
click at [978, 168] on h5 "Mohammed Abd Elhalim" at bounding box center [1034, 165] width 112 height 18
copy h5 "Mohammed Abd Elhalim"
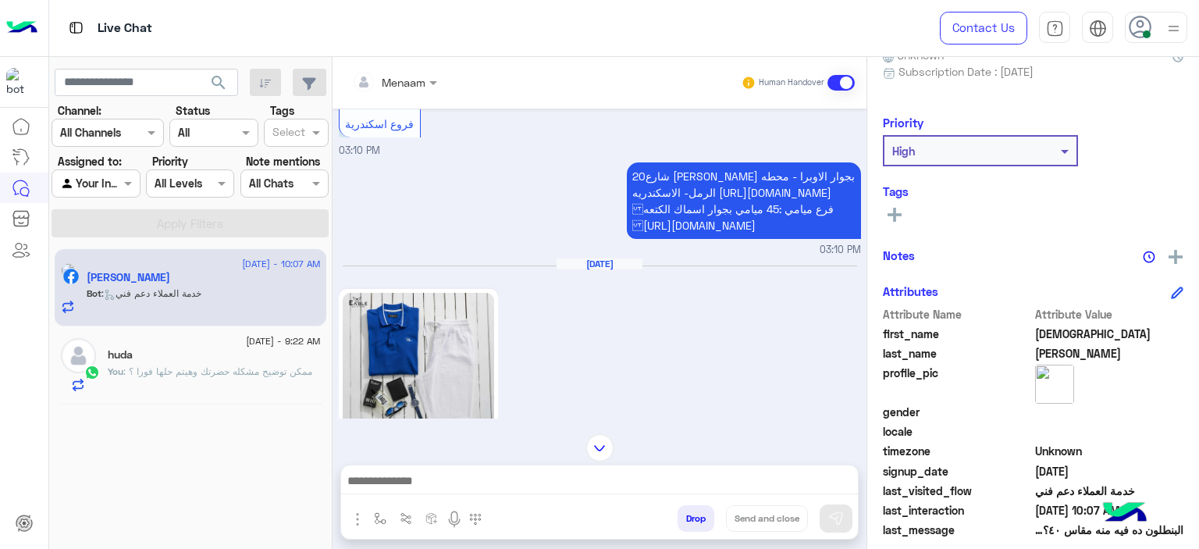
scroll to position [328, 0]
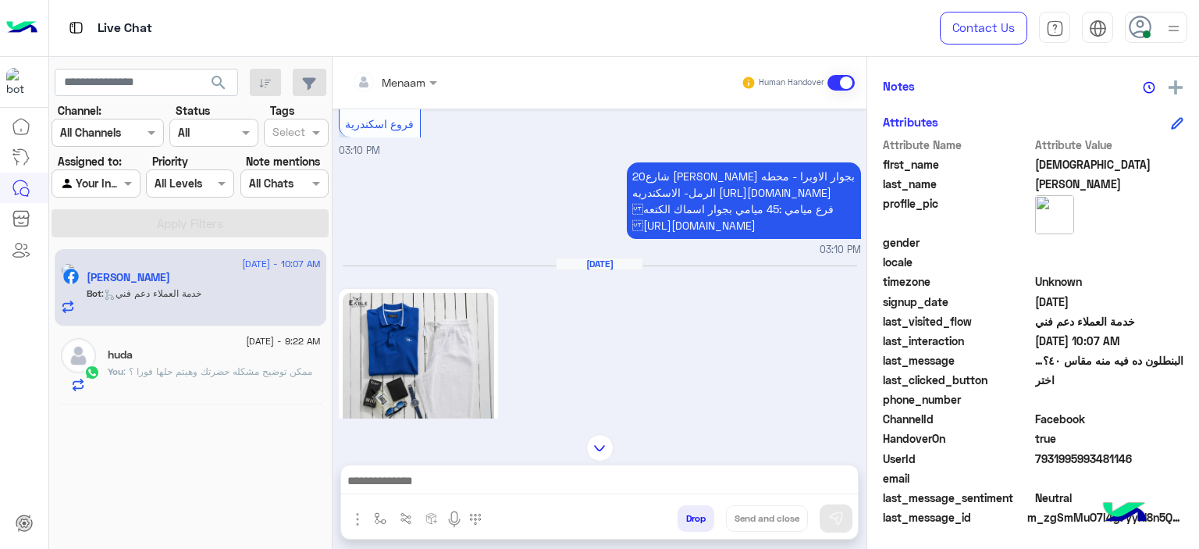
click at [1064, 459] on span "7931995993481146" at bounding box center [1109, 459] width 149 height 16
copy span "7931995993481146"
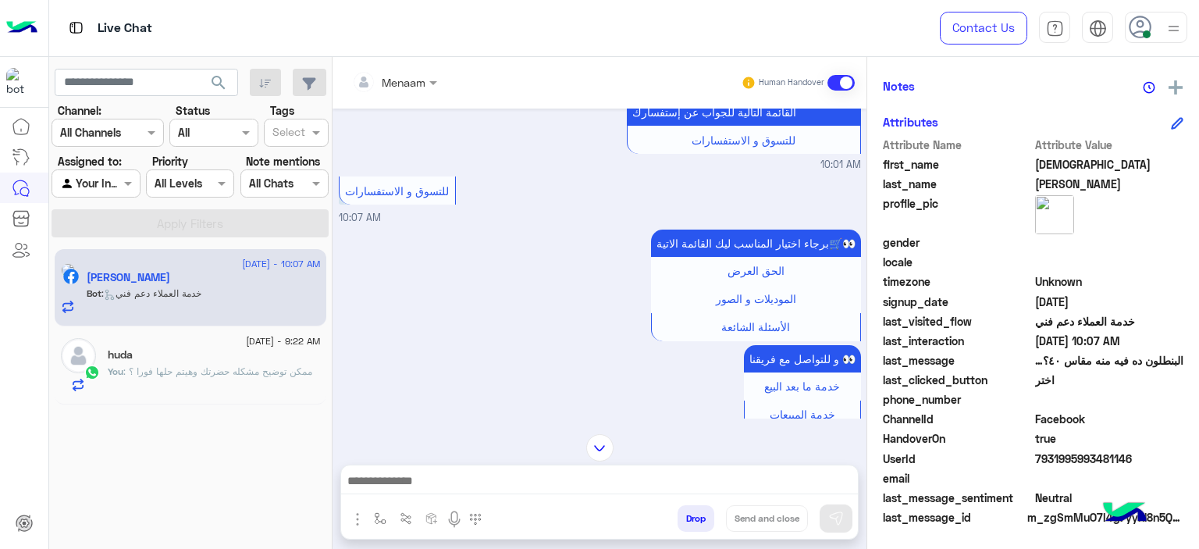
scroll to position [1766, 0]
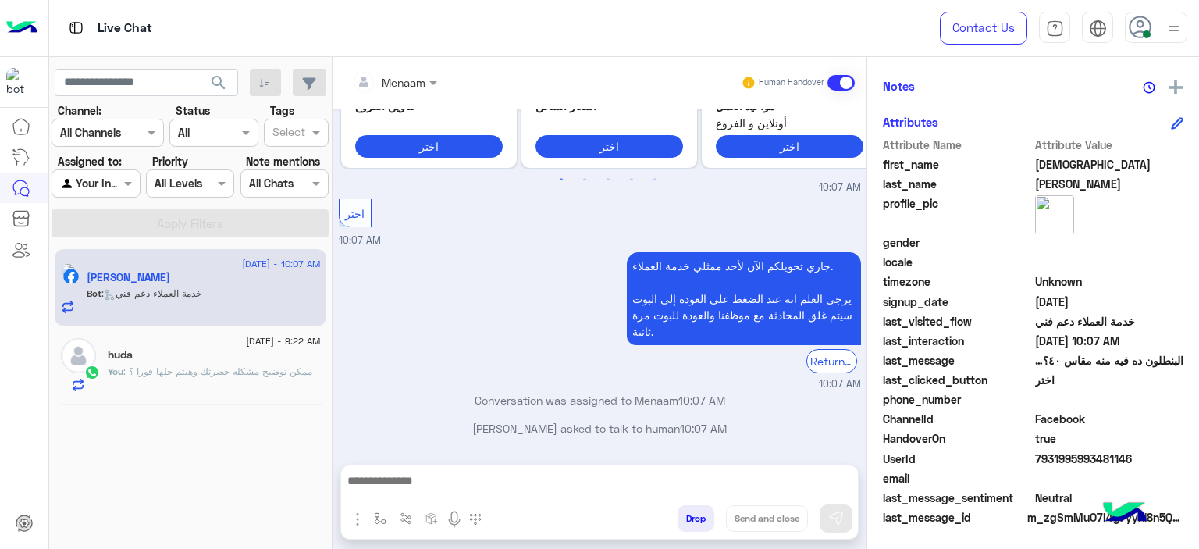
click at [399, 74] on input "text" at bounding box center [376, 82] width 48 height 16
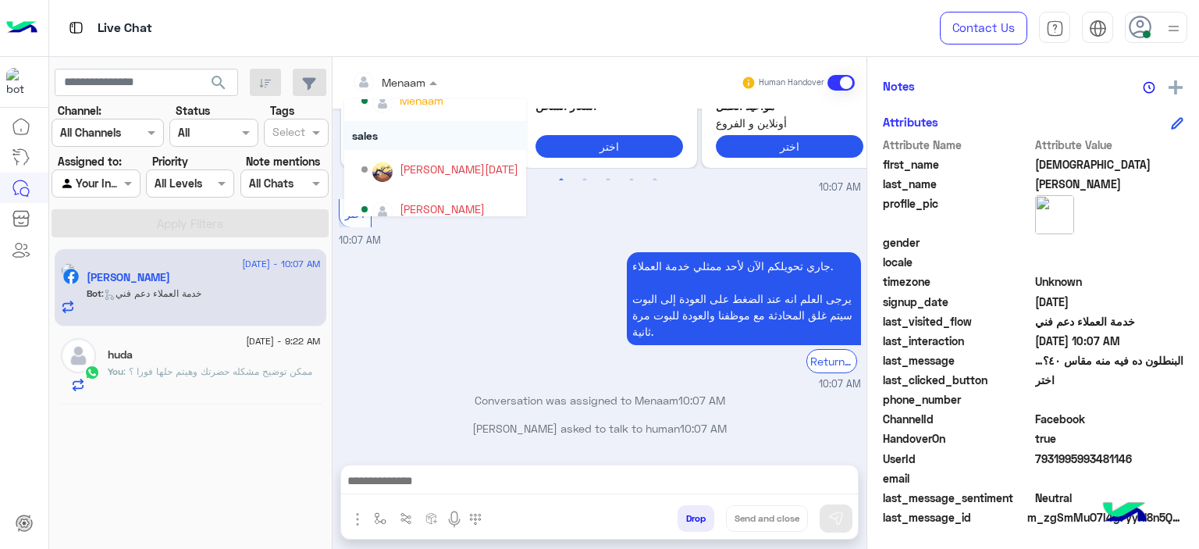
scroll to position [179, 0]
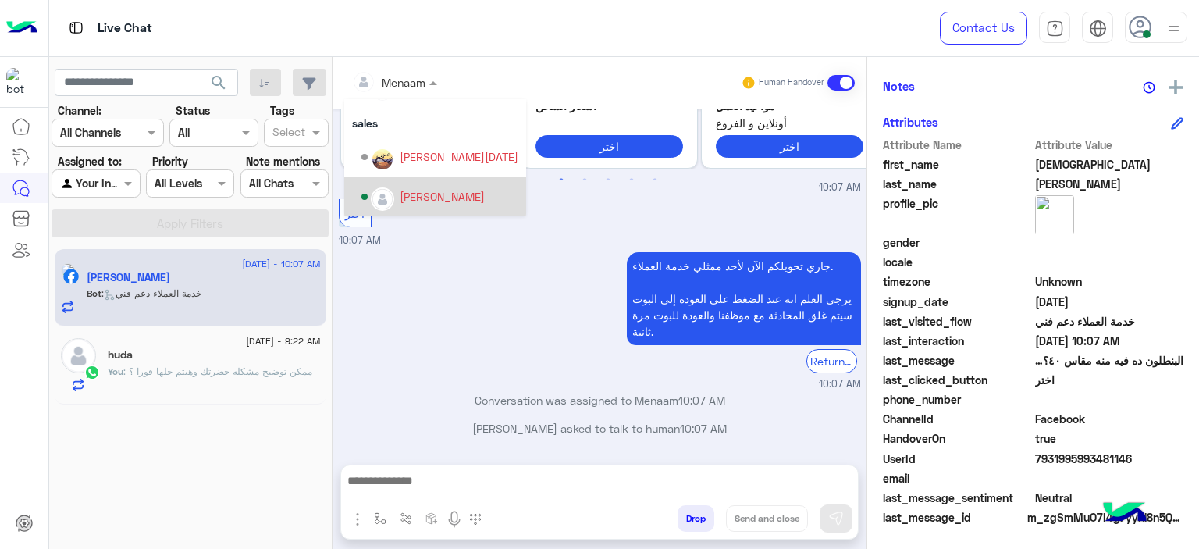
click at [431, 196] on div "mohamed ahmed" at bounding box center [442, 196] width 85 height 16
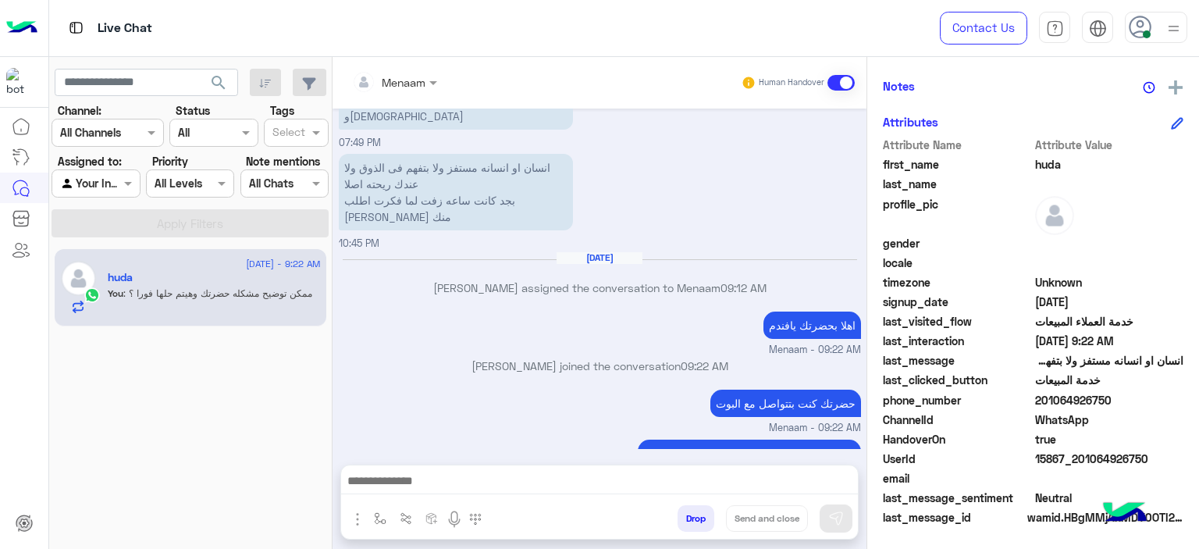
scroll to position [912, 0]
click at [438, 174] on p "انسان او انسانه مستفز ولا بتفهم فى الذوق ولا عندك ريحته اصلا بجد كانت ساعه زفت …" at bounding box center [456, 192] width 234 height 77
drag, startPoint x: 438, startPoint y: 174, endPoint x: 434, endPoint y: 151, distance: 23.0
click at [434, 154] on p "انسان او انسانه مستفز ولا بتفهم فى الذوق ولا عندك ريحته اصلا بجد كانت ساعه زفت …" at bounding box center [456, 192] width 234 height 77
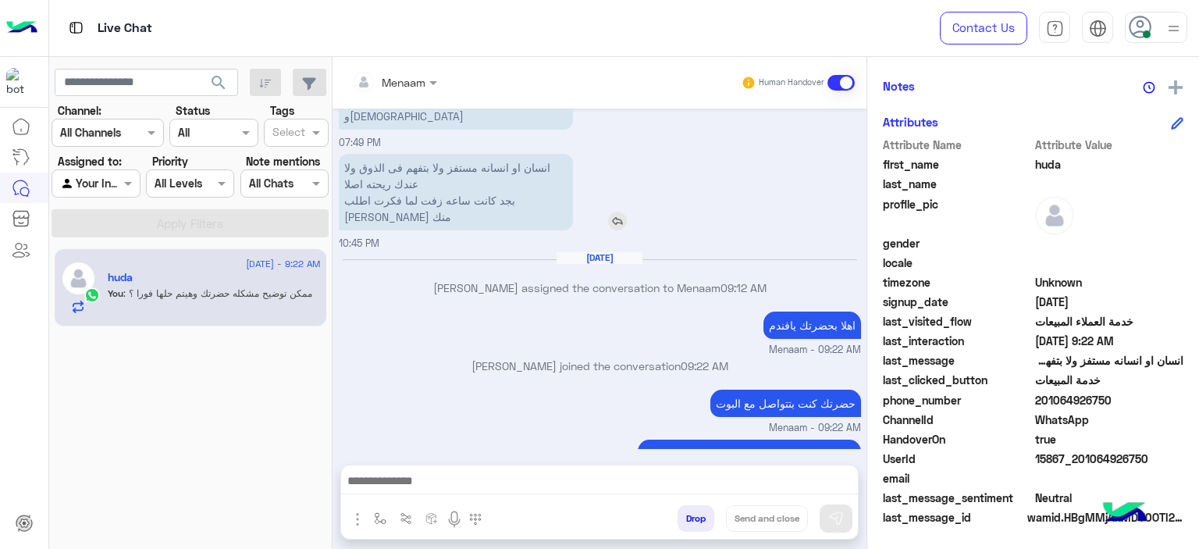
click at [425, 183] on p "انسان او انسانه مستفز ولا بتفهم فى الذوق ولا عندك ريحته اصلا بجد كانت ساعه زفت …" at bounding box center [456, 192] width 234 height 77
drag, startPoint x: 425, startPoint y: 183, endPoint x: 421, endPoint y: 141, distance: 42.3
click at [421, 154] on p "انسان او انسانه مستفز ولا بتفهم فى الذوق ولا عندك ريحته اصلا بجد كانت ساعه زفت …" at bounding box center [456, 192] width 234 height 77
drag, startPoint x: 703, startPoint y: 147, endPoint x: 636, endPoint y: 149, distance: 66.4
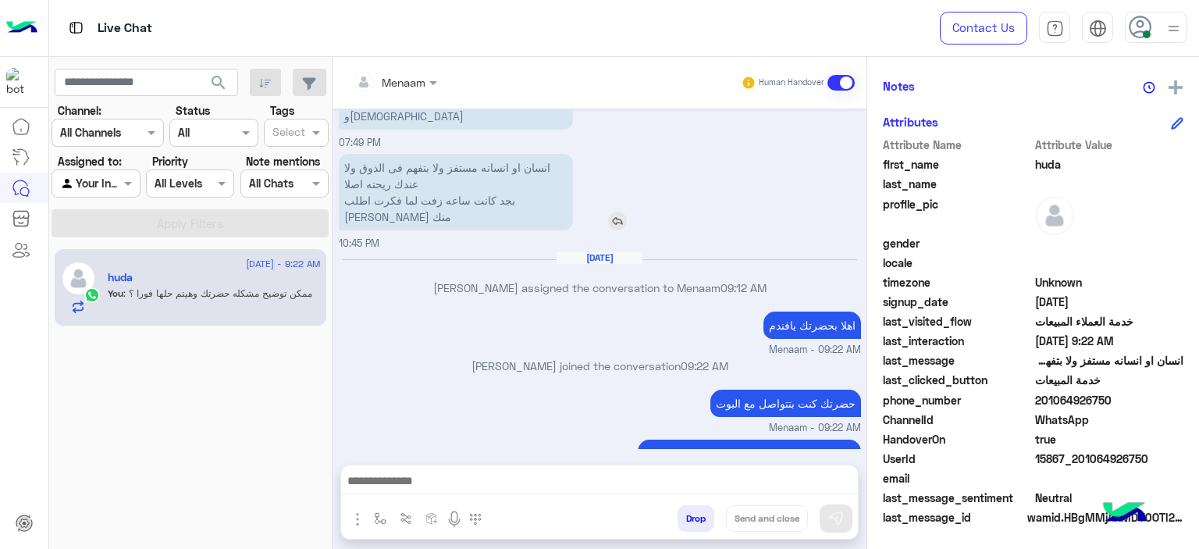
click at [636, 154] on div "انسان او انسانه مستفز ولا بتفهم فى الذوق ولا عندك ريحته اصلا بجد كانت ساعه زفت …" at bounding box center [500, 192] width 323 height 77
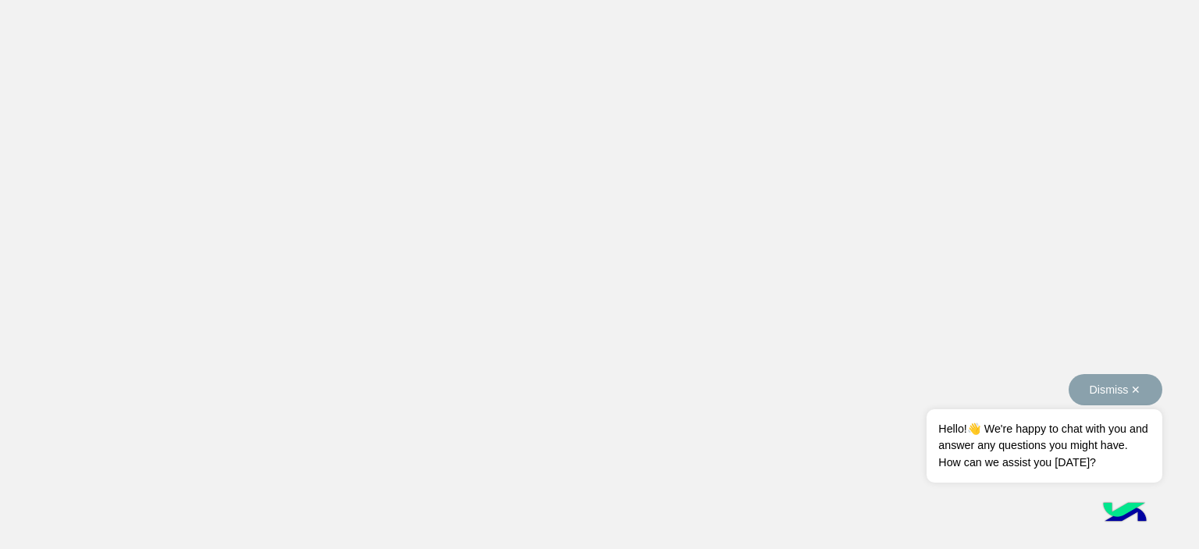
click at [1134, 393] on button "Dismiss ✕" at bounding box center [1116, 389] width 94 height 31
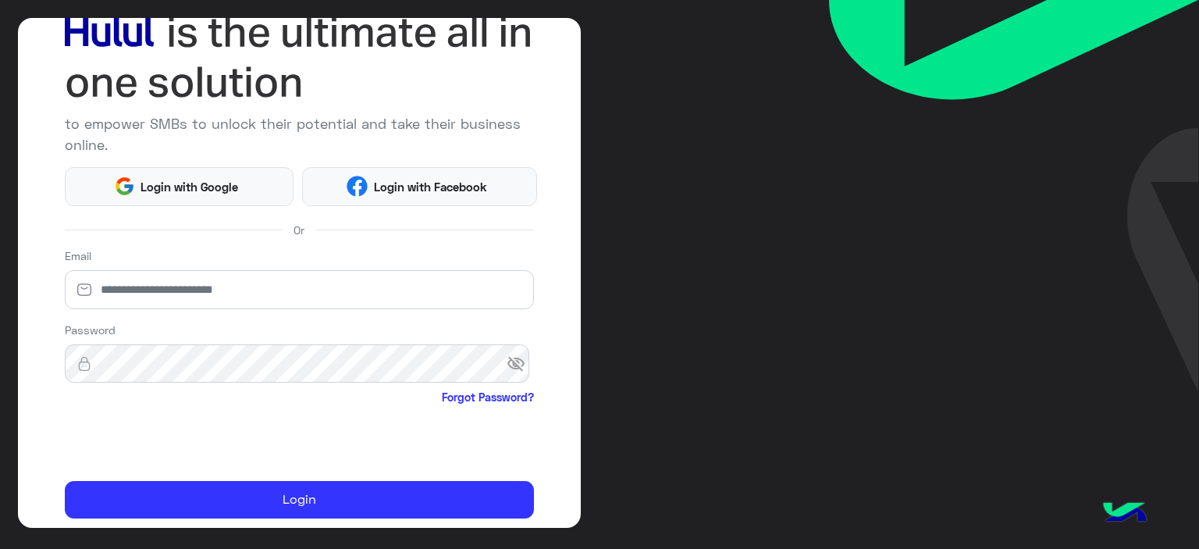
scroll to position [153, 0]
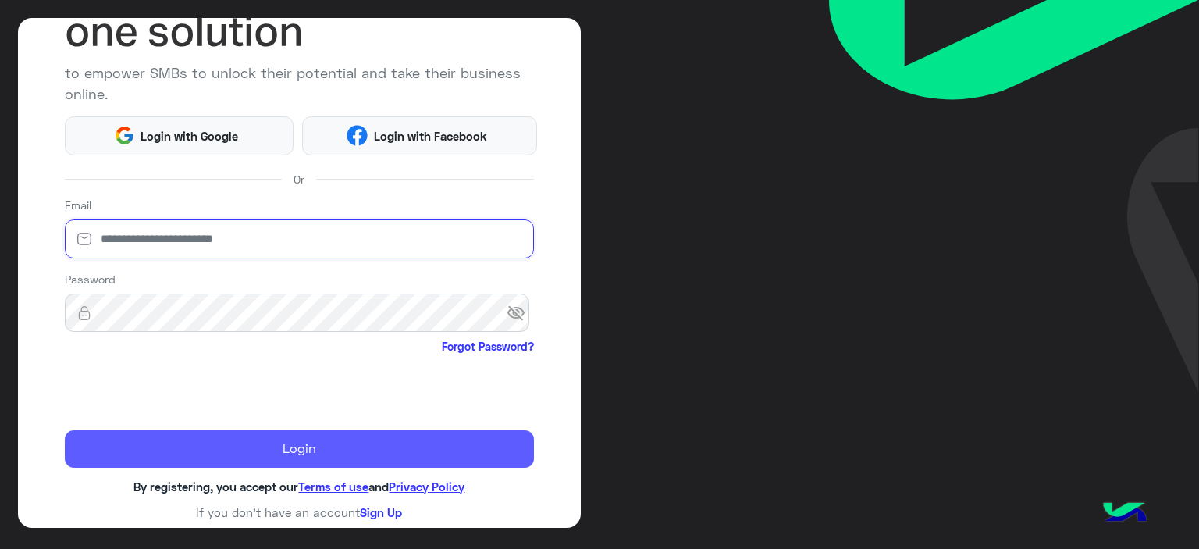
type input "**********"
click at [284, 461] on button "Login" at bounding box center [300, 448] width 470 height 37
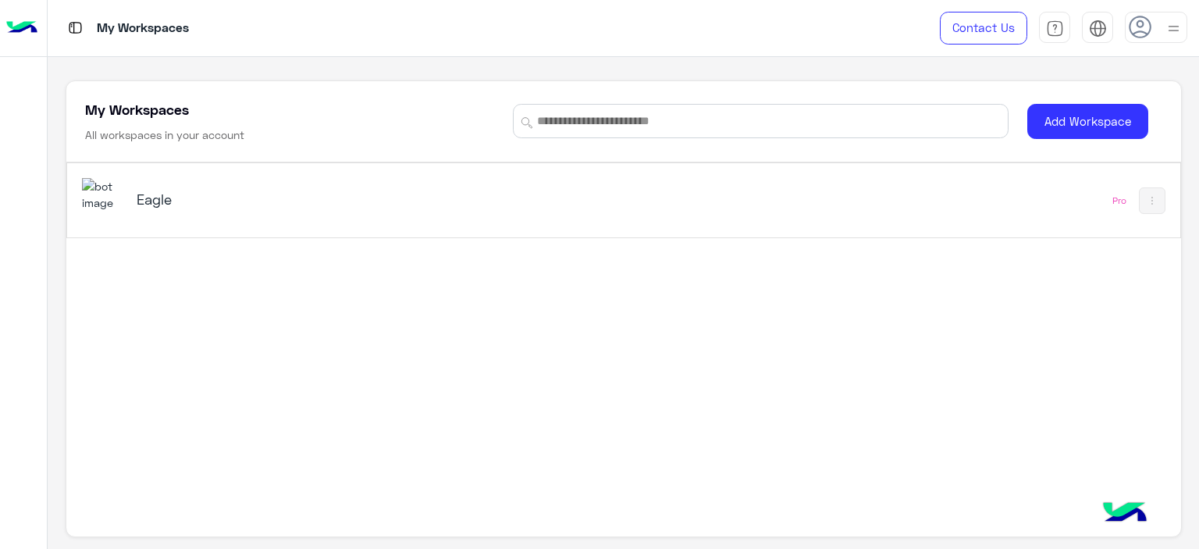
click at [214, 208] on div "Eagle" at bounding box center [332, 201] width 390 height 22
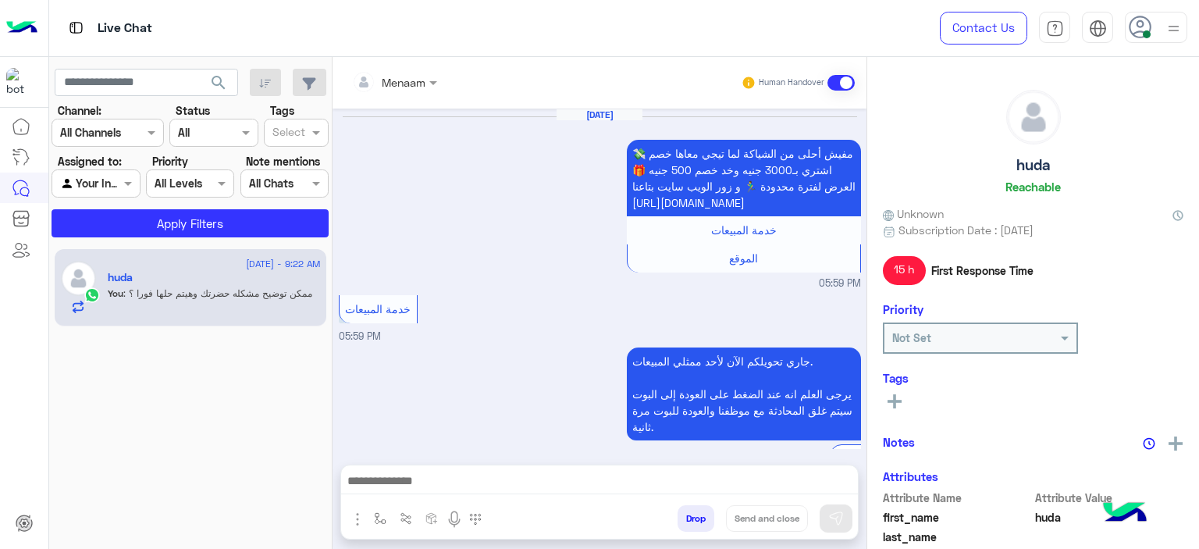
scroll to position [917, 0]
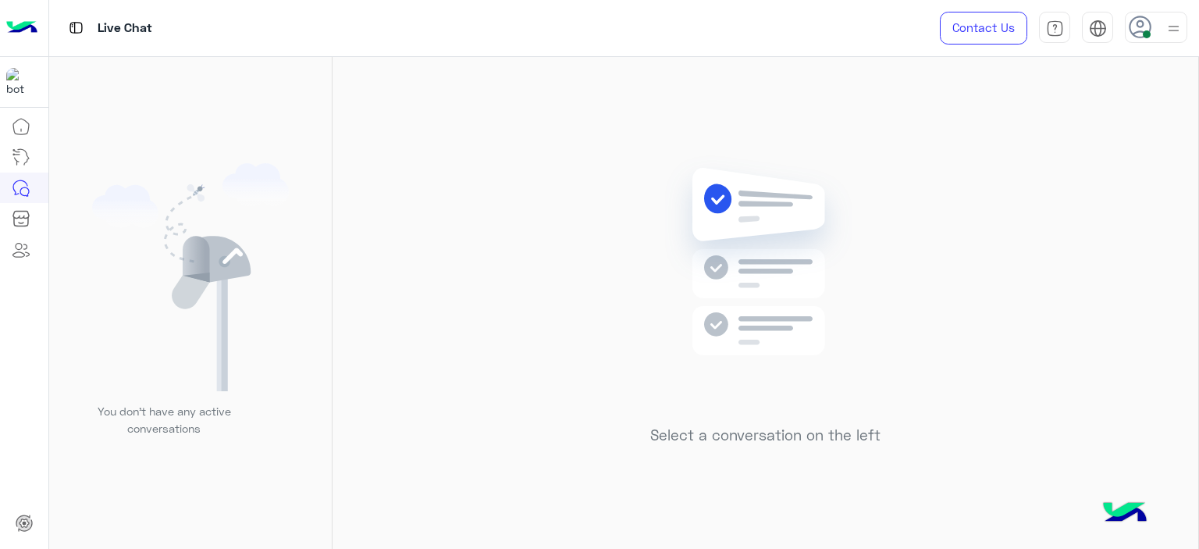
click at [397, 329] on div "Select a conversation on the left" at bounding box center [766, 306] width 866 height 498
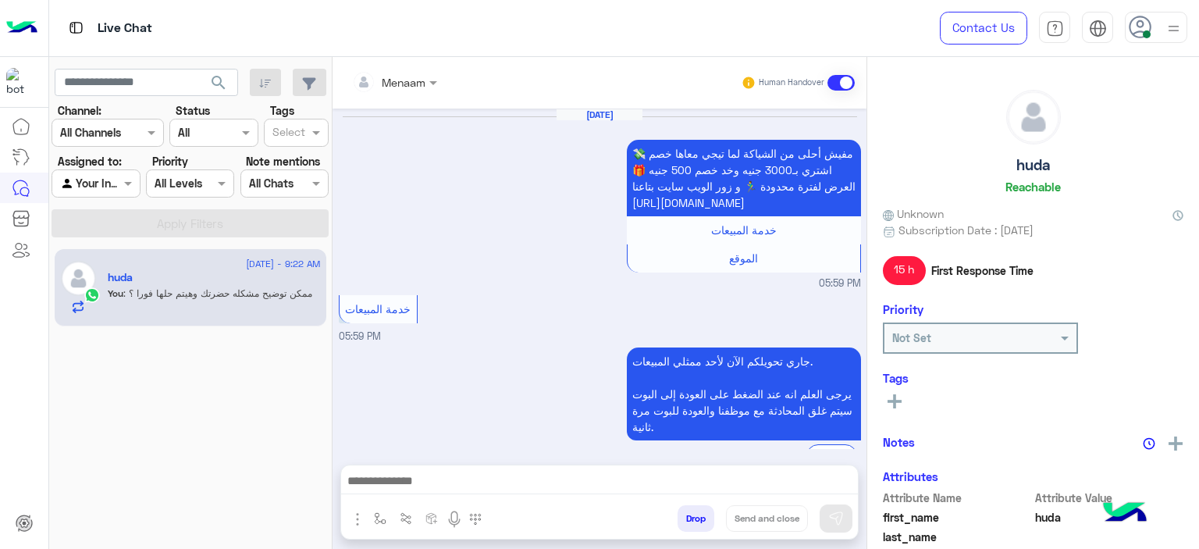
scroll to position [912, 0]
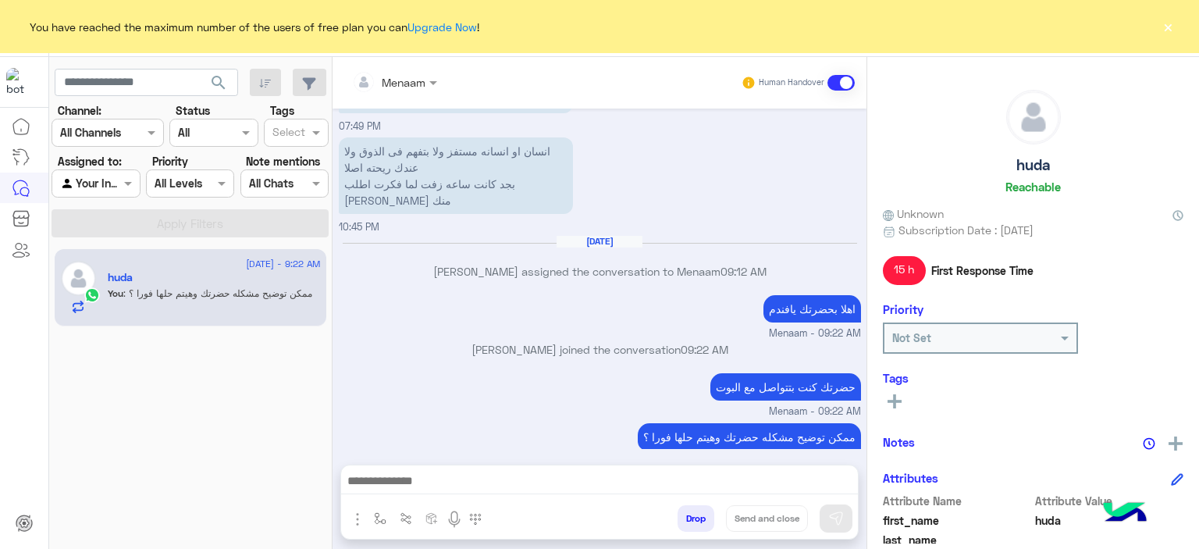
click at [1185, 26] on div "You have reached the maximum number of the users of free plan you can Upgrade N…" at bounding box center [599, 26] width 1199 height 53
click at [1172, 23] on button "×" at bounding box center [1168, 27] width 16 height 16
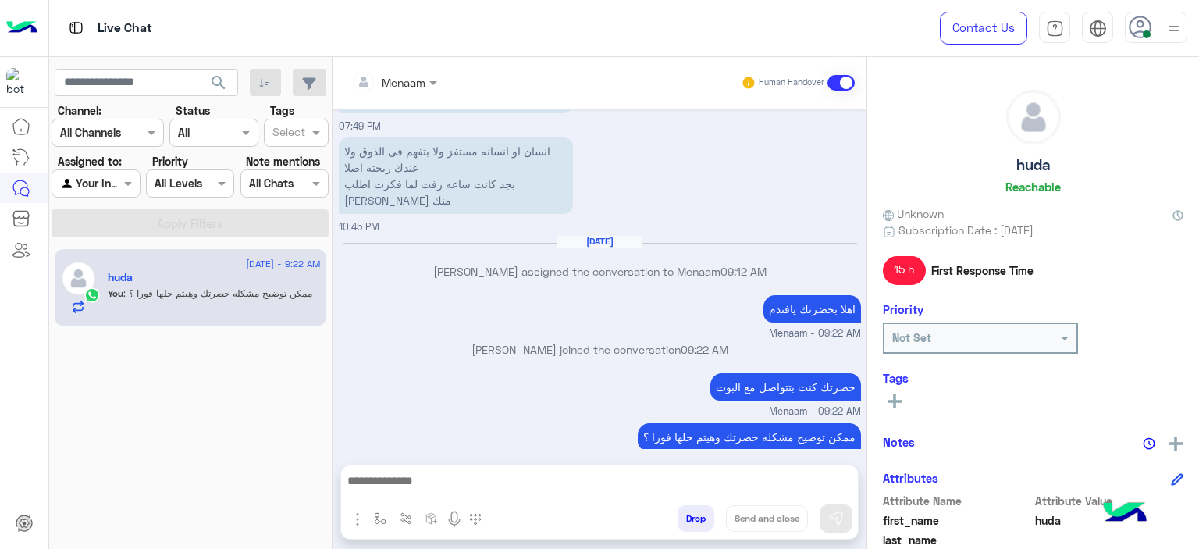
click at [149, 381] on div "20 August - 9:22 AM huda You : ممكن توضيح مشكله حضرتك وهيتم حلها فورا ؟" at bounding box center [190, 399] width 283 height 312
click at [418, 291] on div "اهلا بحضرتك يافندم Menaam - 09:22 AM" at bounding box center [600, 316] width 522 height 50
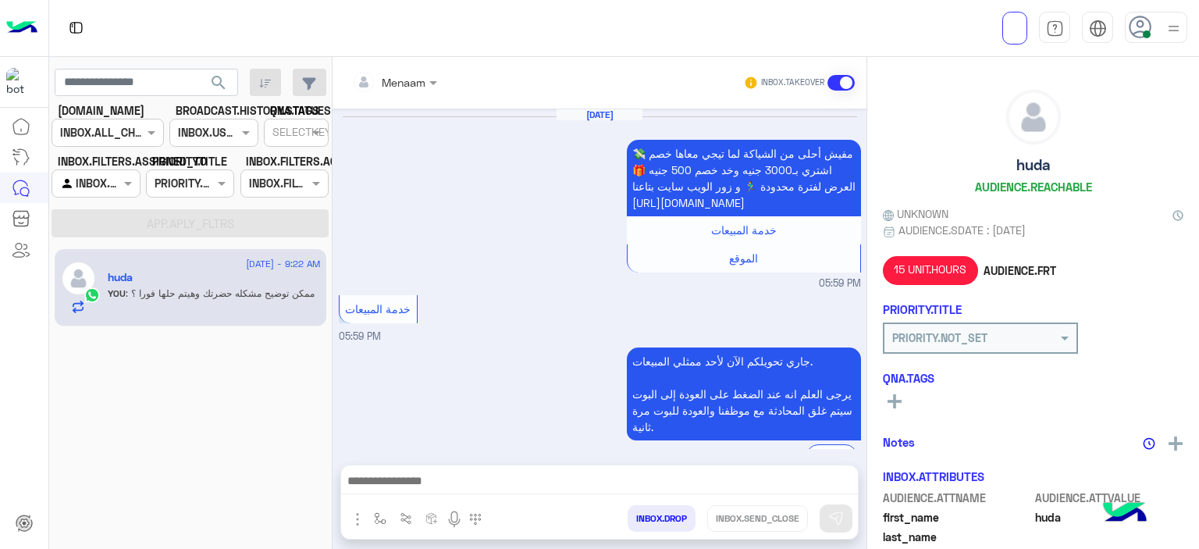
scroll to position [912, 0]
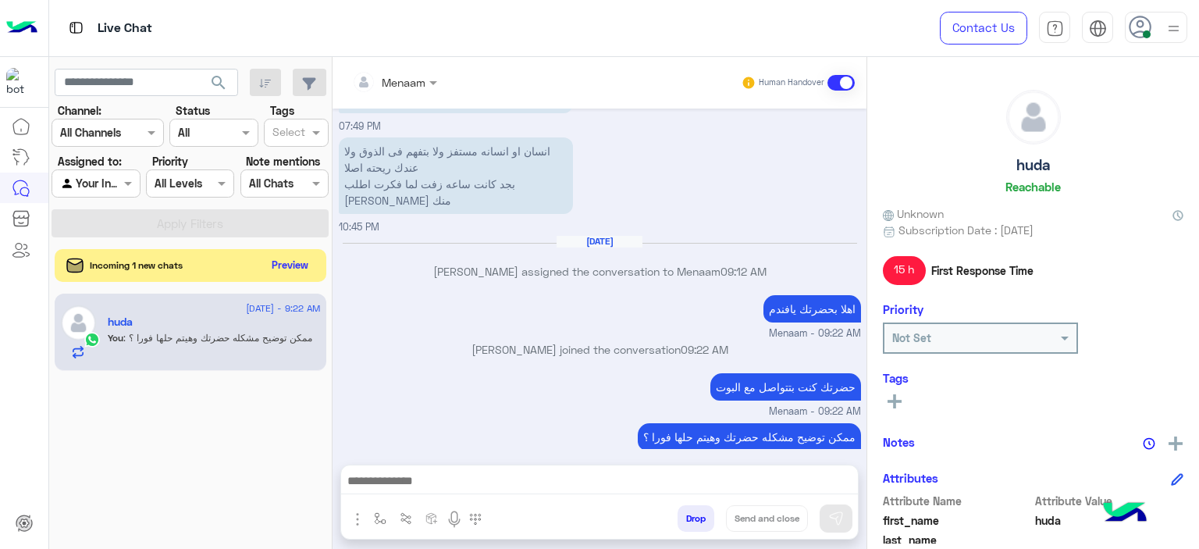
click at [288, 263] on button "Preview" at bounding box center [290, 265] width 48 height 21
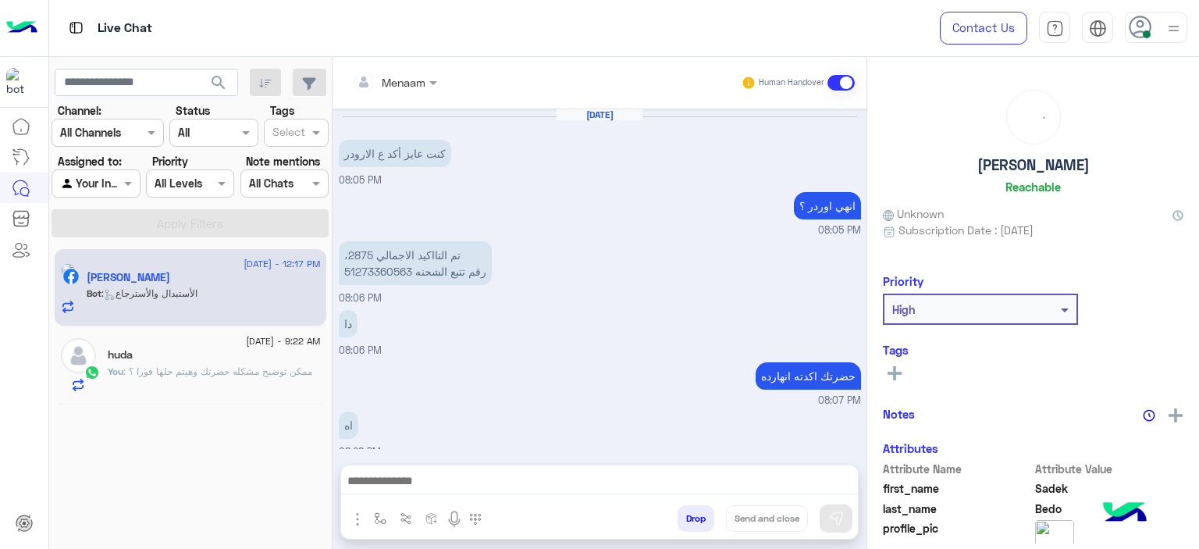
scroll to position [1468, 0]
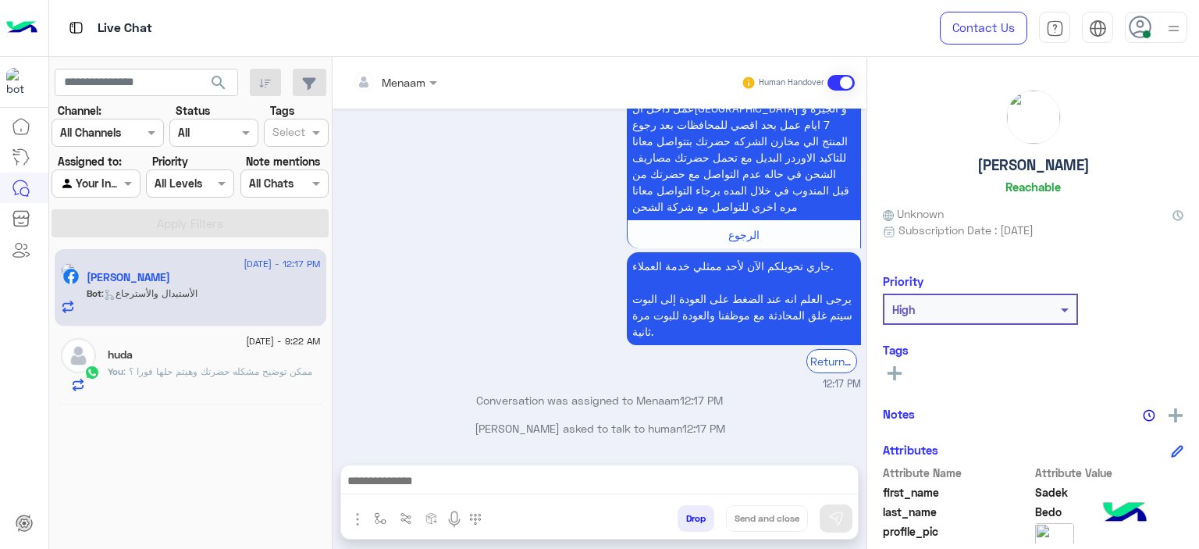
drag, startPoint x: 191, startPoint y: 289, endPoint x: 373, endPoint y: 303, distance: 183.2
click at [191, 289] on span ": الأستبدال والأسترجاع" at bounding box center [150, 293] width 96 height 12
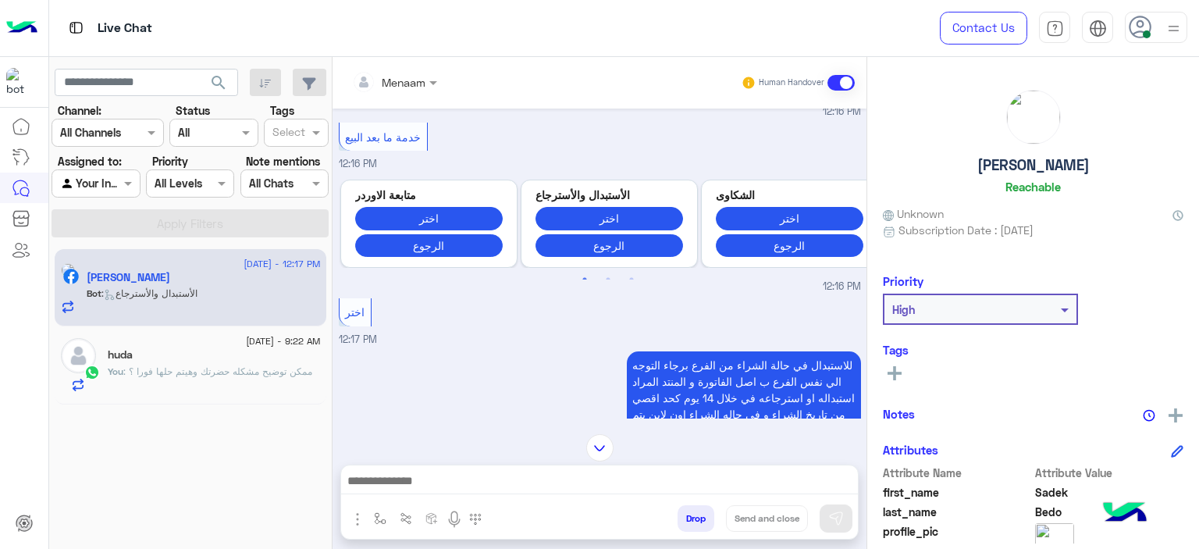
scroll to position [2924, 0]
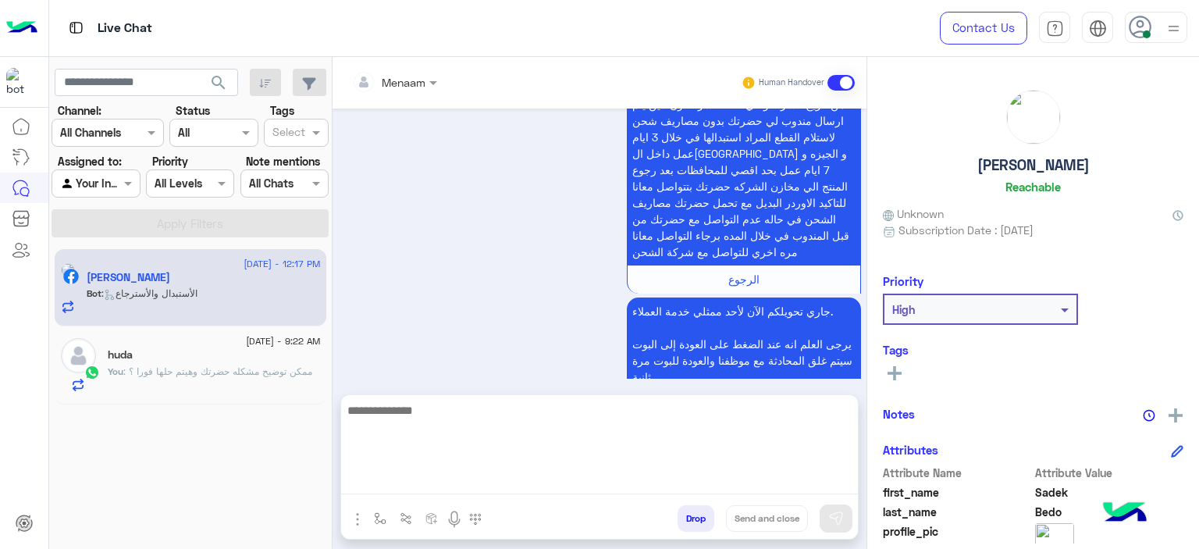
click at [458, 488] on textarea at bounding box center [599, 448] width 517 height 94
type textarea "**********"
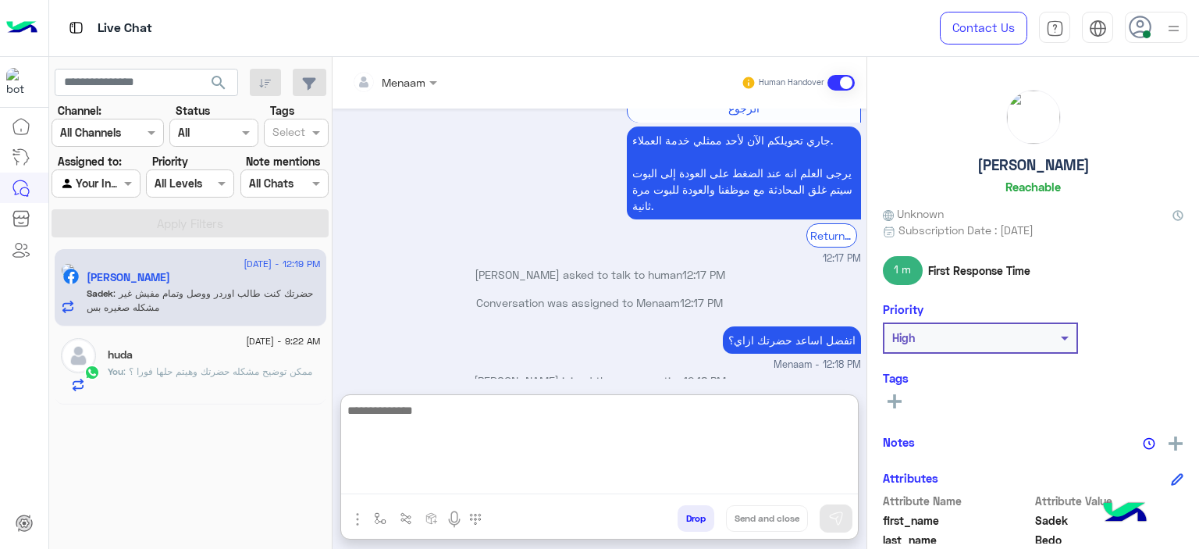
scroll to position [3164, 0]
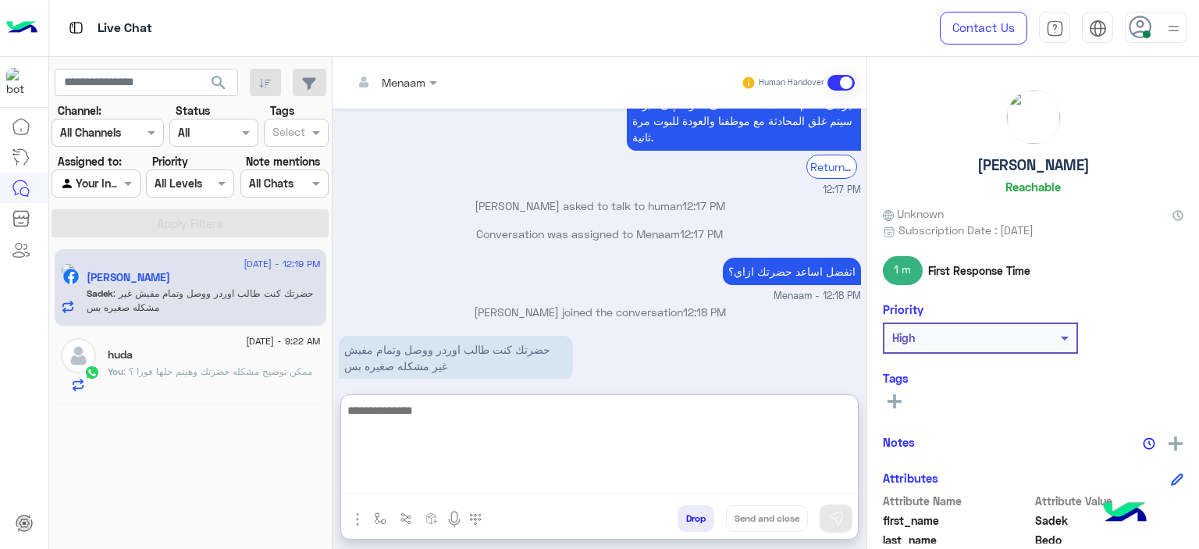
click at [433, 418] on textarea at bounding box center [599, 448] width 517 height 94
type textarea "**********"
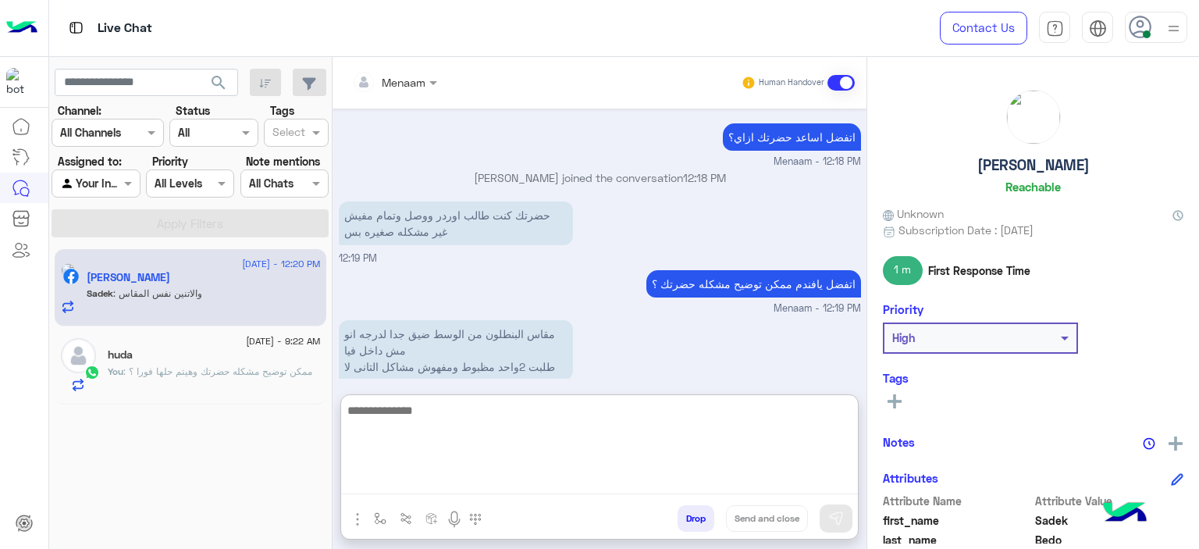
scroll to position [3350, 0]
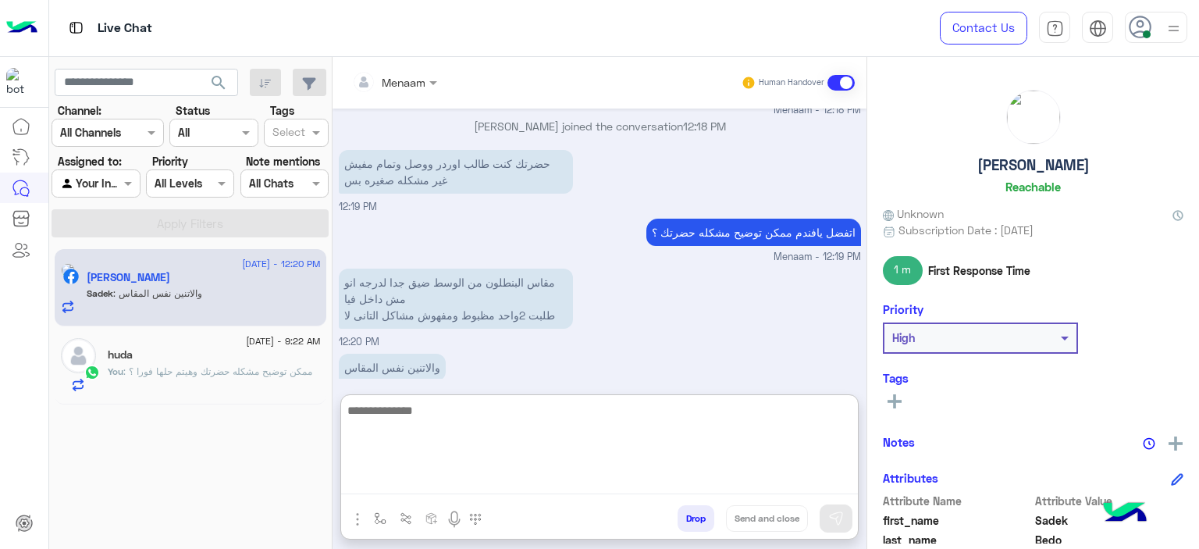
click at [420, 411] on textarea at bounding box center [599, 448] width 517 height 94
type textarea "**********"
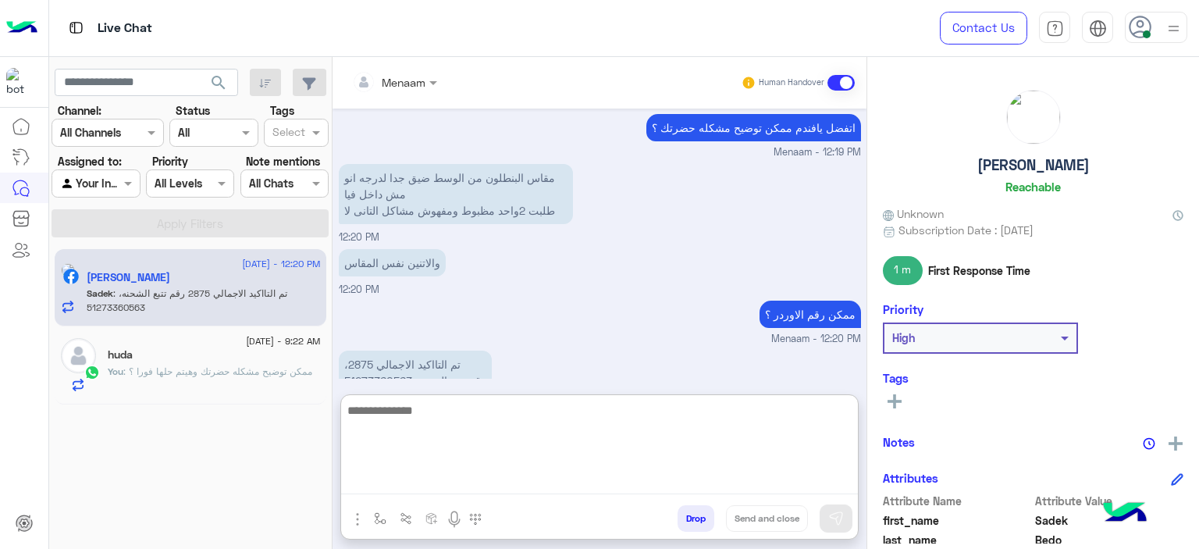
scroll to position [3467, 0]
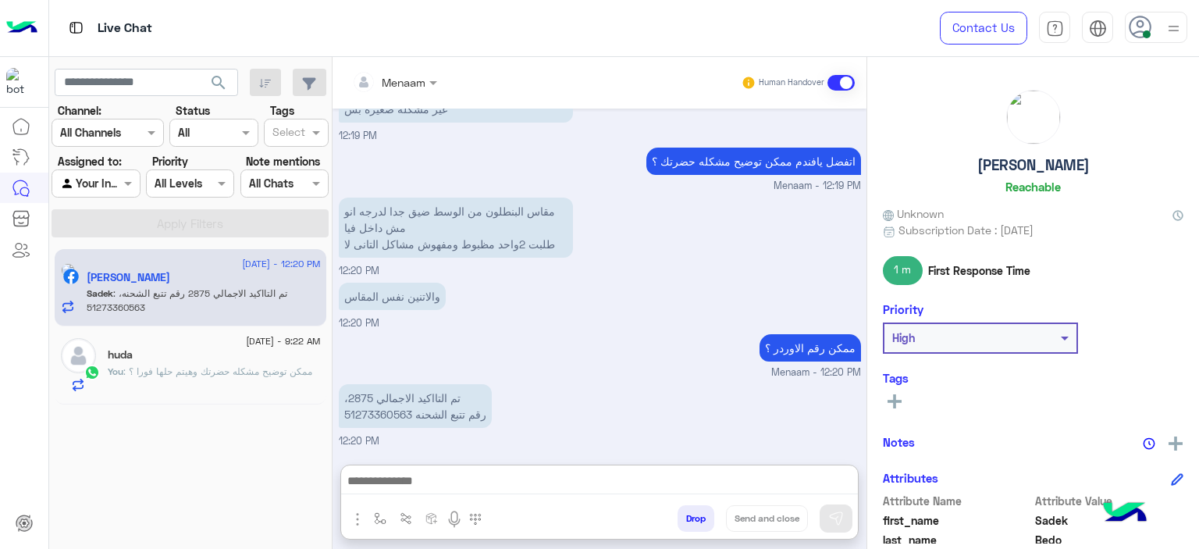
click at [381, 384] on p "،تم التااكيد الاجمالي 2875 رقم تتبع الشحنه 51273360563" at bounding box center [415, 406] width 153 height 44
click at [381, 346] on div "ممكن رقم الاوردر ؟ Menaam - 12:20 PM" at bounding box center [600, 355] width 522 height 50
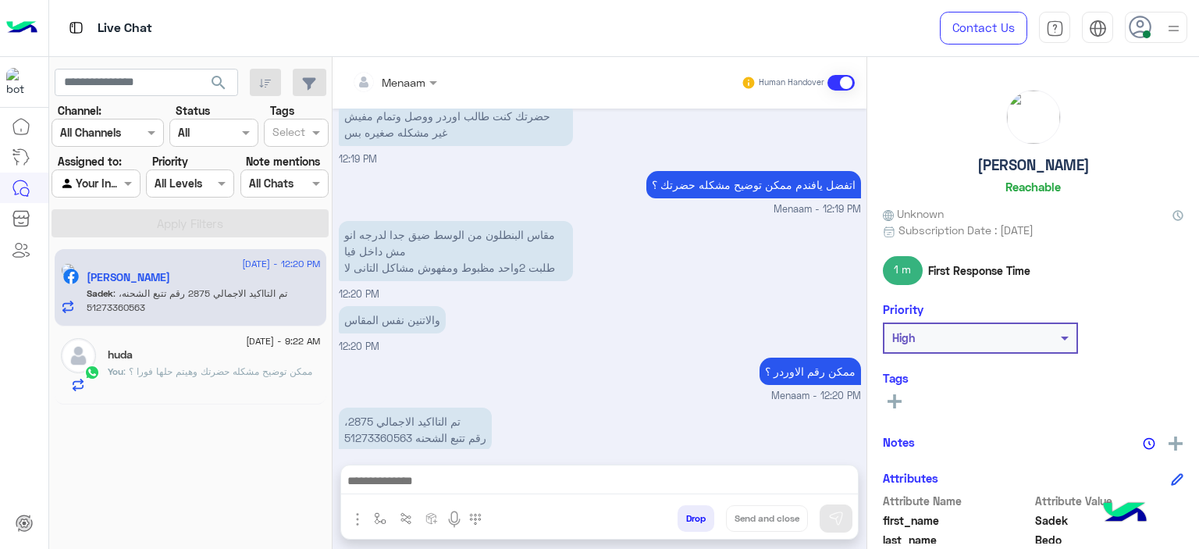
click at [373, 416] on p "،تم التااكيد الاجمالي 2875 رقم تتبع الشحنه 51273360563" at bounding box center [415, 430] width 153 height 44
copy p "51273360563"
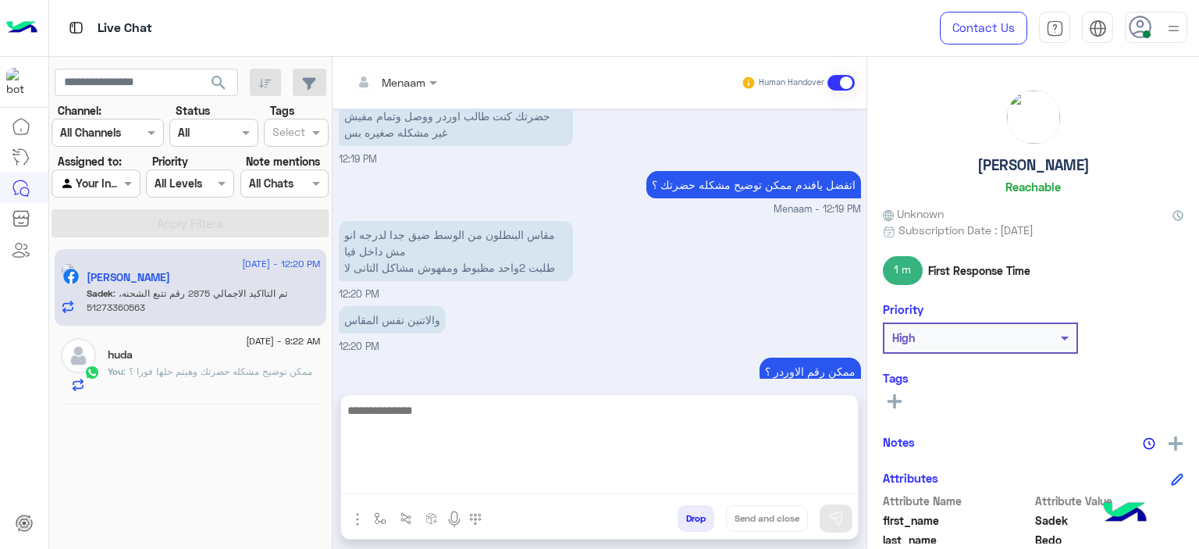
click at [447, 485] on textarea at bounding box center [599, 448] width 517 height 94
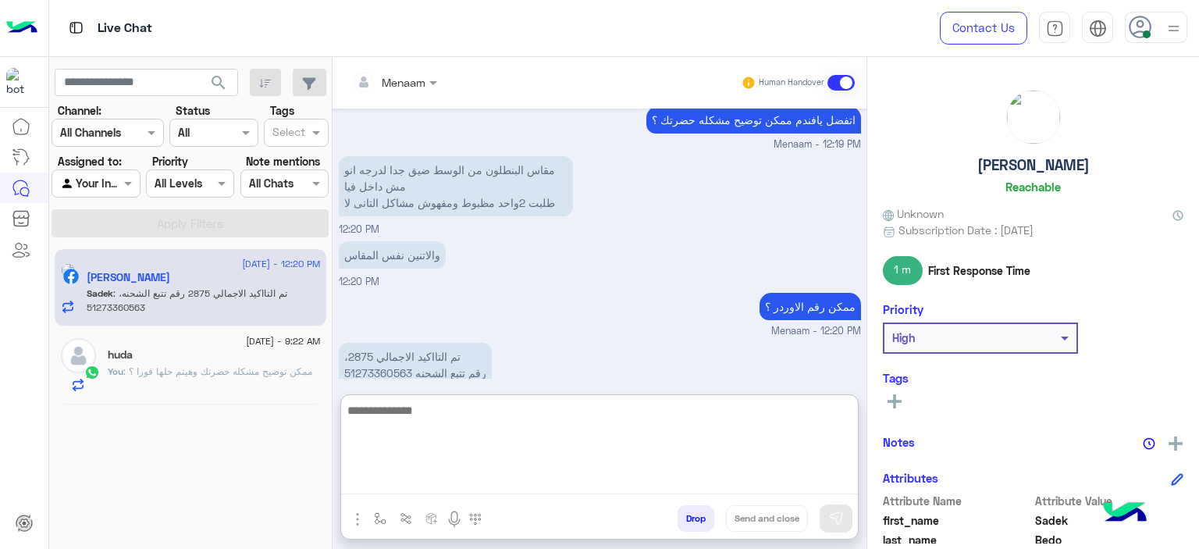
scroll to position [3467, 0]
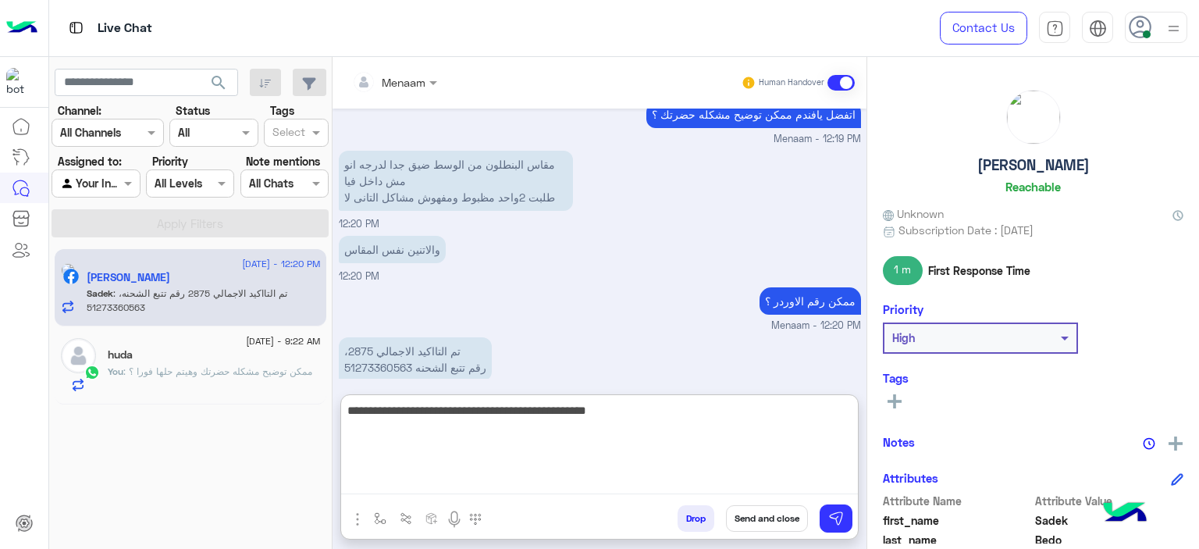
type textarea "**********"
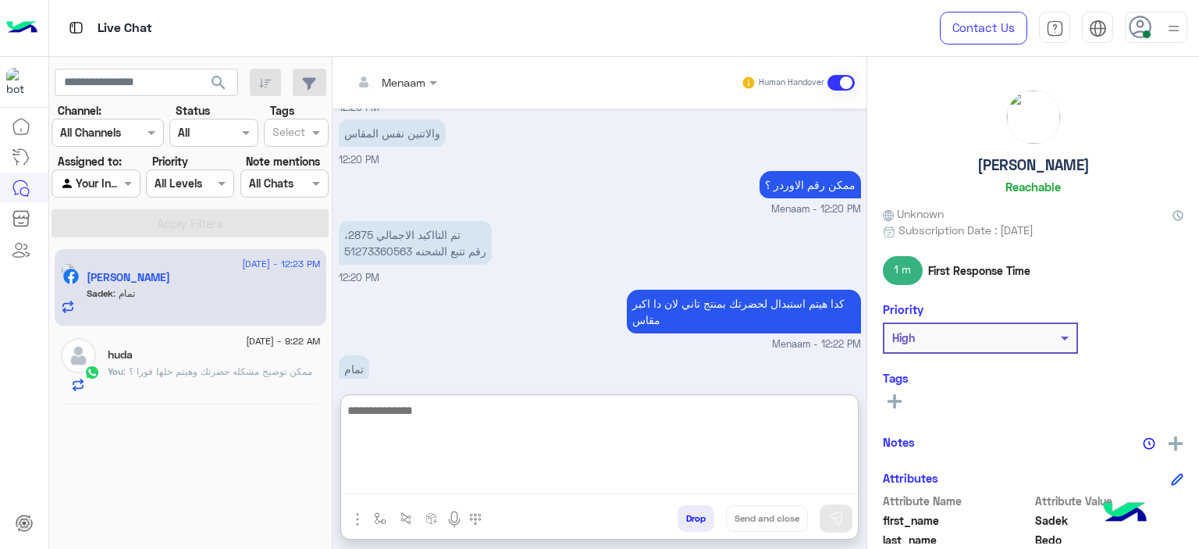
scroll to position [3585, 0]
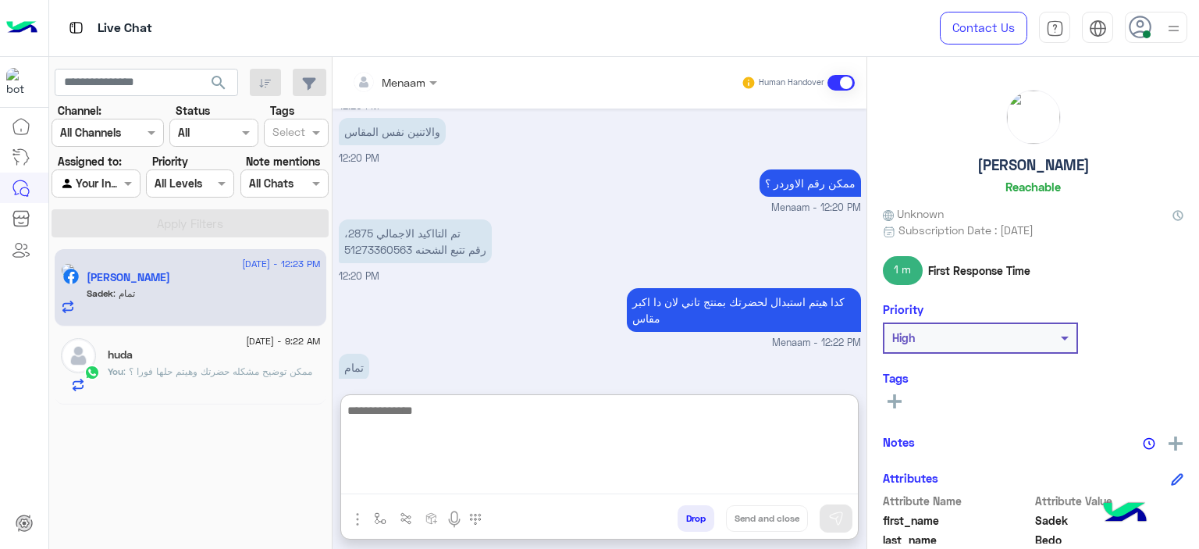
click at [381, 421] on textarea at bounding box center [599, 448] width 517 height 94
paste textarea "**********"
type textarea "**********"
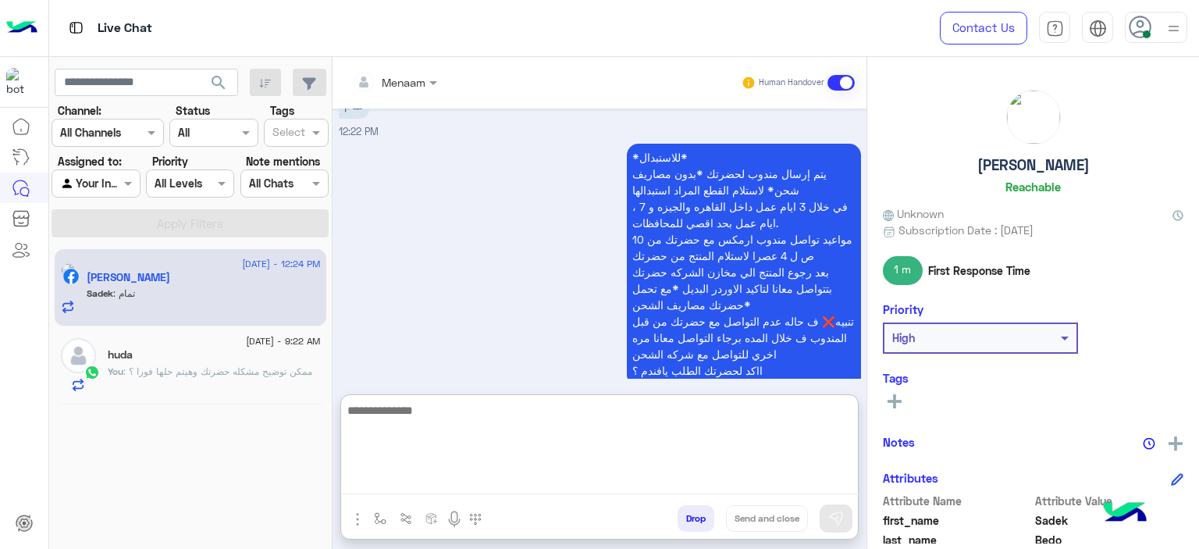
scroll to position [3900, 0]
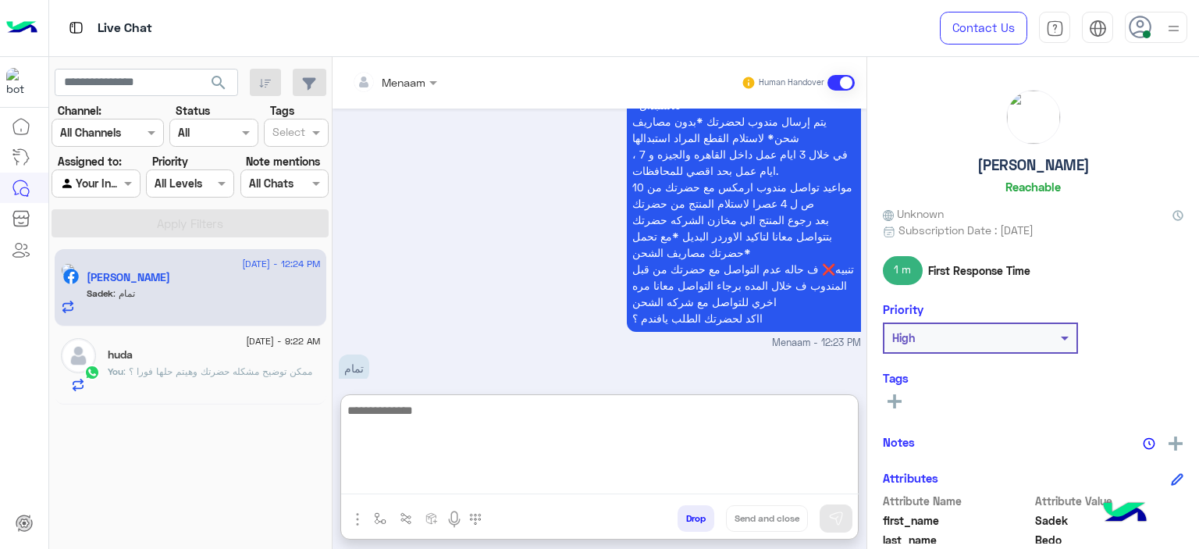
click at [415, 410] on textarea at bounding box center [600, 448] width 518 height 94
paste textarea "**********"
type textarea "**********"
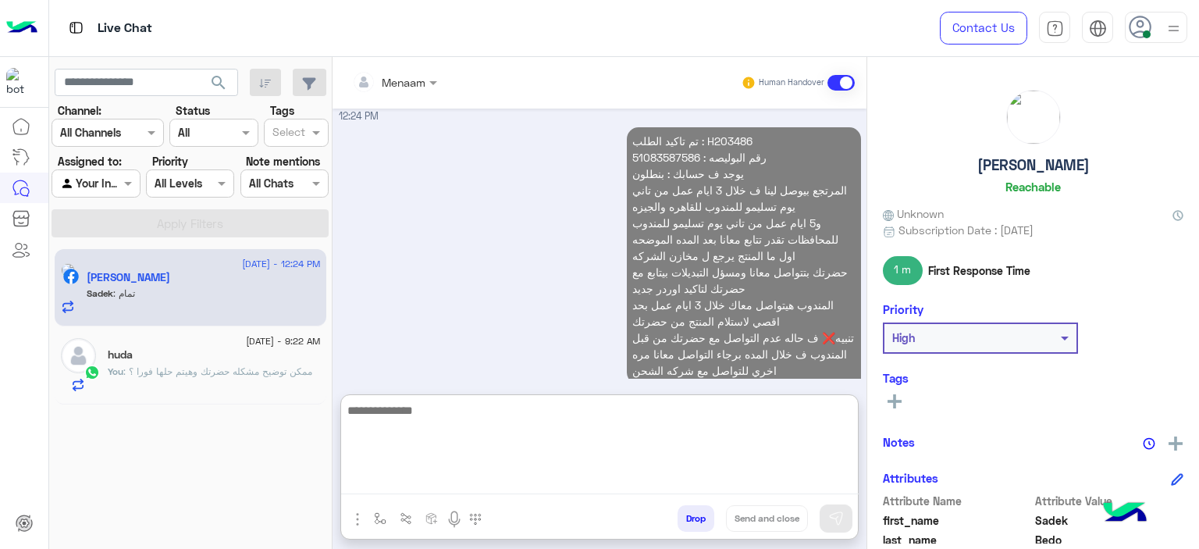
click at [644, 141] on p "تم تاكيد الطلب : H203486 رقم البوليصه : 51083587586 يوجد ف حسابك : بنطلون المرت…" at bounding box center [744, 255] width 234 height 257
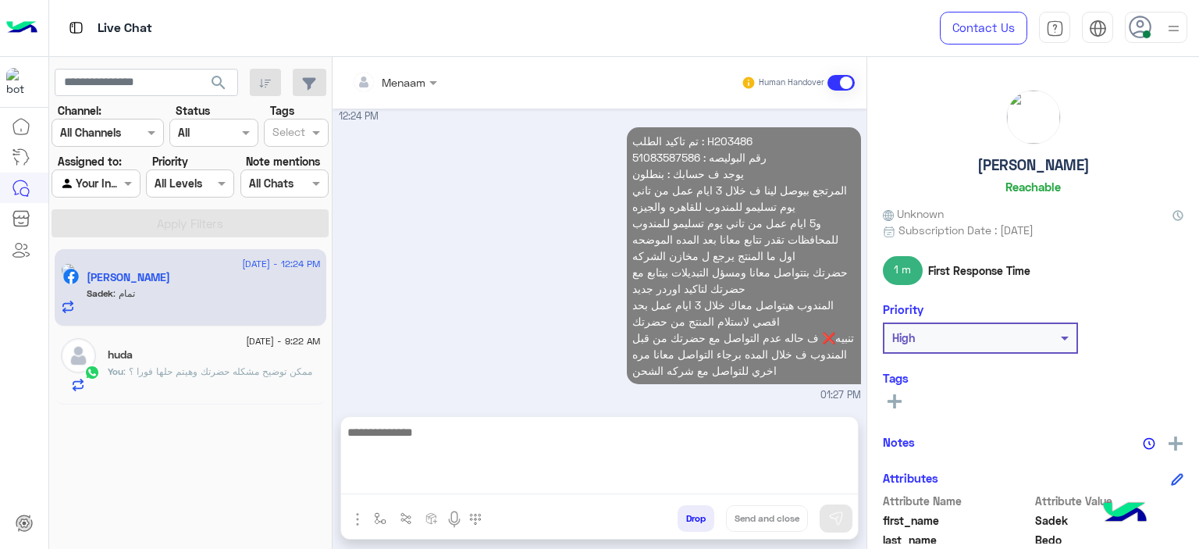
scroll to position [4108, 0]
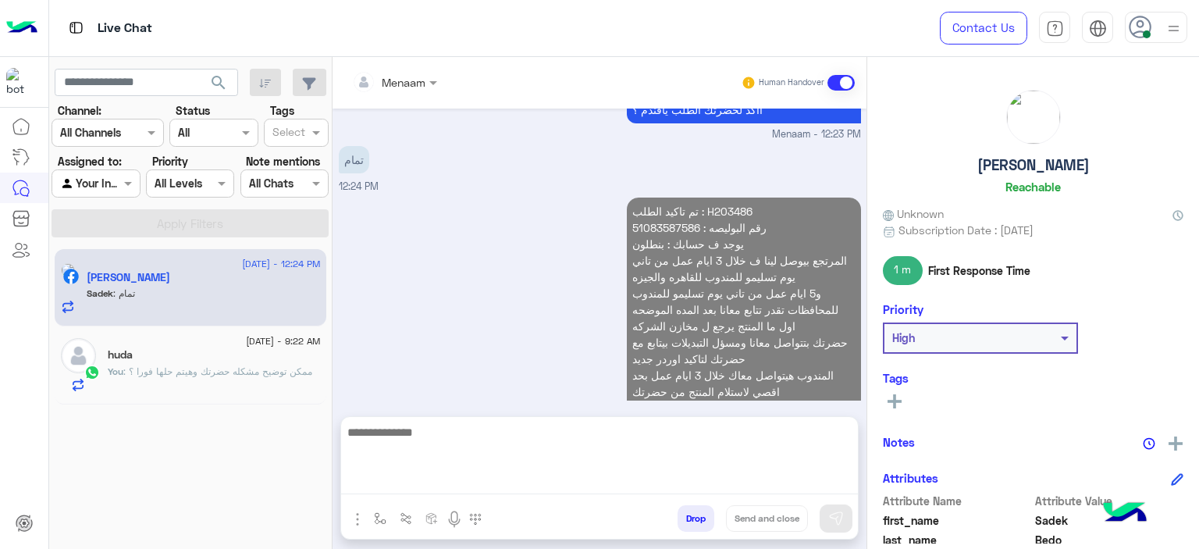
click at [644, 142] on div "تمام 12:24 PM" at bounding box center [600, 168] width 522 height 52
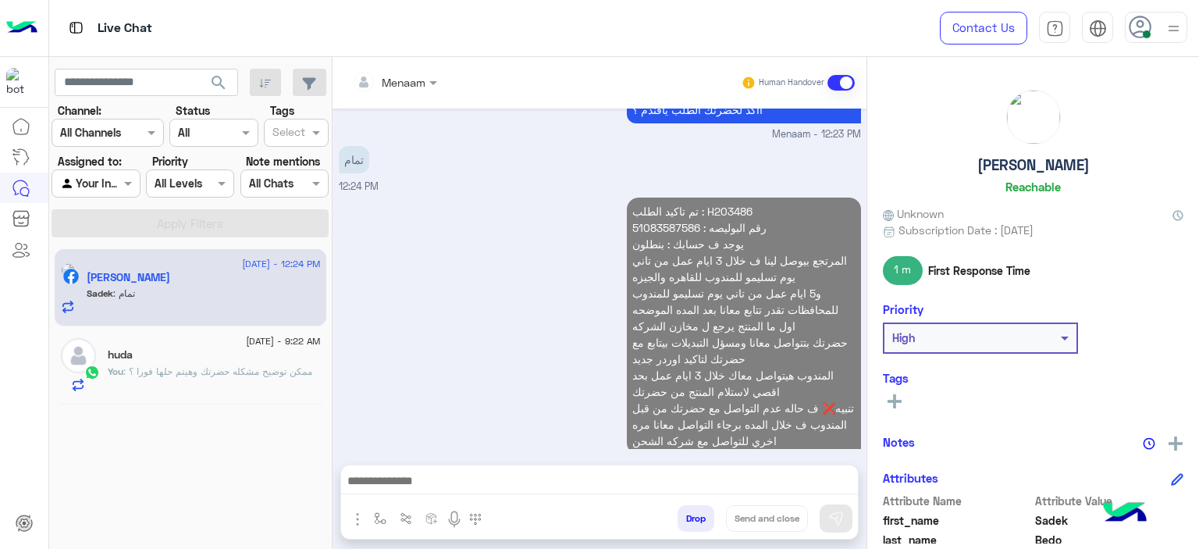
click at [659, 198] on p "تم تاكيد الطلب : H203486 رقم البوليصه : 51083587586 يوجد ف حسابك : بنطلون المرت…" at bounding box center [744, 326] width 234 height 257
copy p "51083587586"
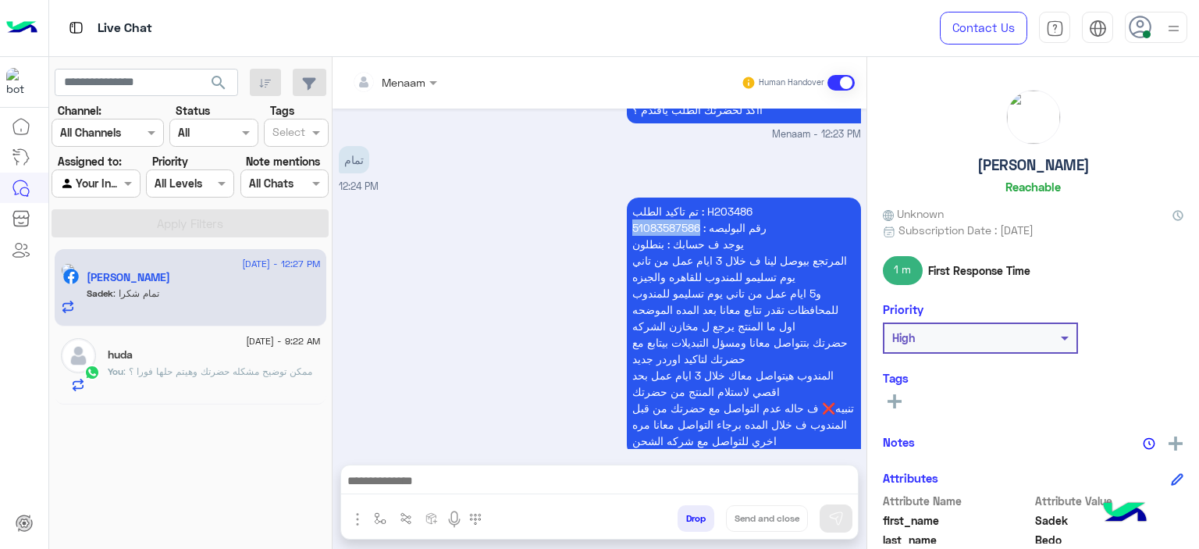
scroll to position [4160, 0]
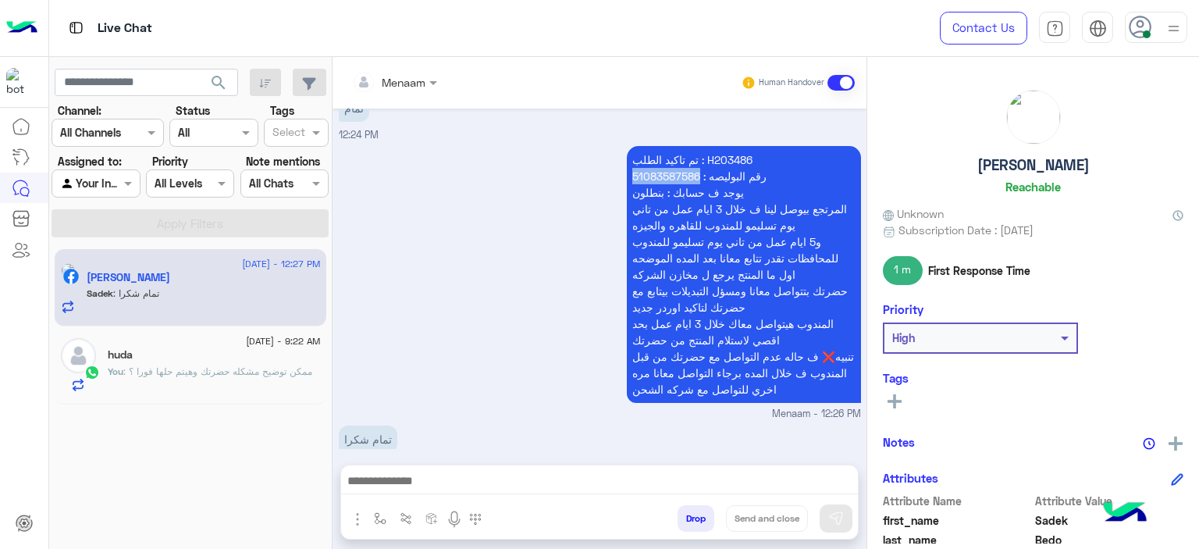
click at [493, 485] on textarea at bounding box center [600, 482] width 518 height 23
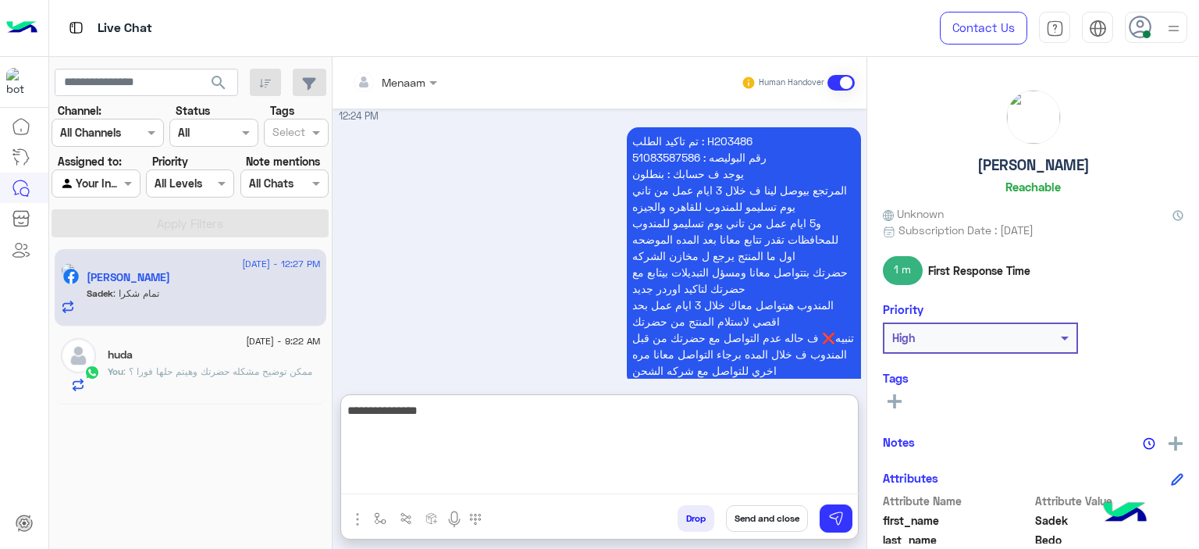
type textarea "**********"
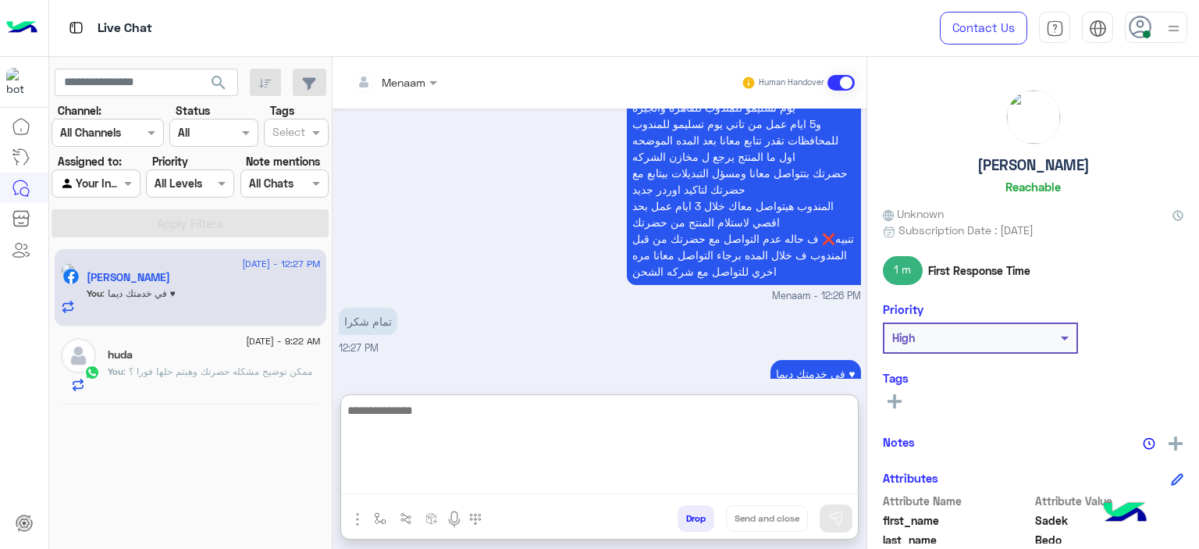
scroll to position [4281, 0]
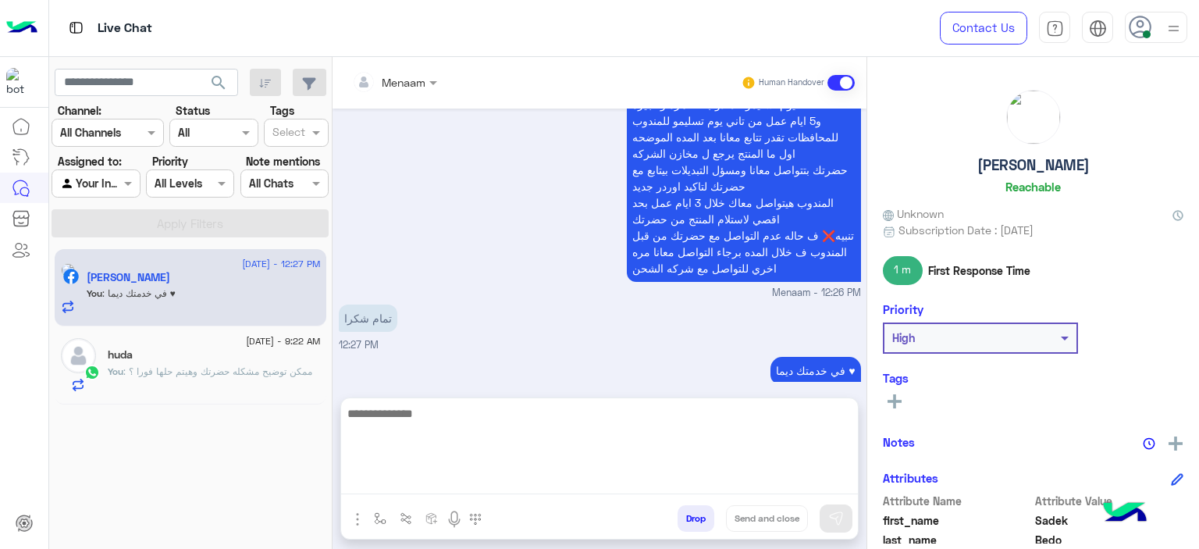
click at [702, 518] on button "Drop" at bounding box center [696, 518] width 37 height 27
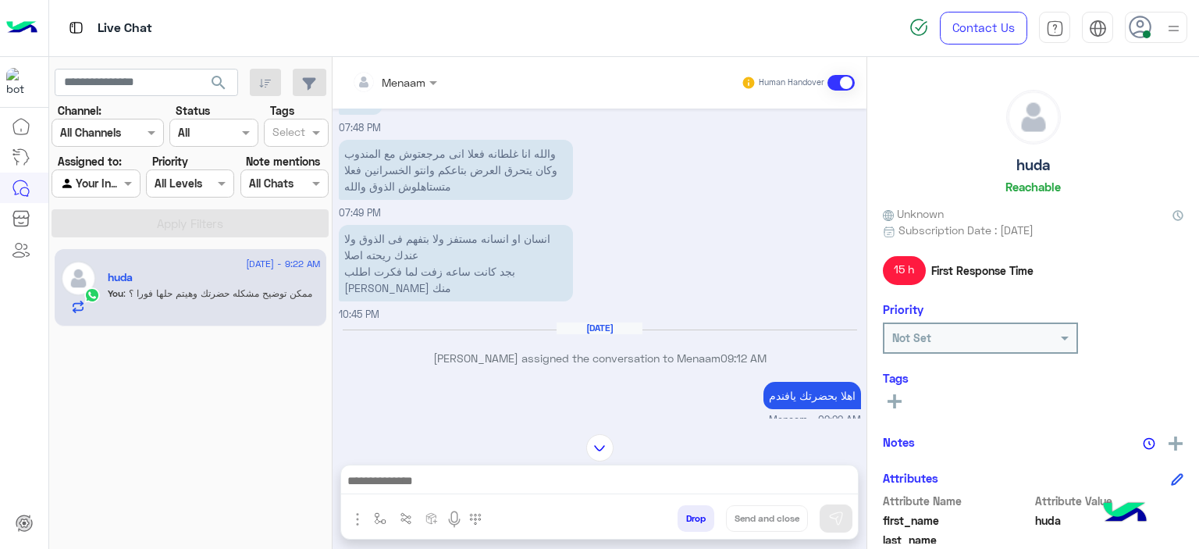
scroll to position [2409, 0]
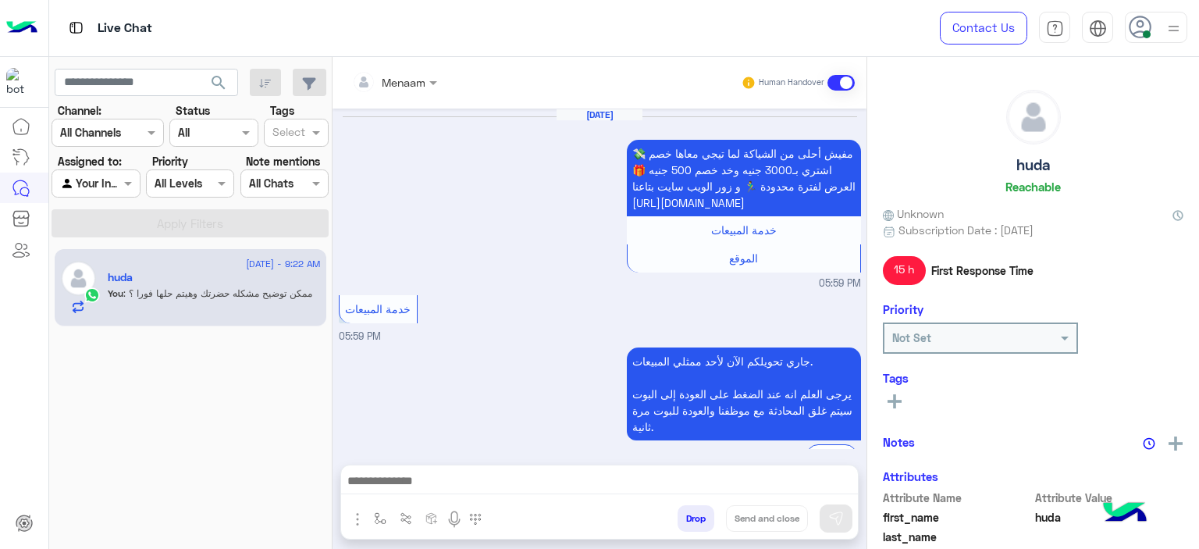
scroll to position [912, 0]
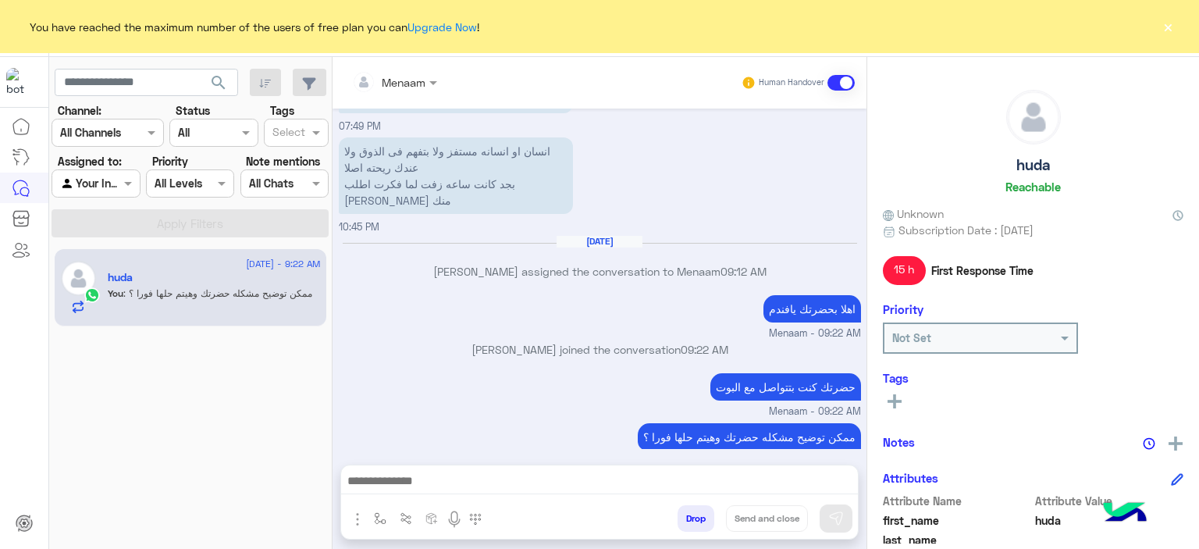
click at [1165, 31] on button "×" at bounding box center [1168, 27] width 16 height 16
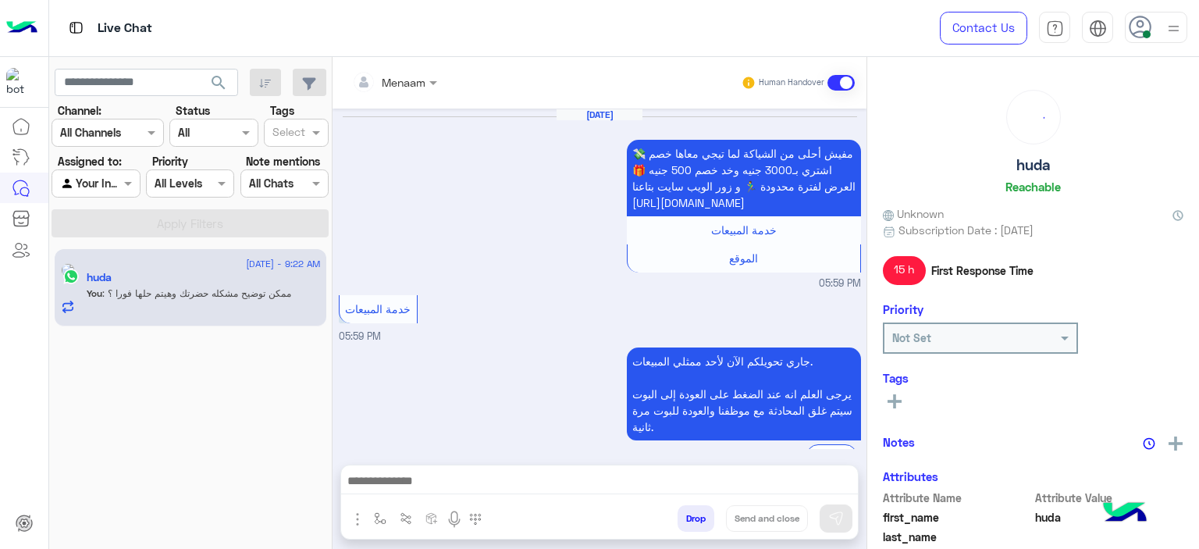
scroll to position [912, 0]
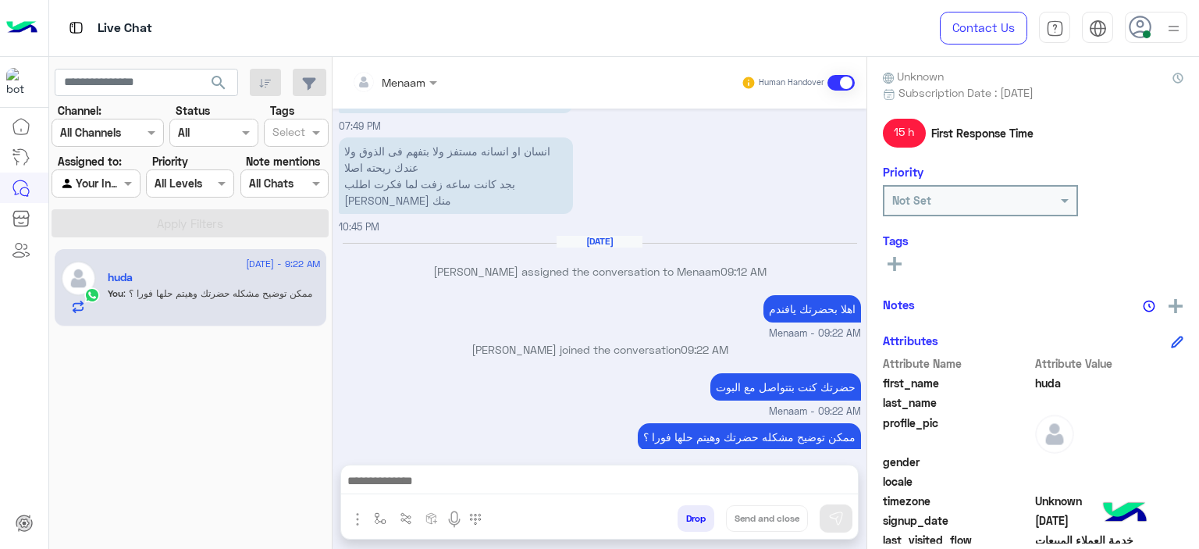
scroll to position [356, 0]
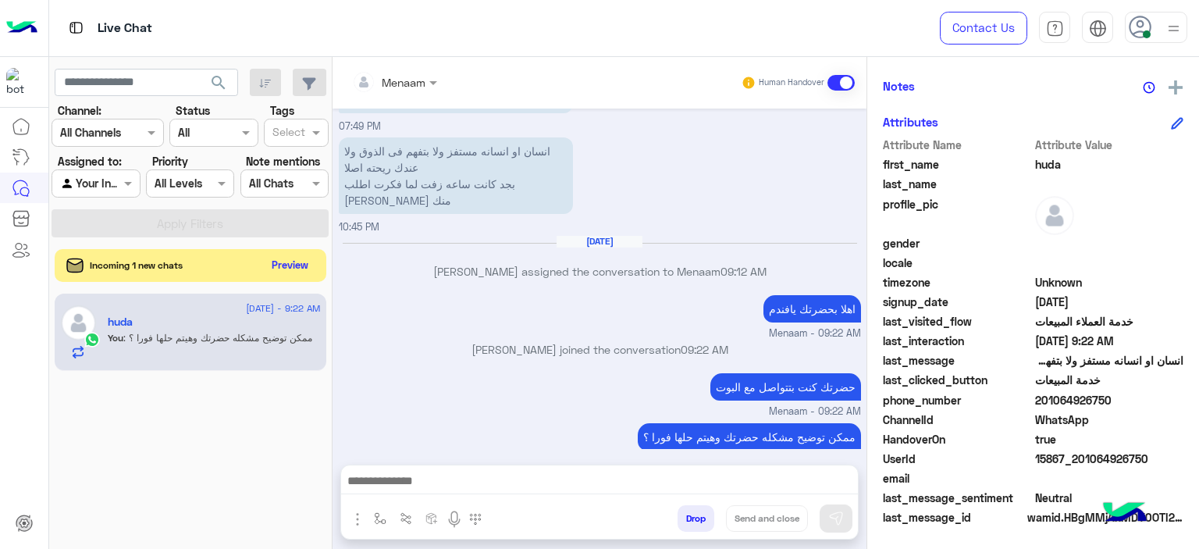
click at [297, 258] on button "Preview" at bounding box center [290, 265] width 48 height 21
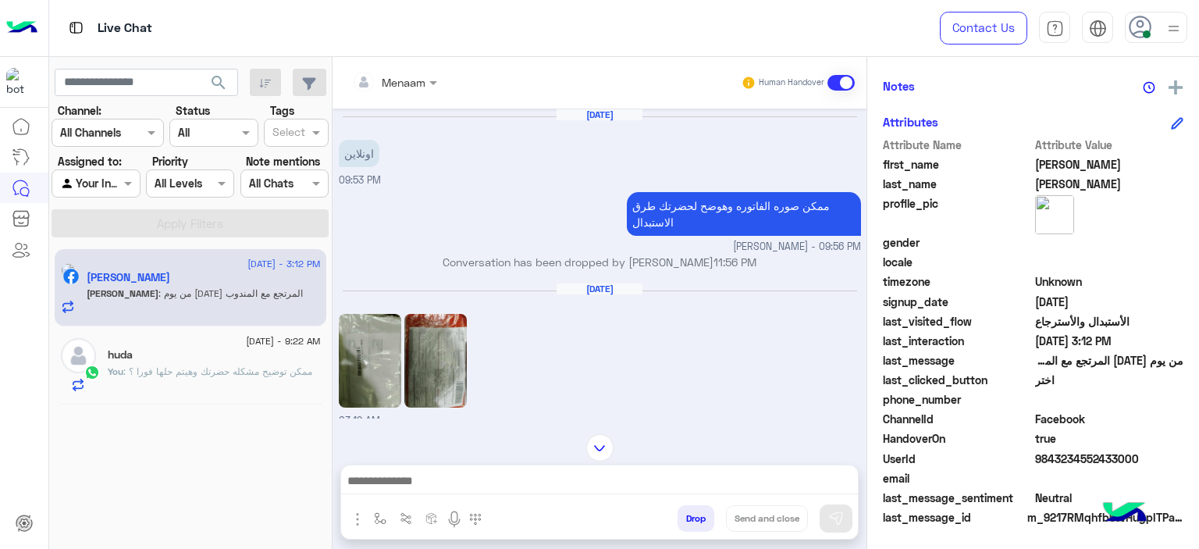
scroll to position [1902, 0]
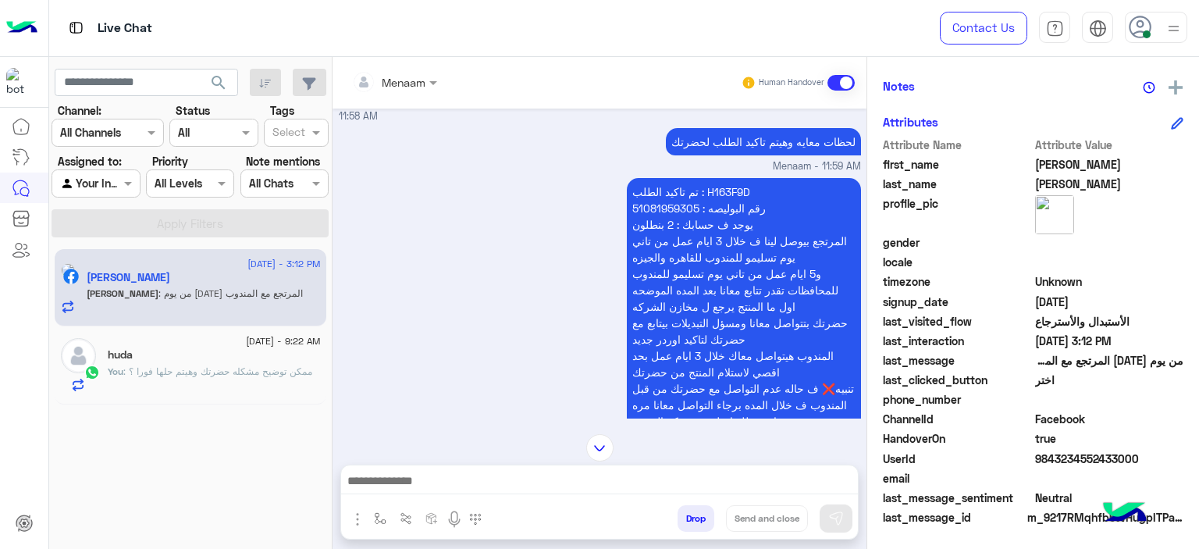
click at [737, 179] on p "تم تاكيد الطلب : H163F9D رقم البوليصه : 51081959305 يوجد ف حسابك : 2 بنطلون الم…" at bounding box center [744, 306] width 234 height 257
click at [729, 183] on p "تم تاكيد الطلب : H163F9D رقم البوليصه : 51081959305 يوجد ف حسابك : 2 بنطلون الم…" at bounding box center [744, 306] width 234 height 257
click at [728, 183] on p "تم تاكيد الطلب : H163F9D رقم البوليصه : 51081959305 يوجد ف حسابك : 2 بنطلون الم…" at bounding box center [744, 306] width 234 height 257
copy p "H163F9D"
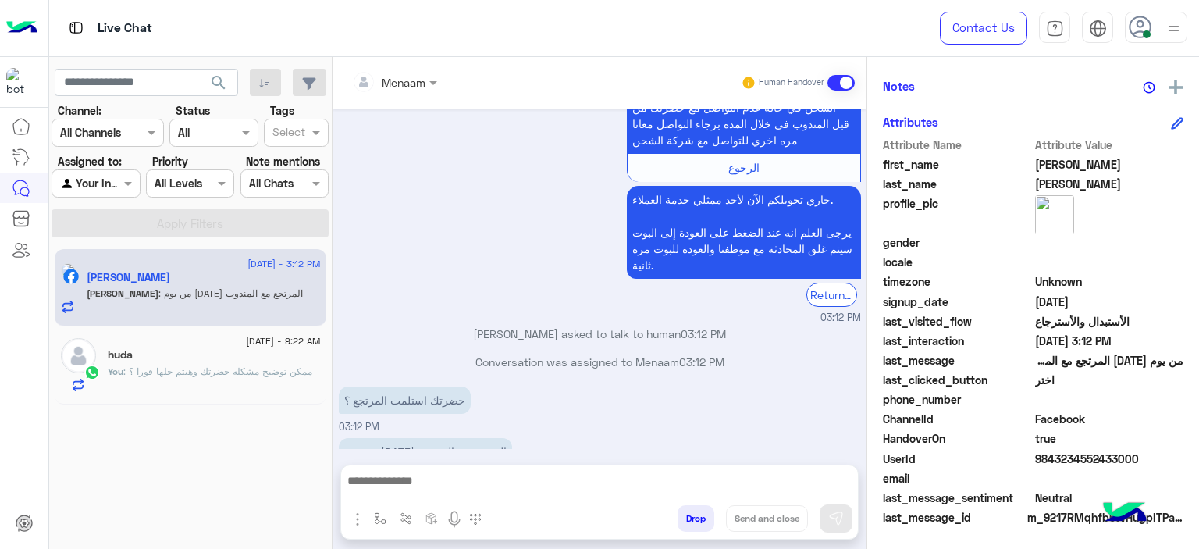
scroll to position [7509, 0]
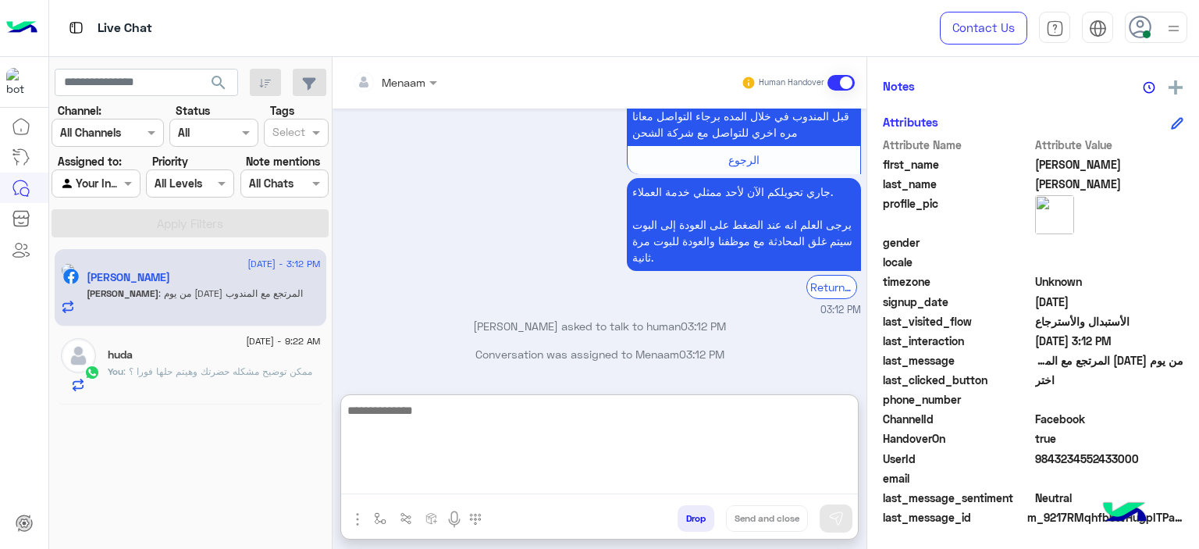
click at [412, 475] on textarea at bounding box center [599, 448] width 517 height 94
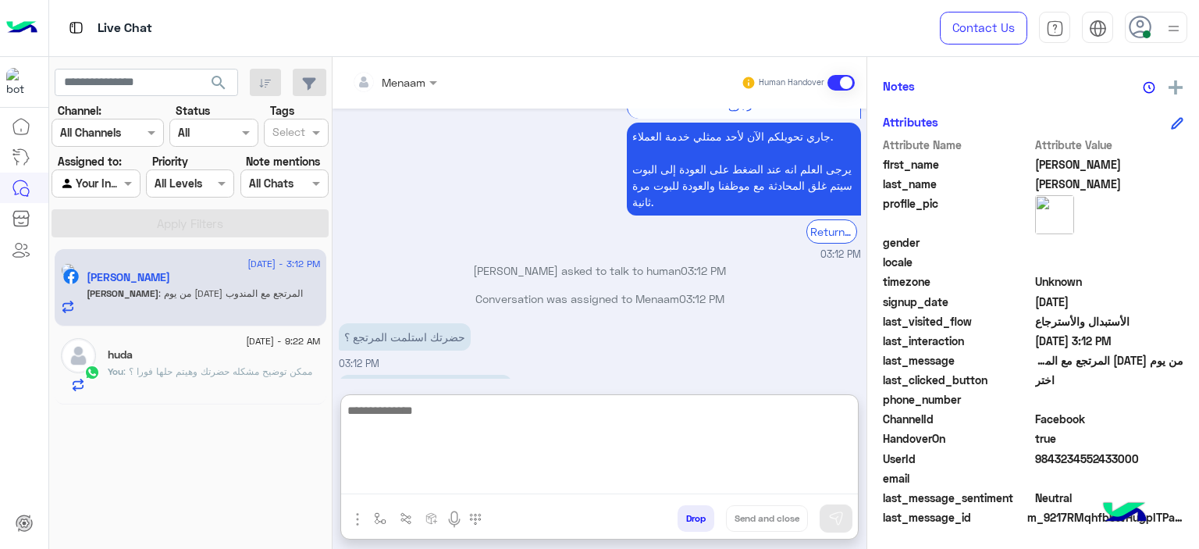
scroll to position [7580, 0]
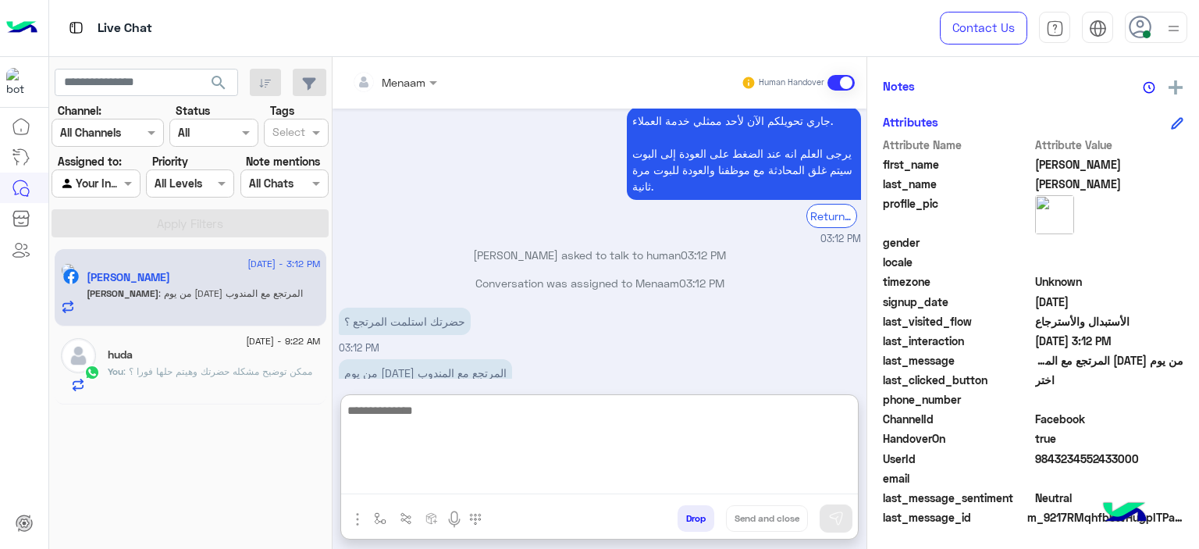
click at [441, 407] on textarea at bounding box center [599, 448] width 517 height 94
type textarea "**********"
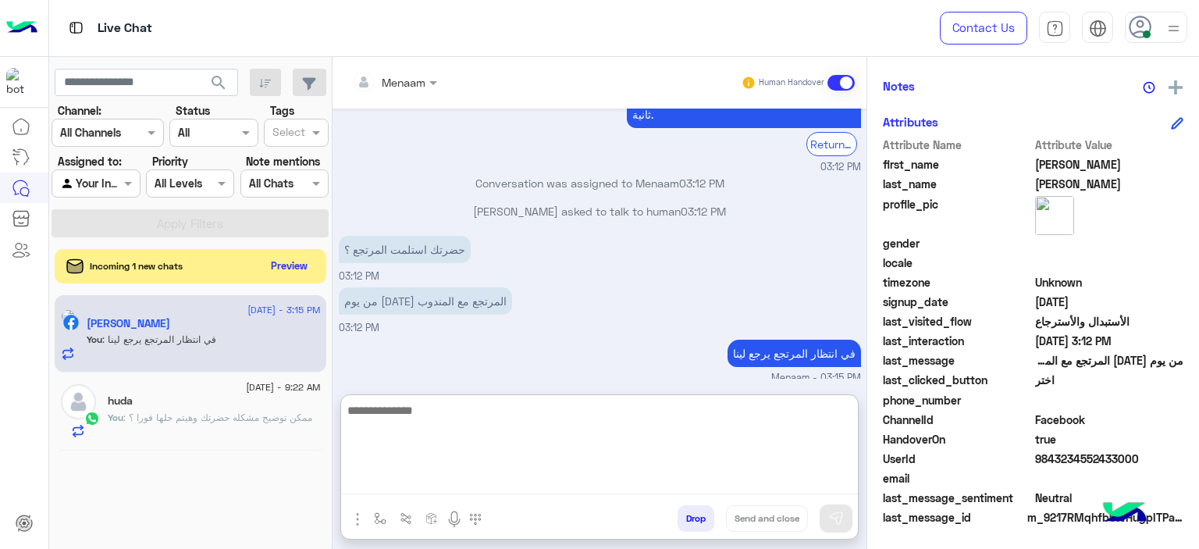
scroll to position [7658, 0]
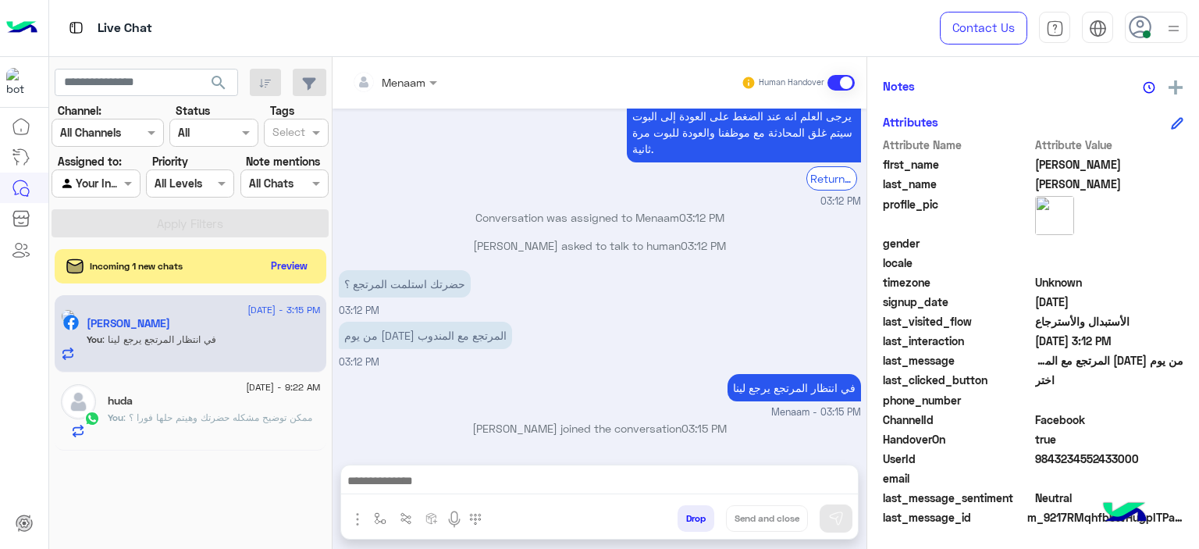
click at [684, 523] on button "Drop" at bounding box center [696, 518] width 37 height 27
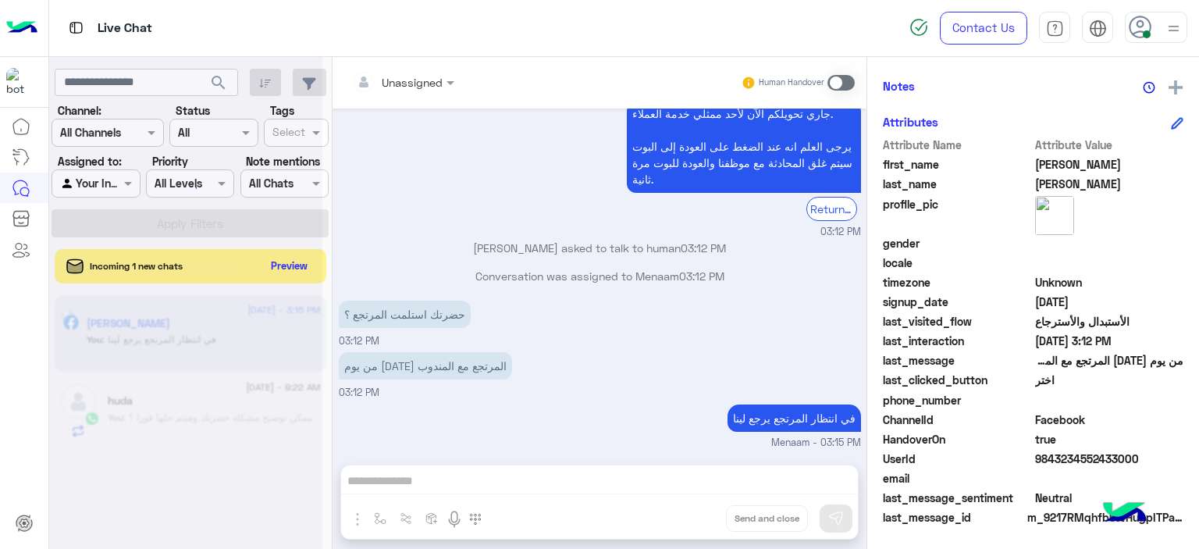
scroll to position [7615, 0]
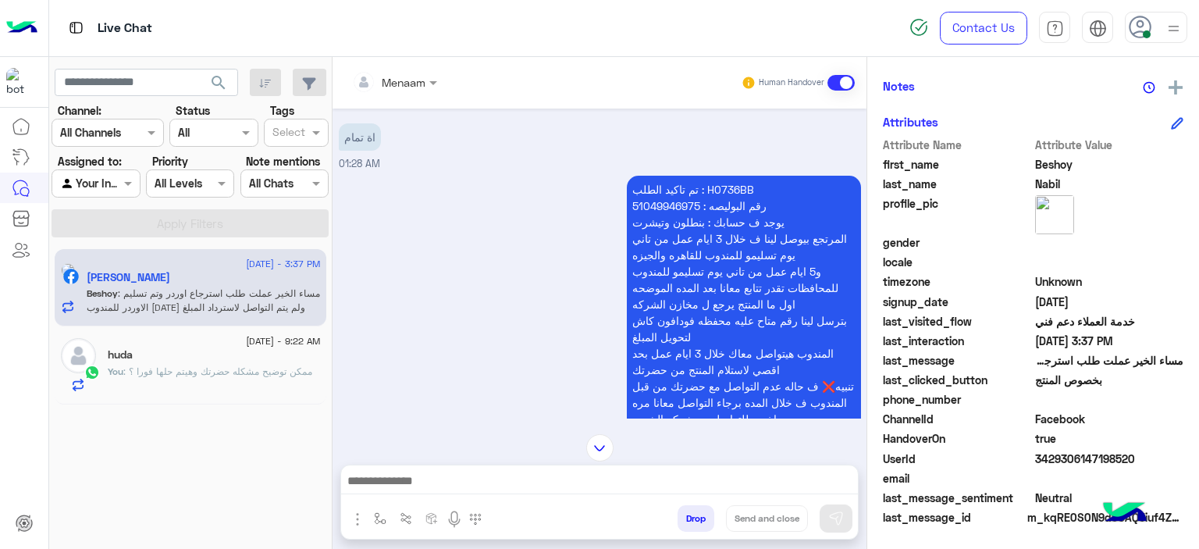
scroll to position [447, 0]
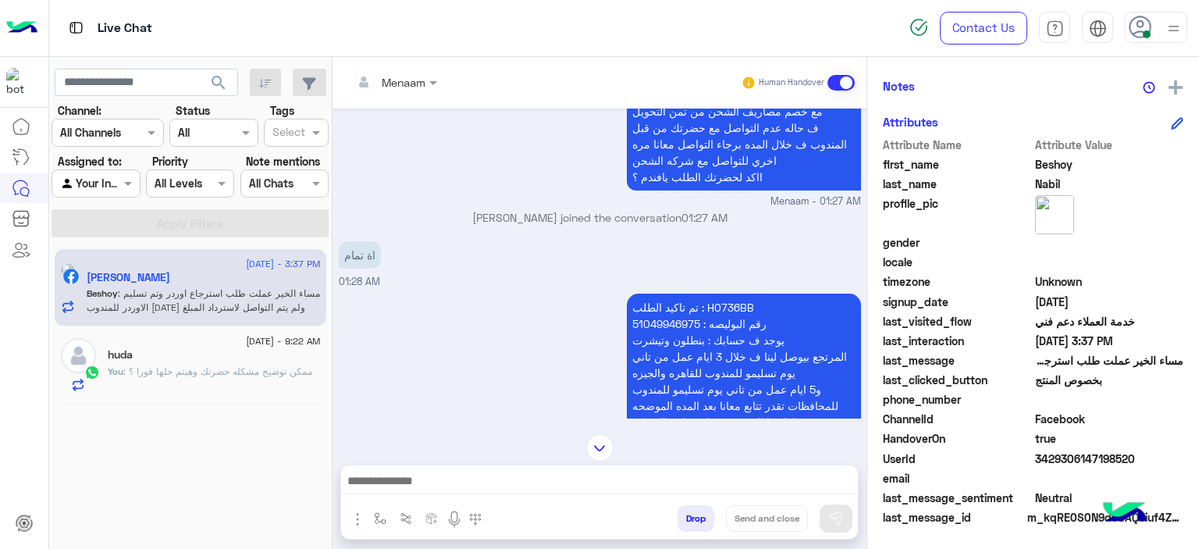
click at [725, 301] on p "تم تاكيد الطلب : H0736BB رقم البوليصه : 51049946975 يوجد ف حسابك : بنطلون وتيشر…" at bounding box center [744, 422] width 234 height 257
copy p "H0736BB"
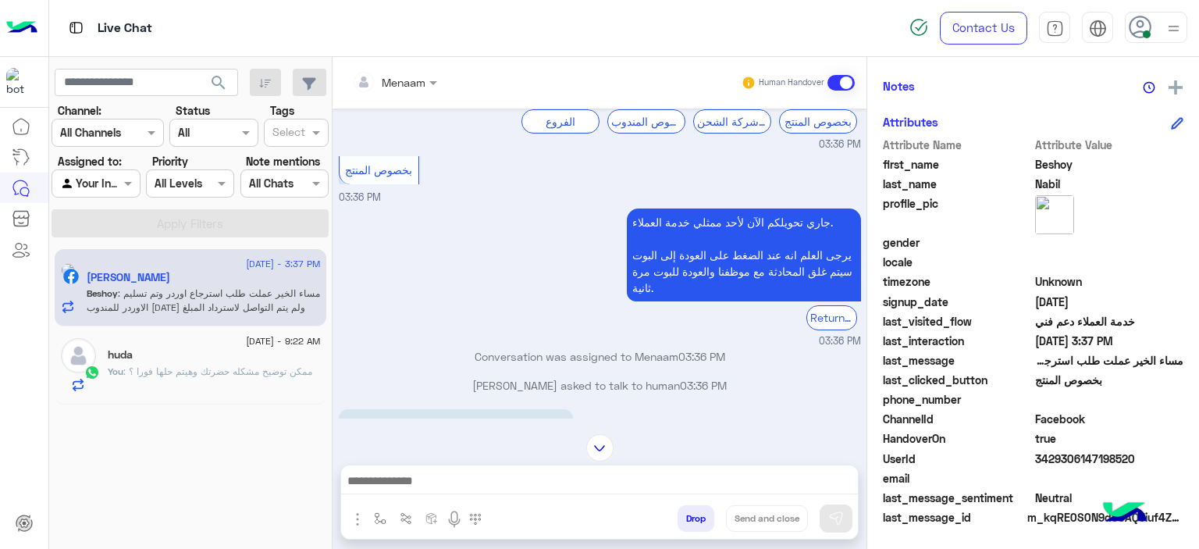
scroll to position [3785, 0]
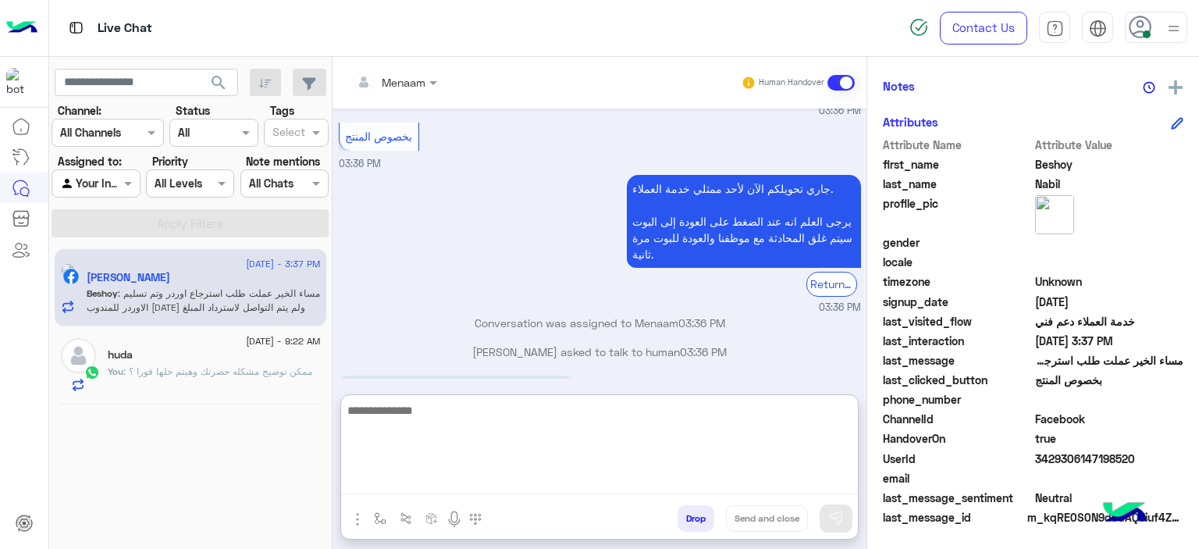
click at [425, 479] on textarea at bounding box center [599, 448] width 517 height 94
paste textarea "**********"
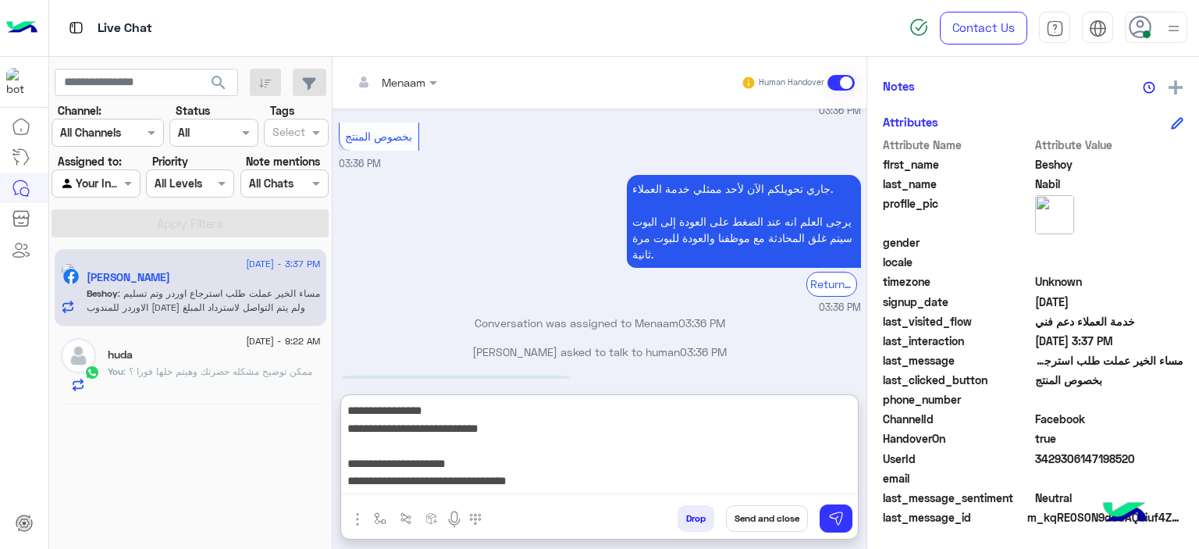
scroll to position [0, 0]
click at [779, 480] on textarea "**********" at bounding box center [600, 448] width 518 height 94
type textarea "**********"
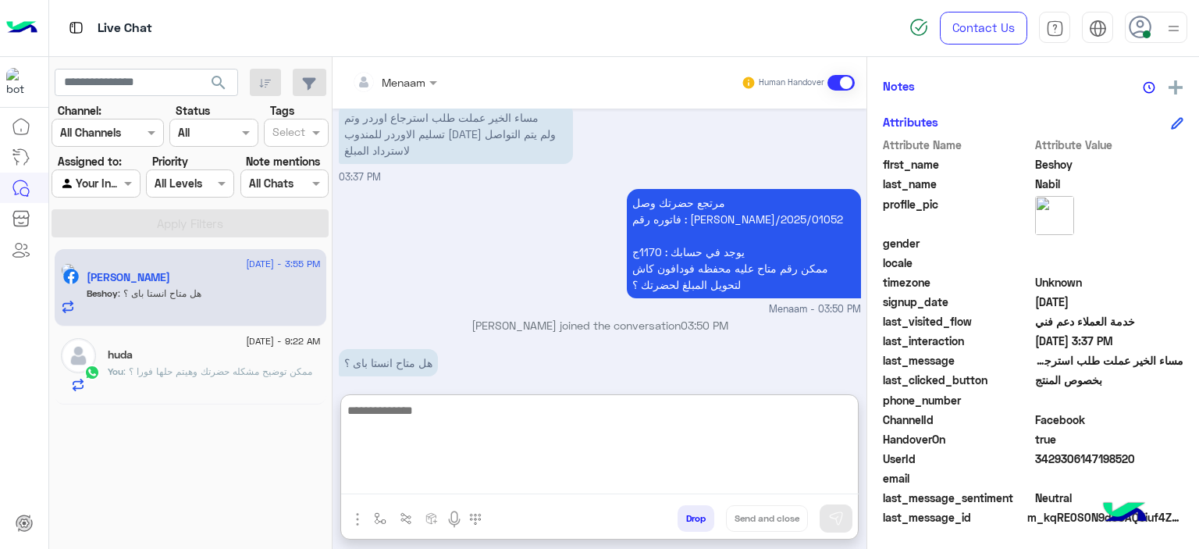
scroll to position [4068, 0]
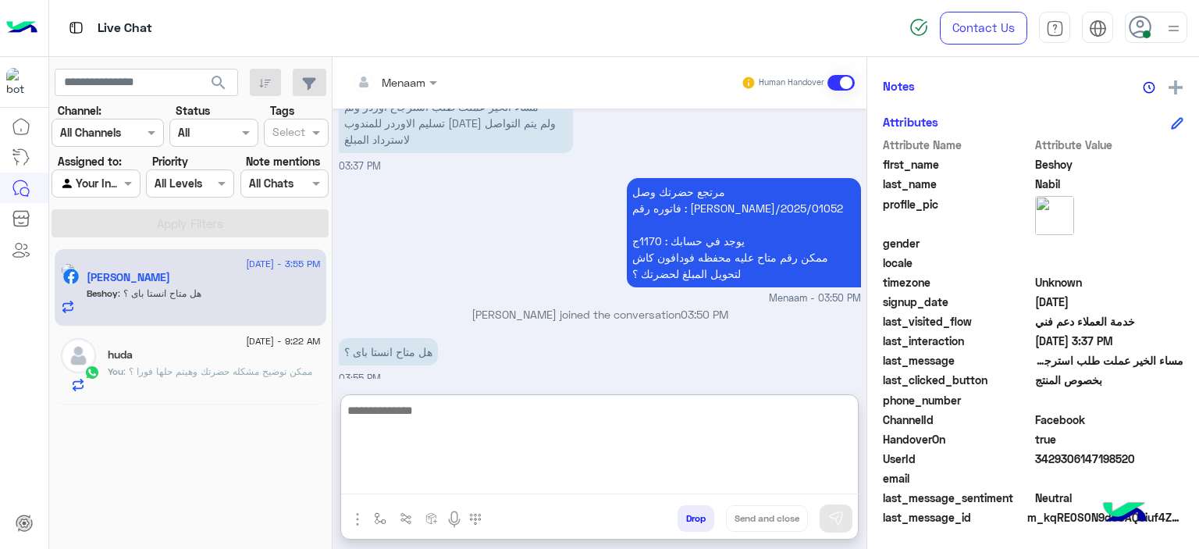
click at [442, 421] on textarea at bounding box center [600, 448] width 518 height 94
type textarea "*"
type textarea "**********"
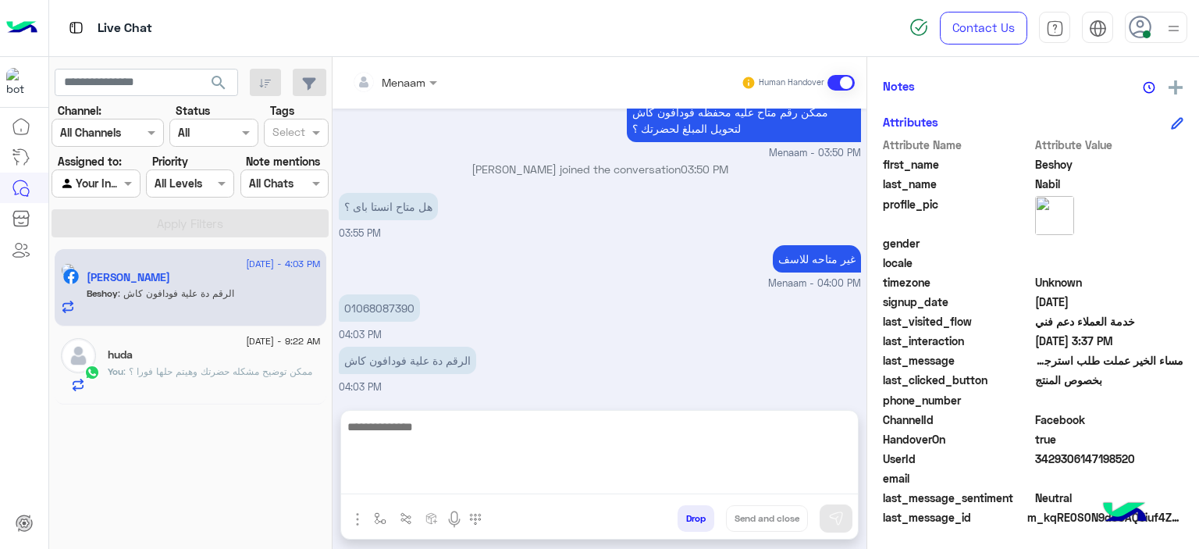
scroll to position [4151, 0]
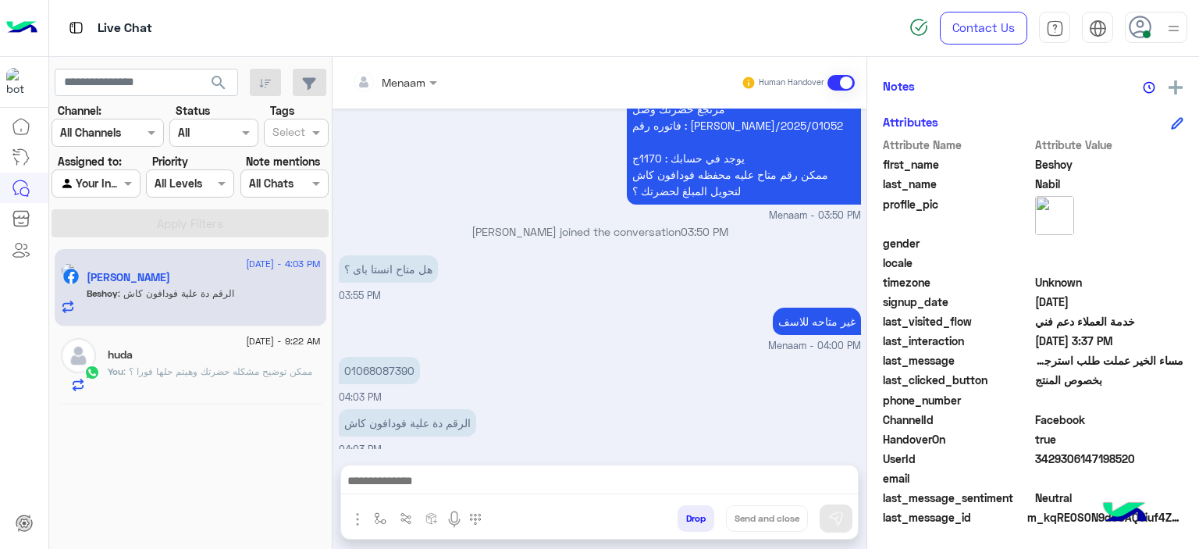
click at [499, 472] on textarea at bounding box center [600, 482] width 518 height 23
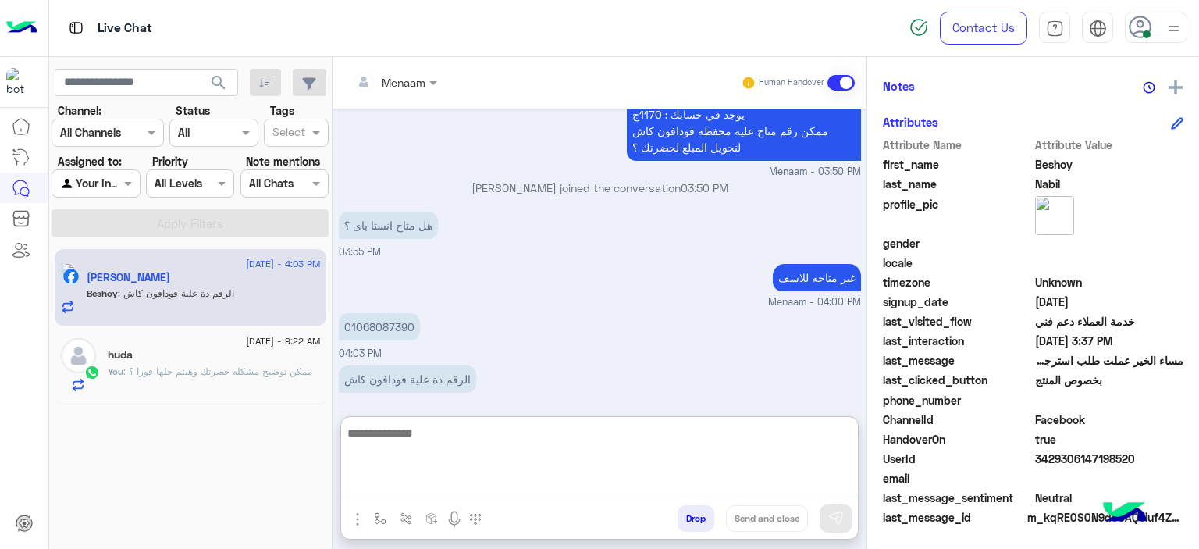
scroll to position [4222, 0]
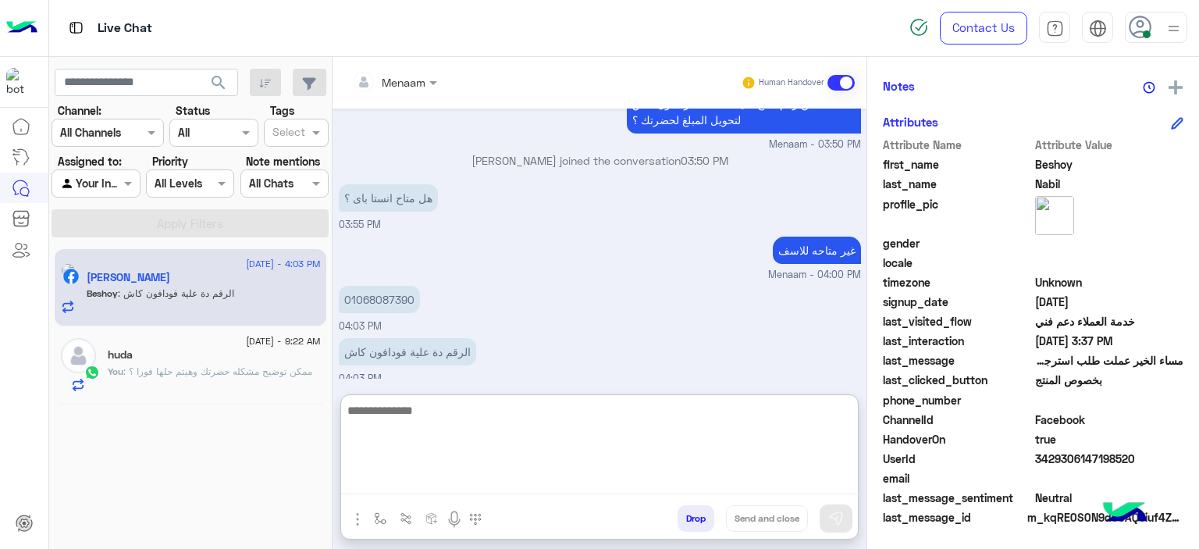
paste textarea "**********"
type textarea "**********"
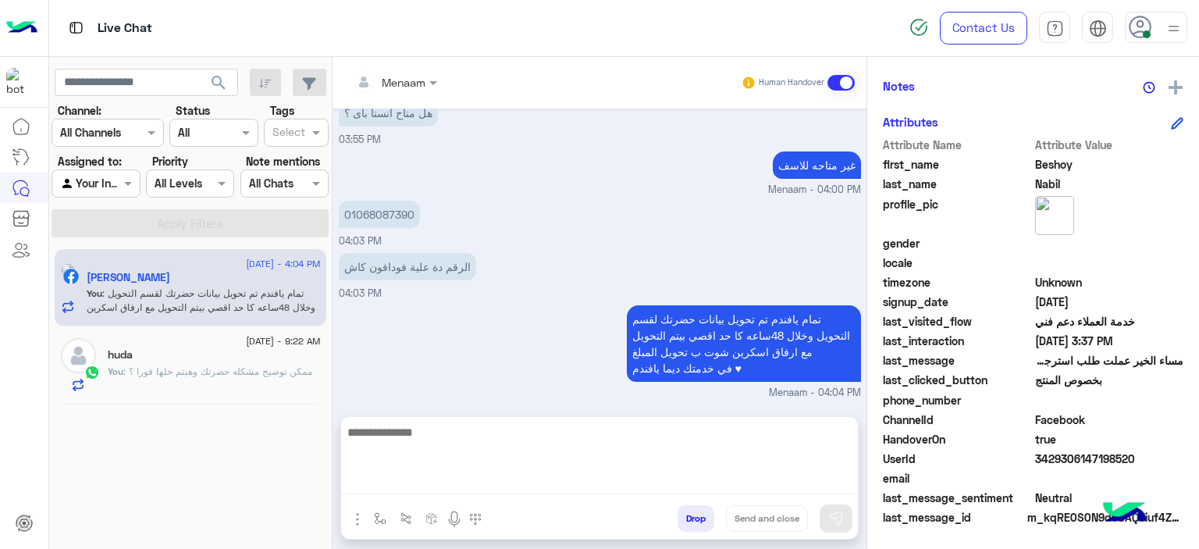
scroll to position [4250, 0]
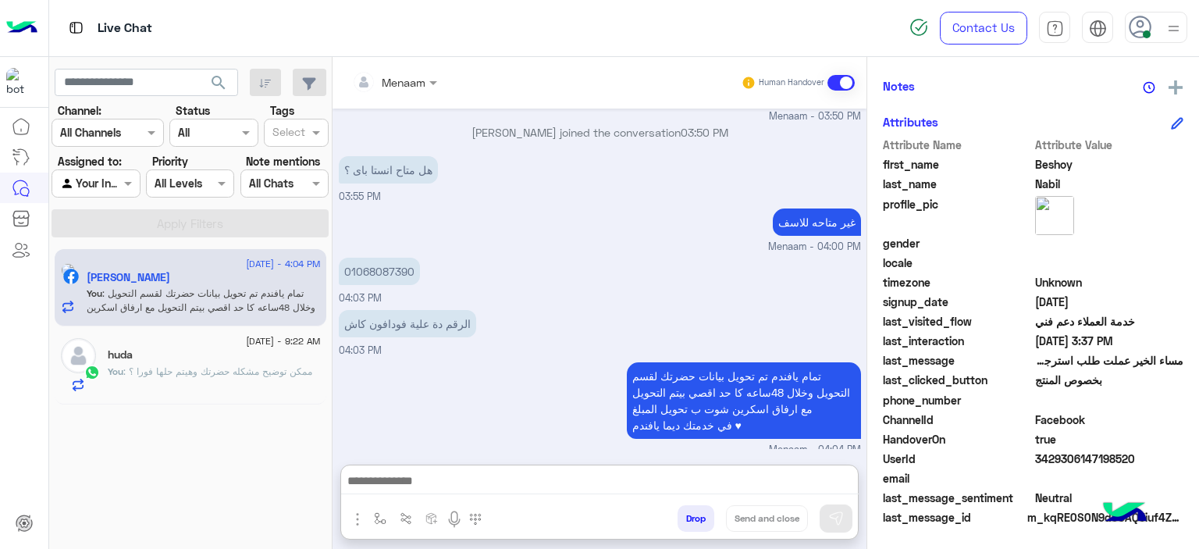
click at [429, 479] on textarea at bounding box center [600, 482] width 518 height 23
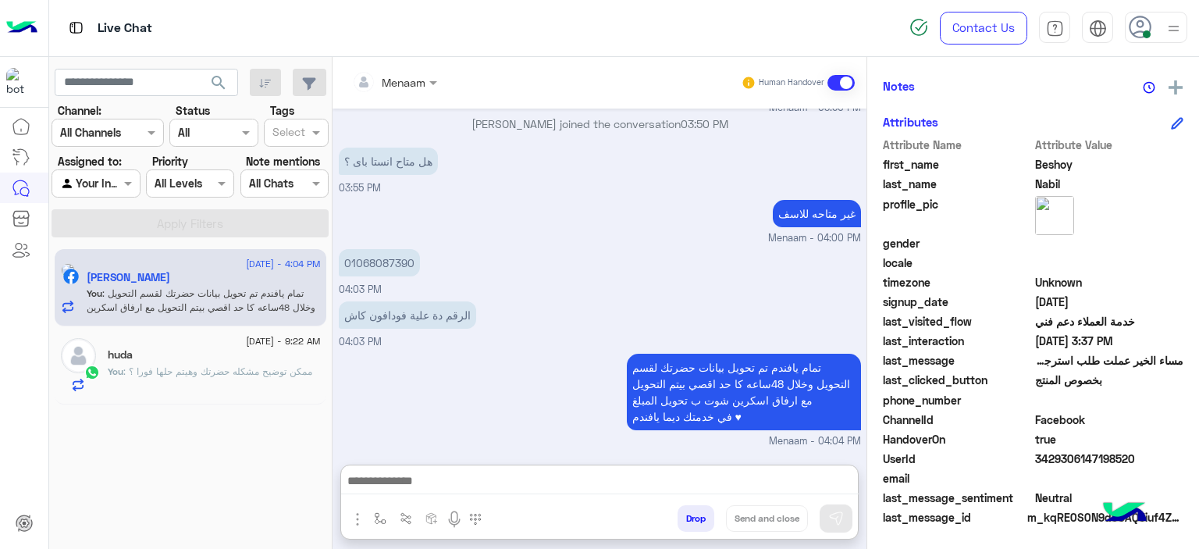
paste textarea "**********"
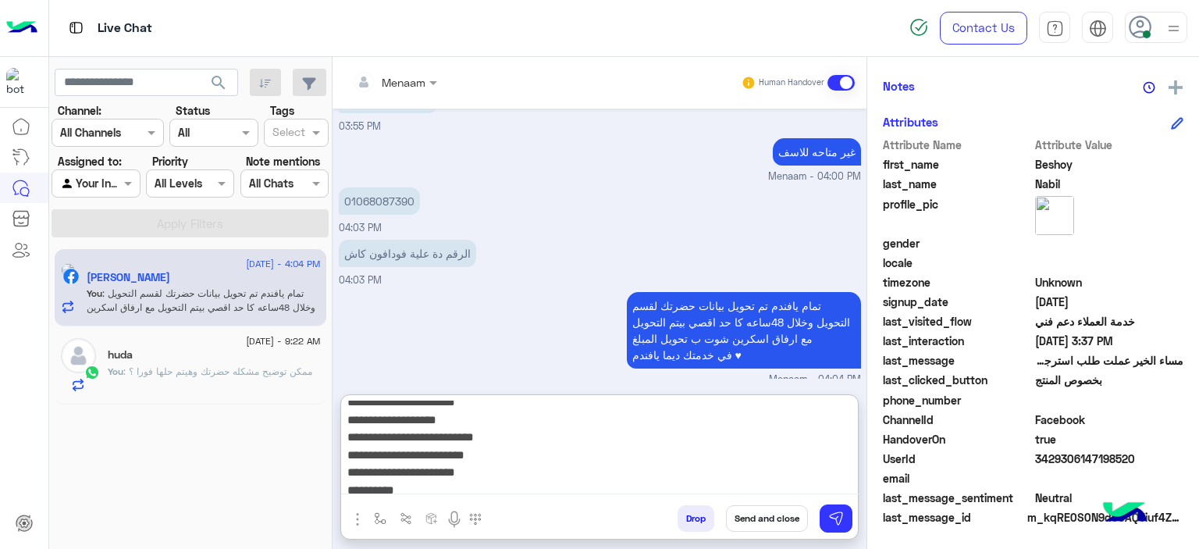
scroll to position [0, 0]
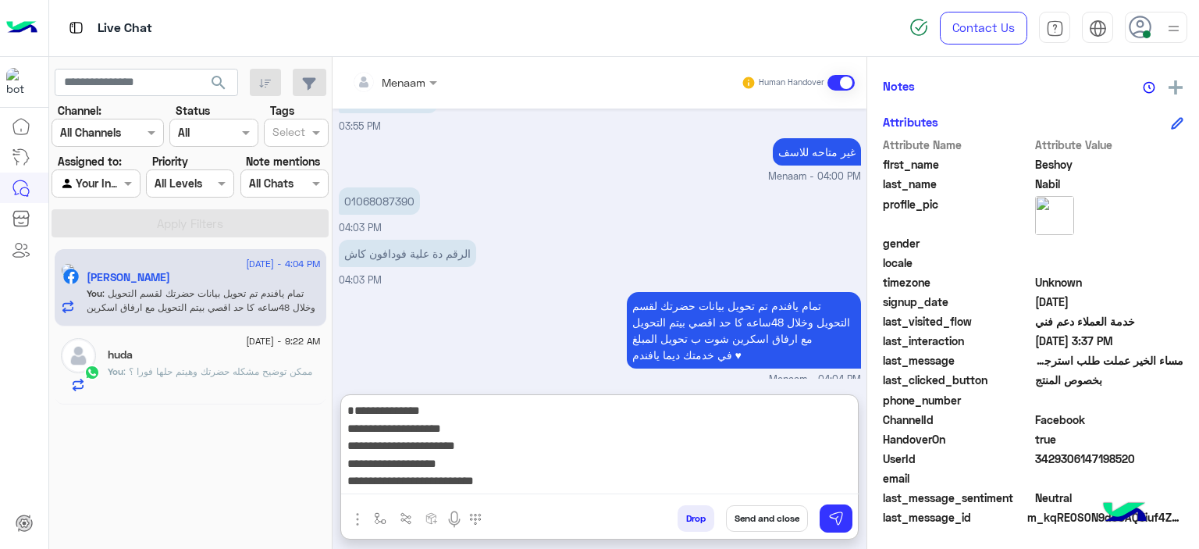
click at [753, 406] on textarea "**********" at bounding box center [600, 448] width 518 height 94
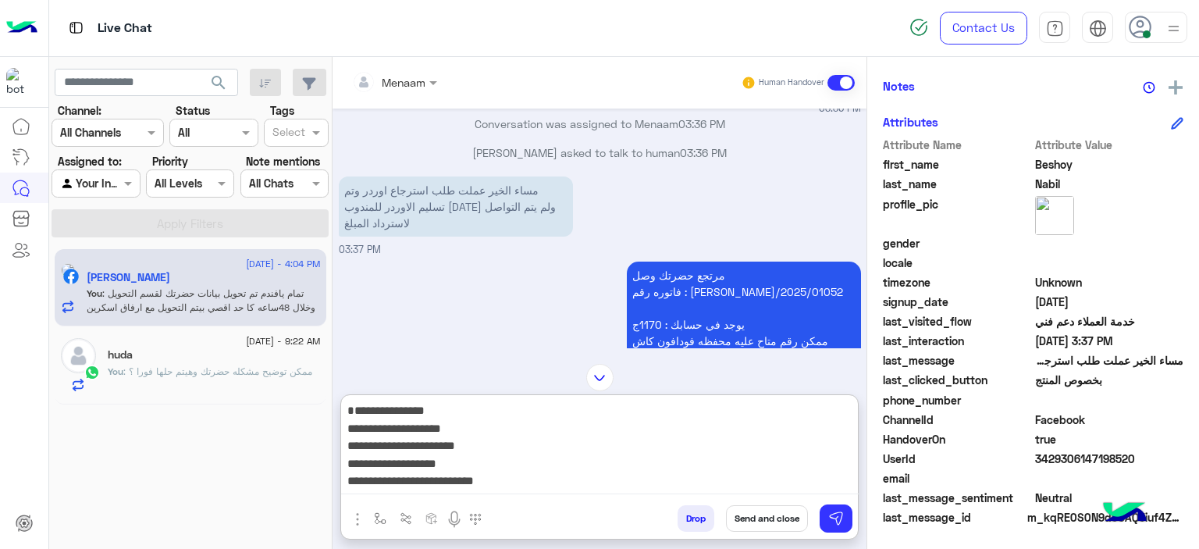
scroll to position [4008, 0]
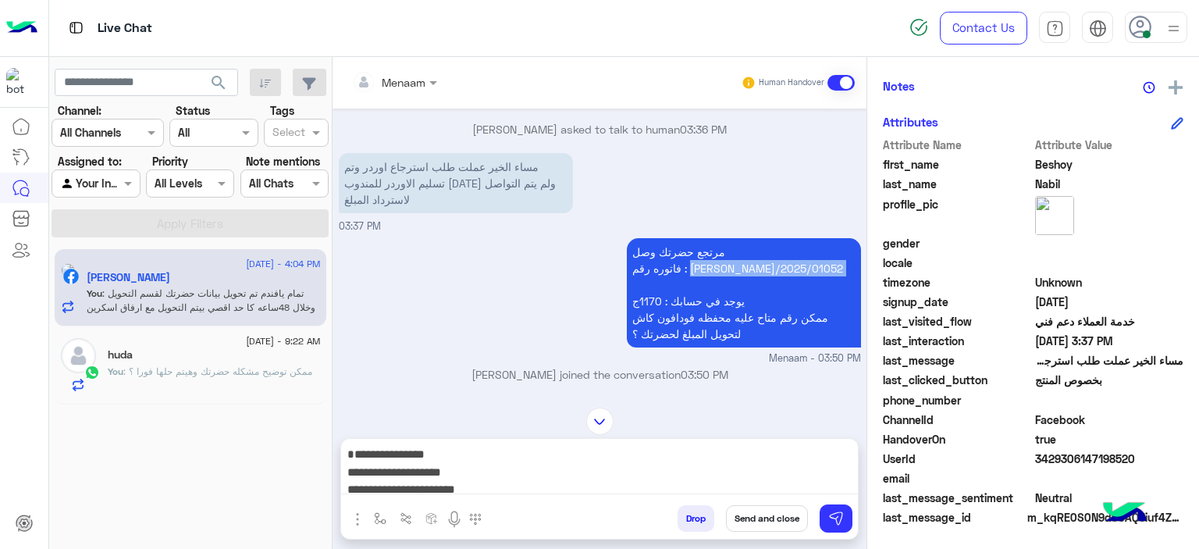
drag, startPoint x: 684, startPoint y: 262, endPoint x: 778, endPoint y: 272, distance: 94.2
click at [778, 272] on p "مرتجع حضرتك وصل فاتوره رقم : RON/2025/01052 يوجد في حسابك : 1170ج ممكن رقم متاح…" at bounding box center [744, 292] width 234 height 109
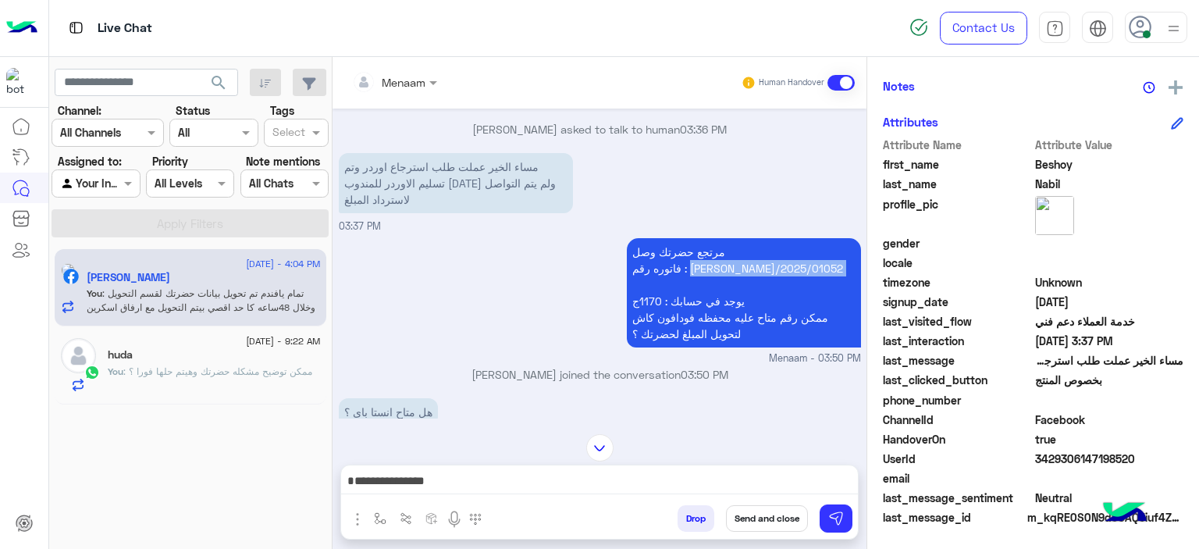
copy p "RON/2025/01052"
click at [725, 491] on textarea "**********" at bounding box center [600, 482] width 518 height 23
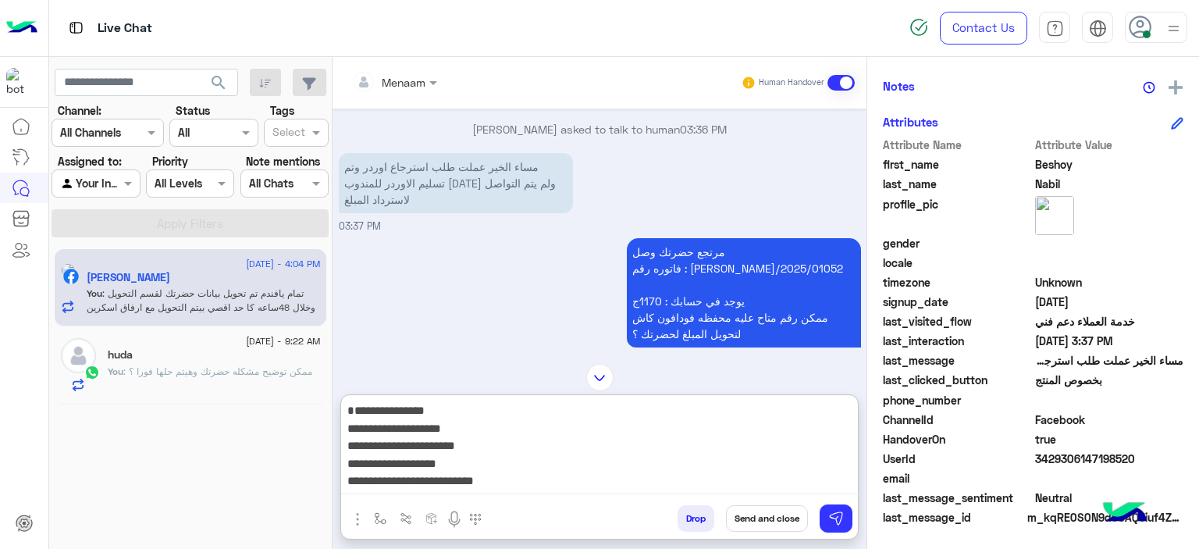
click at [746, 408] on textarea "**********" at bounding box center [600, 448] width 518 height 94
paste textarea "**********"
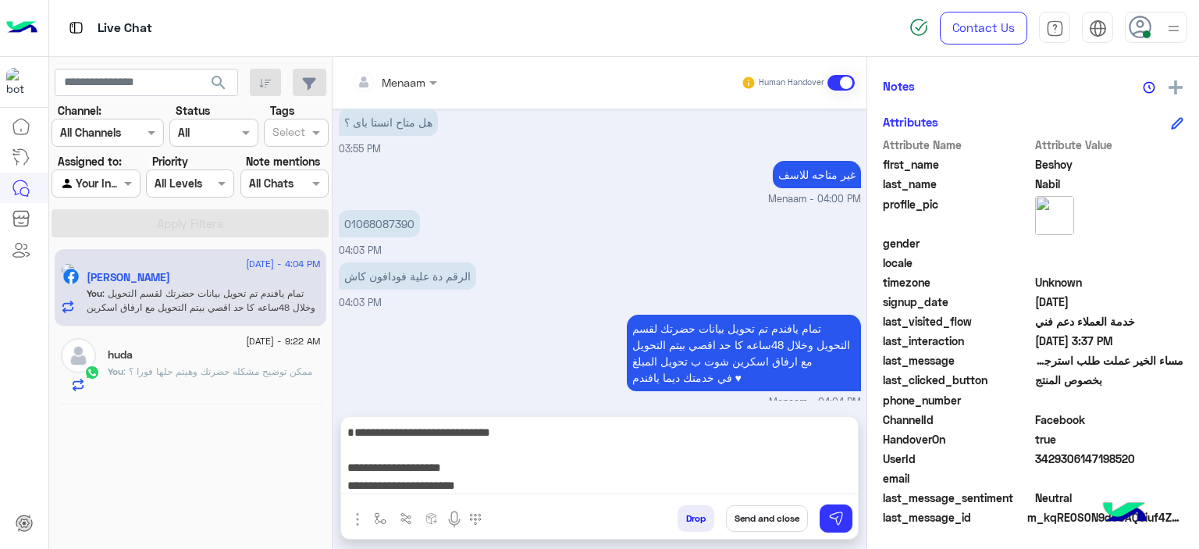
scroll to position [4250, 0]
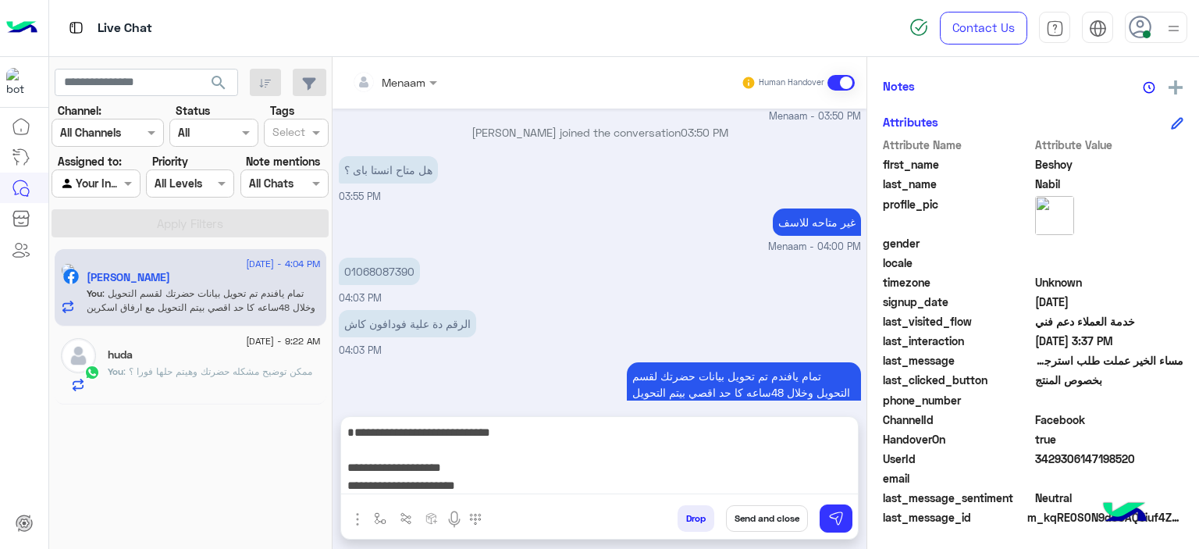
click at [368, 205] on div "غير متاحه للاسف Menaam - 04:00 PM" at bounding box center [600, 230] width 522 height 50
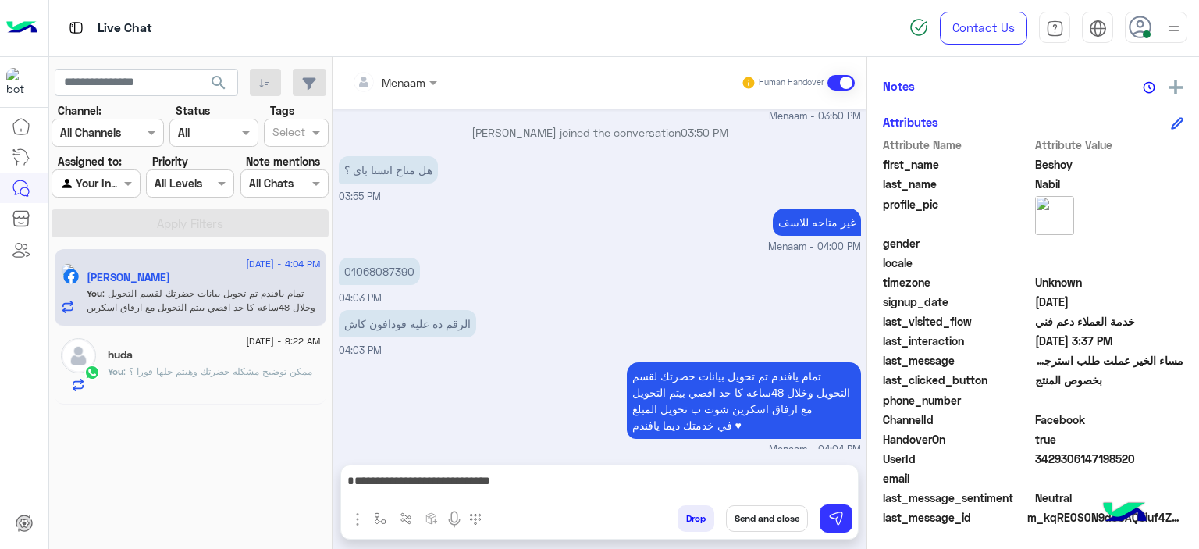
click at [385, 258] on p "01068087390" at bounding box center [379, 271] width 81 height 27
copy p "01068087390"
click at [710, 453] on div "Menaam Human Handover [DATE] [PERSON_NAME] asked to talk to human 01:29 PM Conv…" at bounding box center [600, 306] width 534 height 498
click at [671, 484] on textarea "**********" at bounding box center [600, 482] width 518 height 23
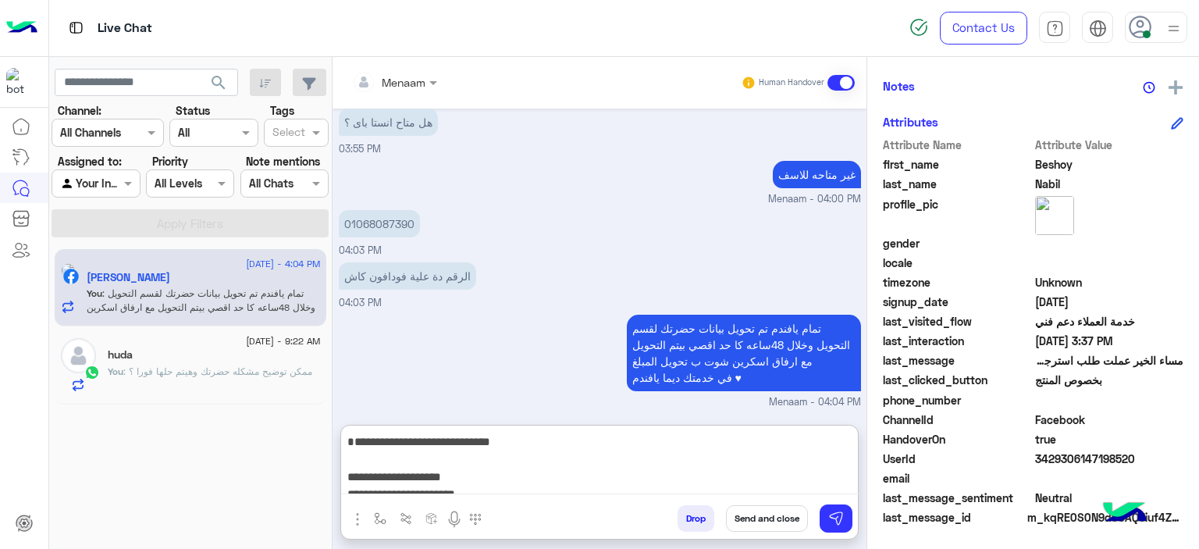
scroll to position [4320, 0]
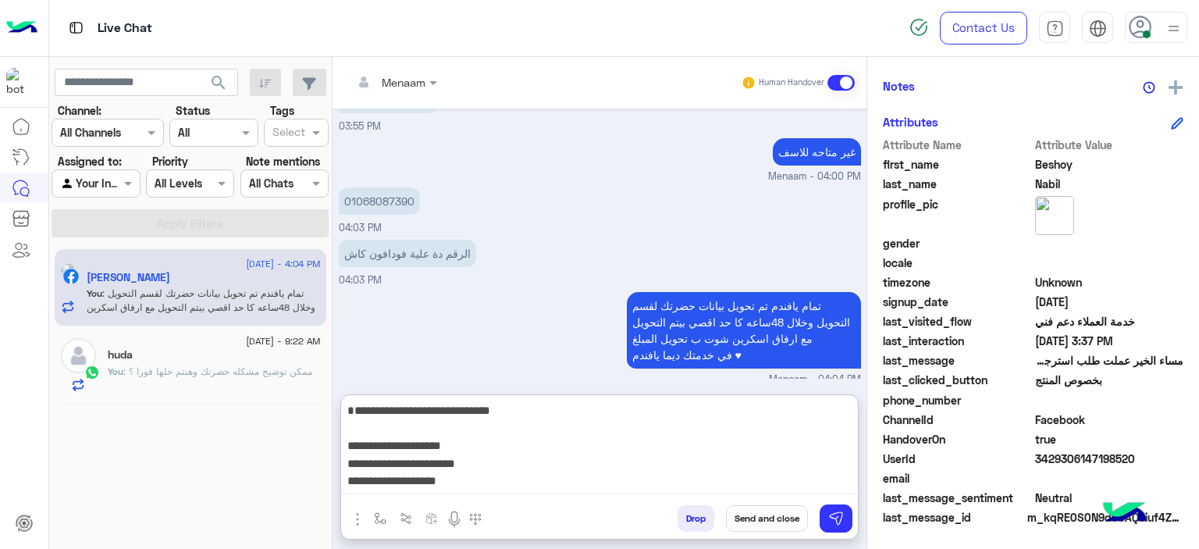
click at [712, 443] on textarea "**********" at bounding box center [600, 448] width 518 height 94
paste textarea "**********"
click at [682, 468] on textarea "**********" at bounding box center [600, 448] width 518 height 94
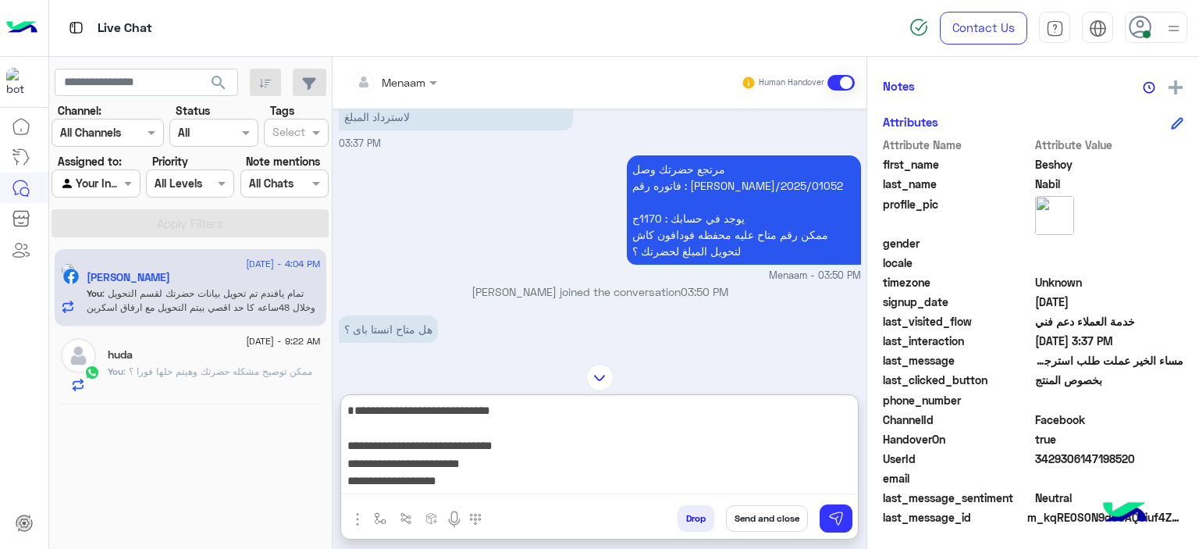
scroll to position [4008, 0]
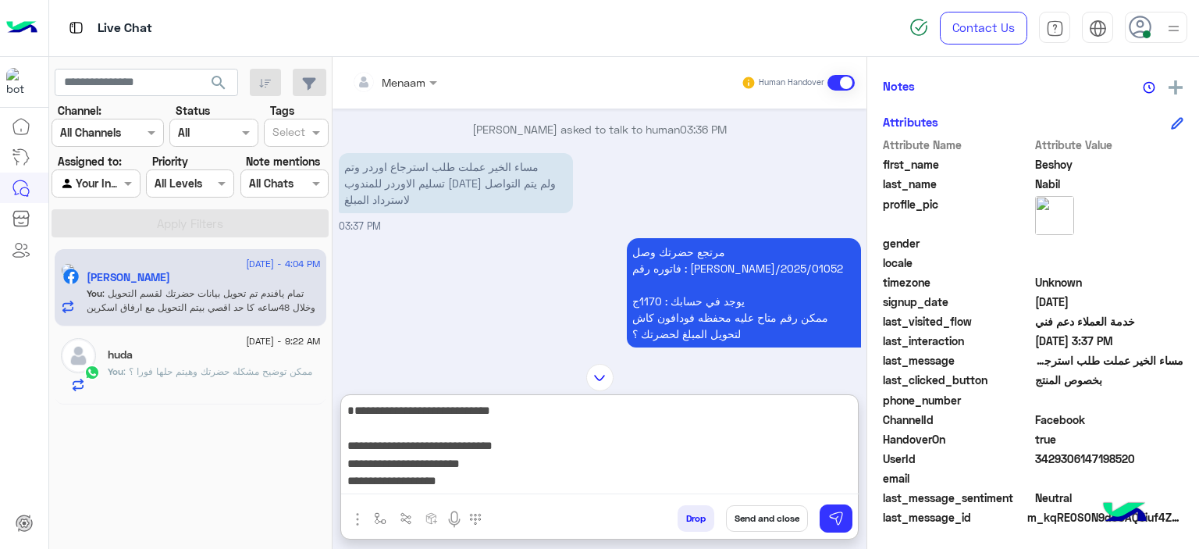
click at [639, 295] on p "مرتجع حضرتك وصل فاتوره رقم : RON/2025/01052 يوجد في حسابك : 1170ج ممكن رقم متاح…" at bounding box center [744, 292] width 234 height 109
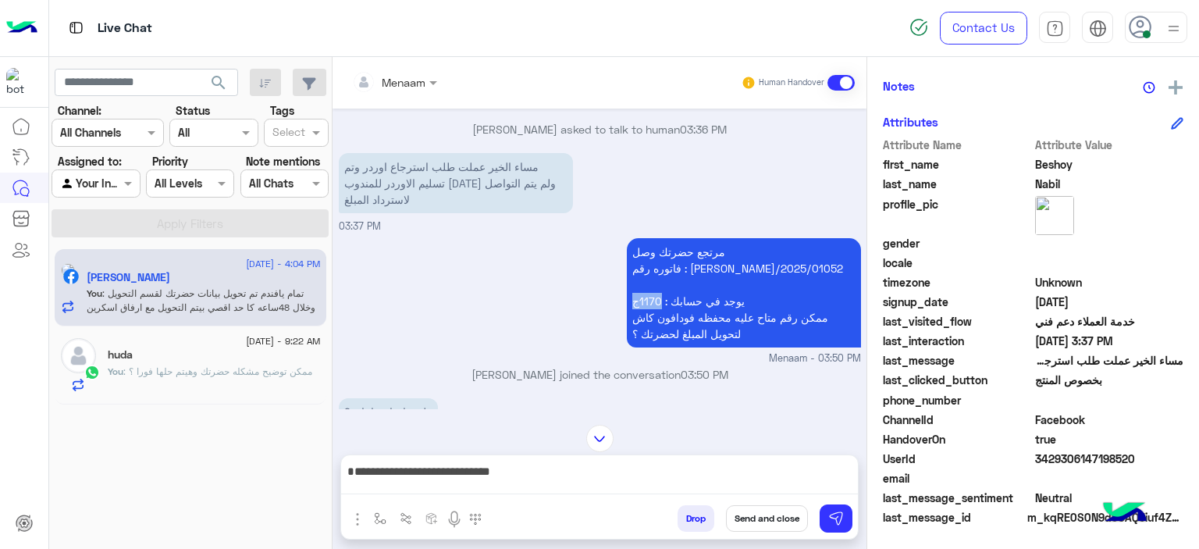
click at [639, 295] on p "مرتجع حضرتك وصل فاتوره رقم : RON/2025/01052 يوجد في حسابك : 1170ج ممكن رقم متاح…" at bounding box center [744, 292] width 234 height 109
copy p "1170ج"
click at [646, 486] on textarea "**********" at bounding box center [600, 482] width 518 height 23
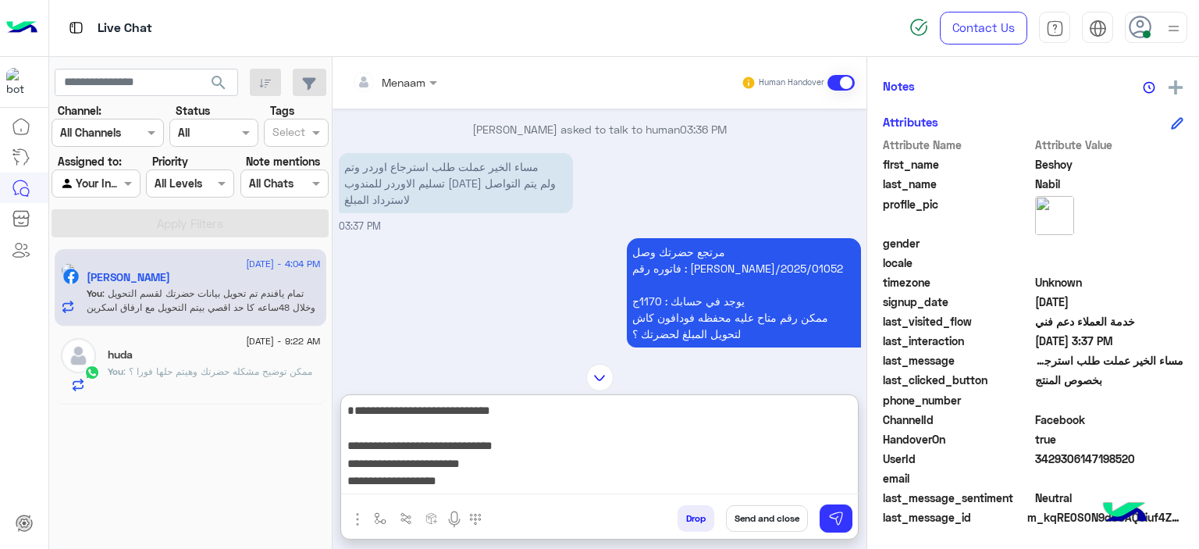
click at [702, 464] on textarea "**********" at bounding box center [600, 448] width 518 height 94
paste textarea "*****"
click at [714, 486] on textarea "**********" at bounding box center [600, 448] width 518 height 94
click at [673, 418] on textarea "**********" at bounding box center [600, 448] width 518 height 94
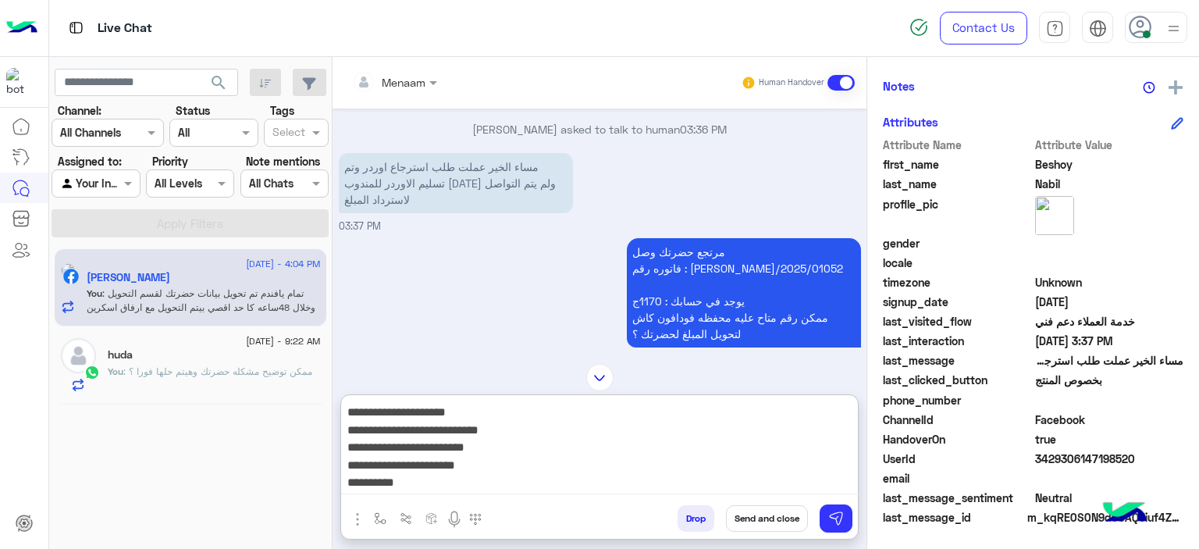
paste textarea "**********"
click at [684, 444] on textarea "**********" at bounding box center [600, 448] width 518 height 94
click at [700, 458] on textarea "**********" at bounding box center [600, 448] width 518 height 94
paste textarea "****"
drag, startPoint x: 807, startPoint y: 490, endPoint x: 792, endPoint y: 486, distance: 15.2
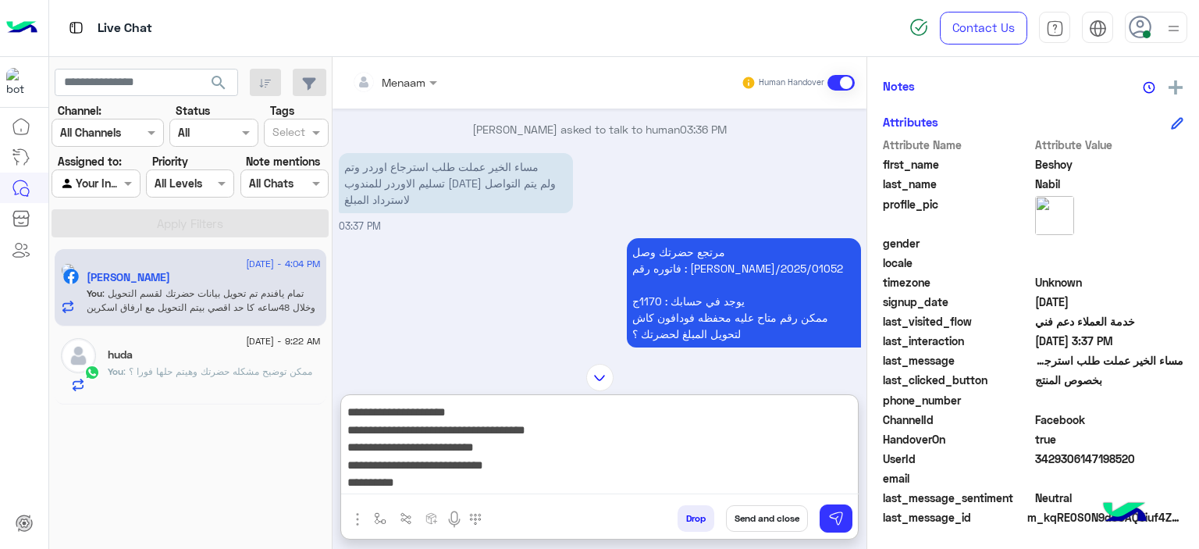
click at [805, 490] on textarea "**********" at bounding box center [600, 448] width 518 height 94
click at [792, 483] on textarea "**********" at bounding box center [600, 448] width 518 height 94
click at [782, 477] on textarea "**********" at bounding box center [600, 448] width 518 height 94
paste textarea "********"
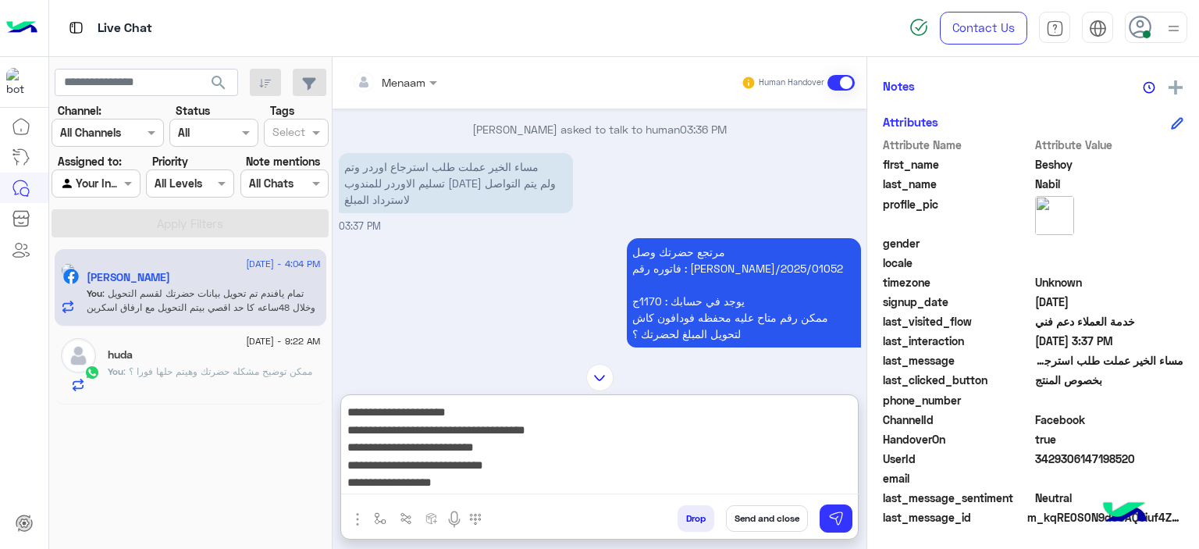
click at [1073, 460] on span "3429306147198520" at bounding box center [1109, 459] width 149 height 16
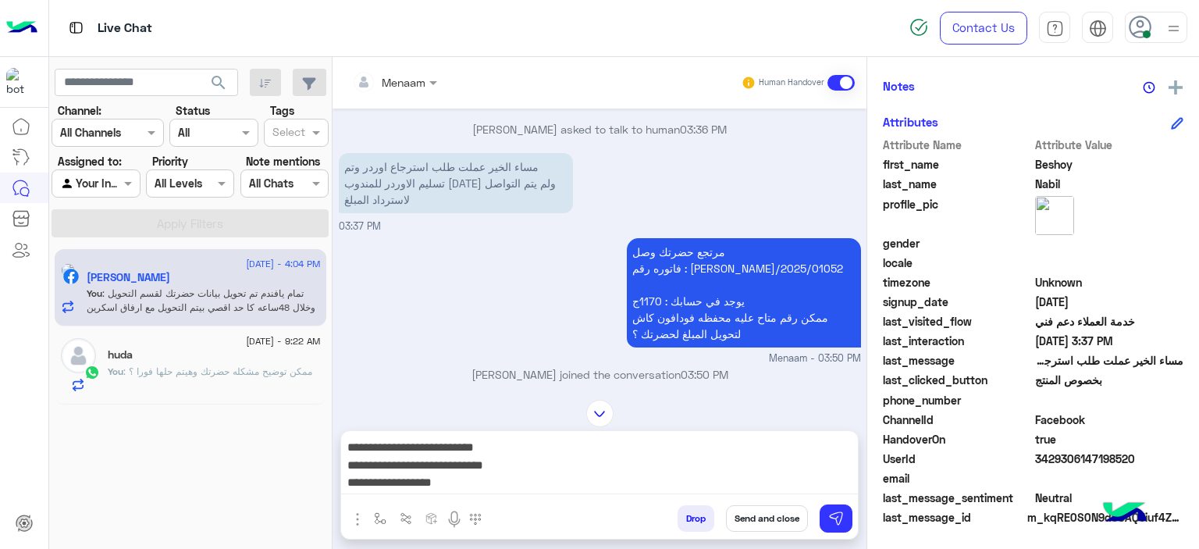
click at [1073, 460] on span "3429306147198520" at bounding box center [1109, 459] width 149 height 16
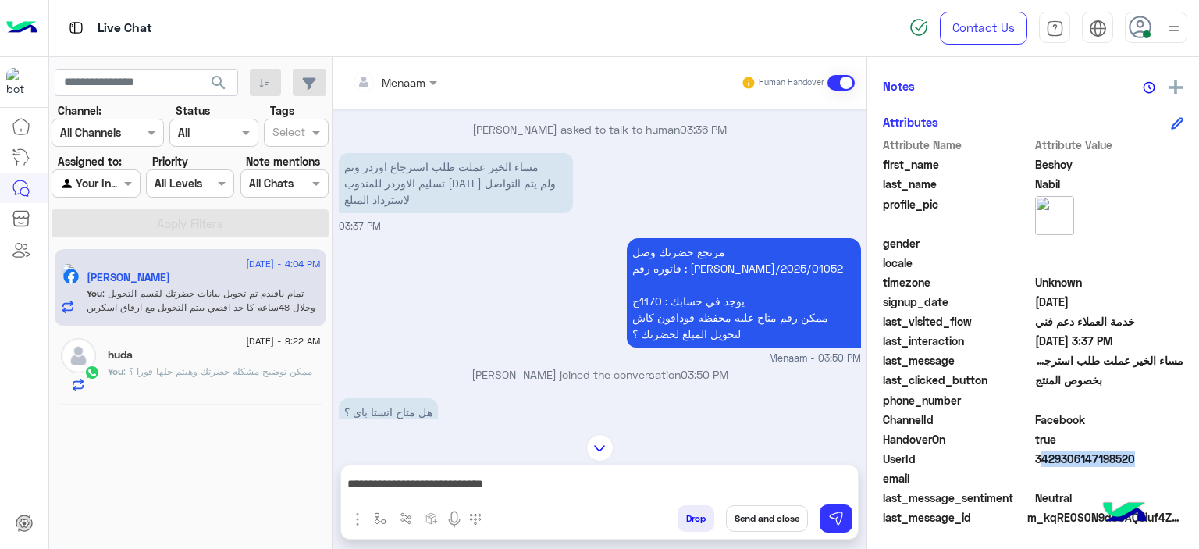
click at [1073, 460] on span "3429306147198520" at bounding box center [1109, 459] width 149 height 16
copy span "3429306147198520"
click at [663, 482] on textarea "**********" at bounding box center [600, 482] width 518 height 23
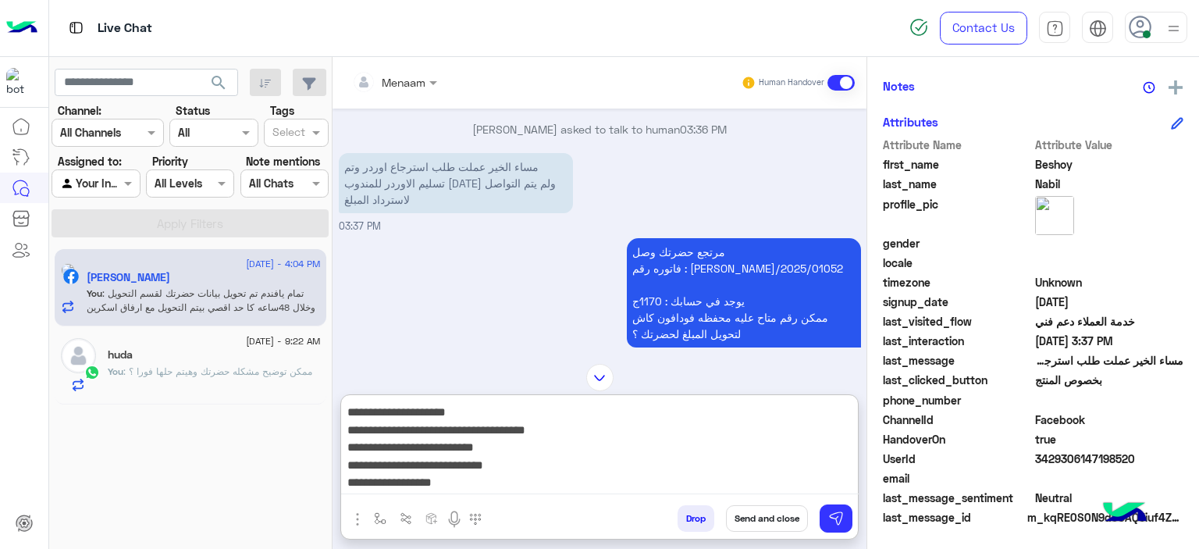
click at [775, 466] on textarea "**********" at bounding box center [600, 448] width 518 height 94
paste textarea "**********"
type textarea "**********"
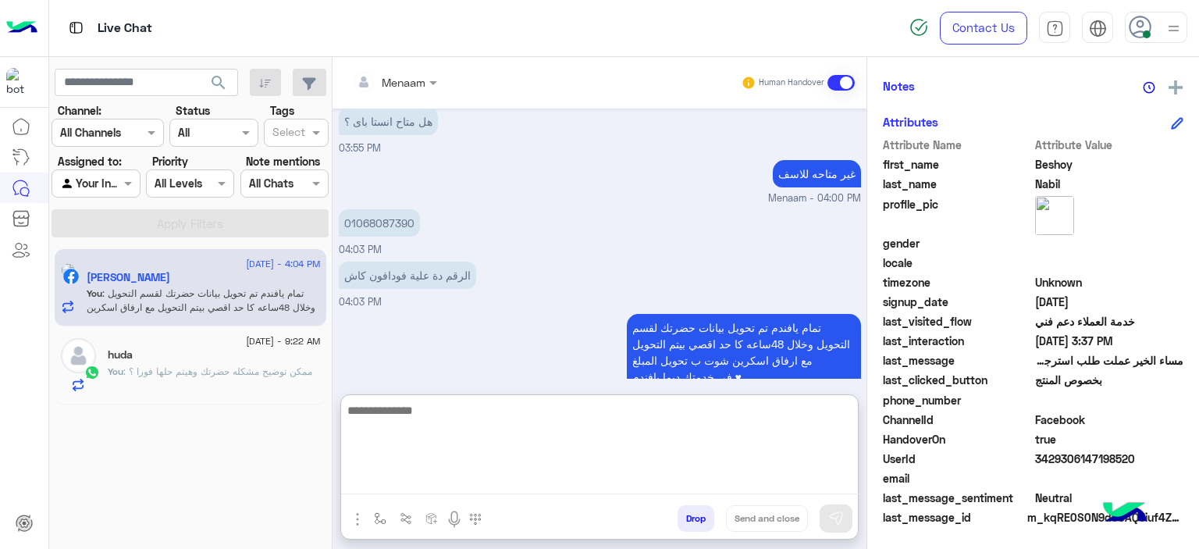
scroll to position [4320, 0]
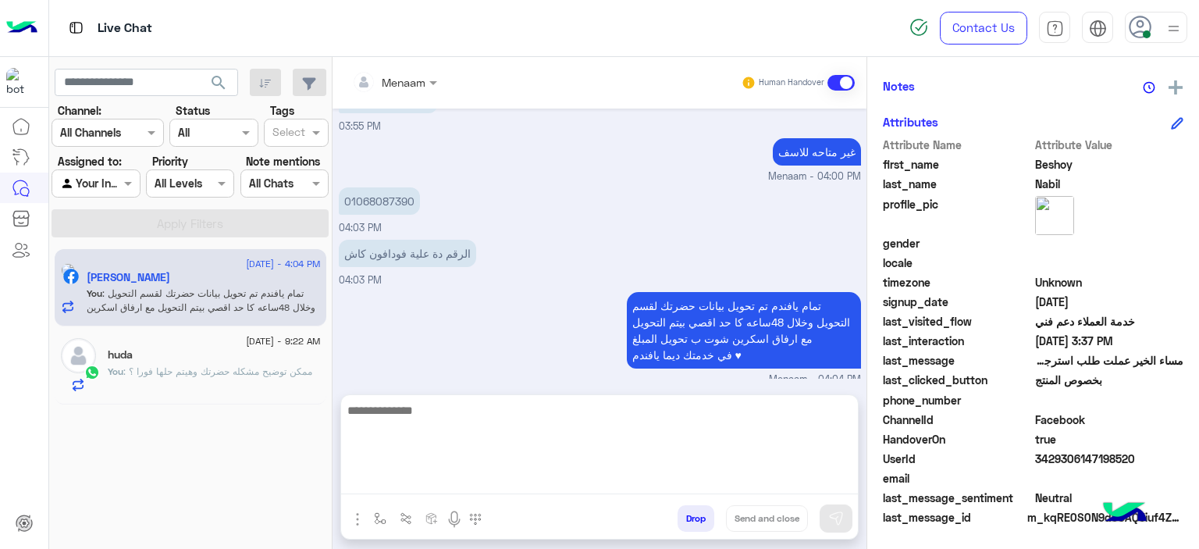
click at [694, 522] on button "Drop" at bounding box center [696, 518] width 37 height 27
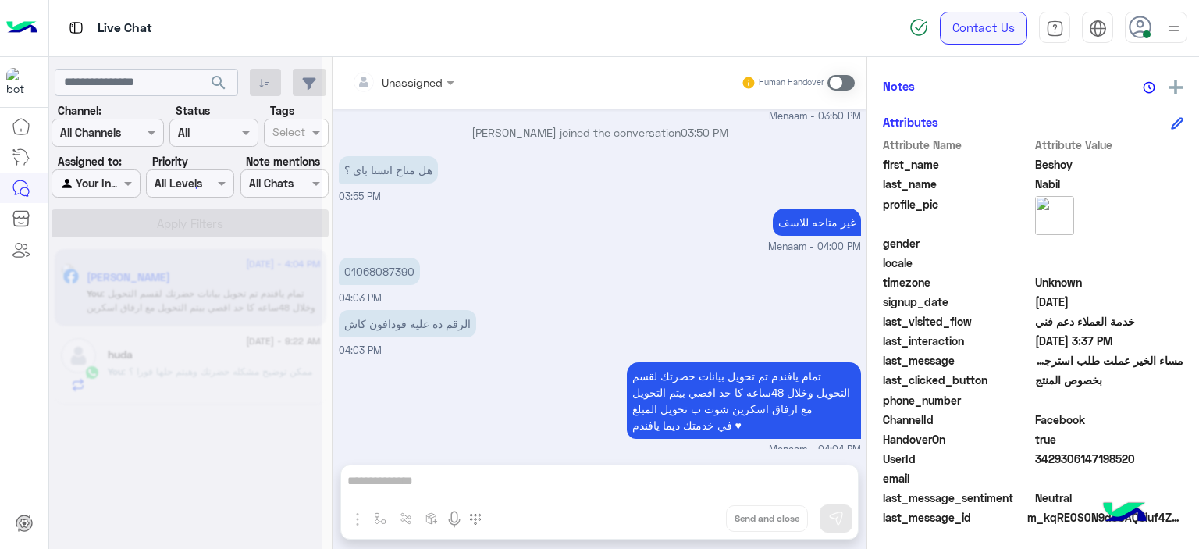
scroll to position [4279, 0]
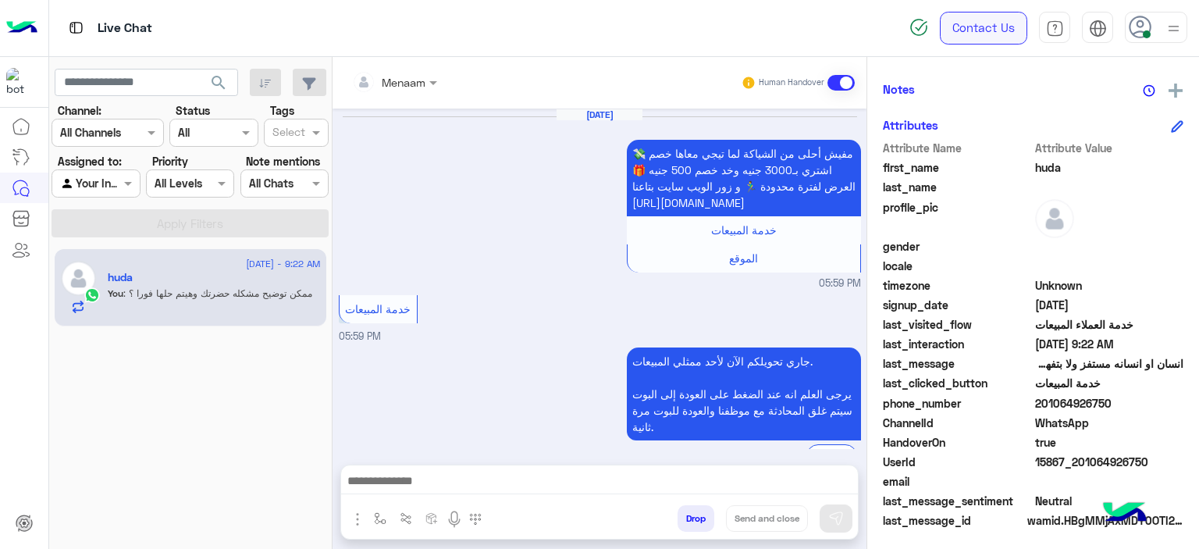
scroll to position [356, 0]
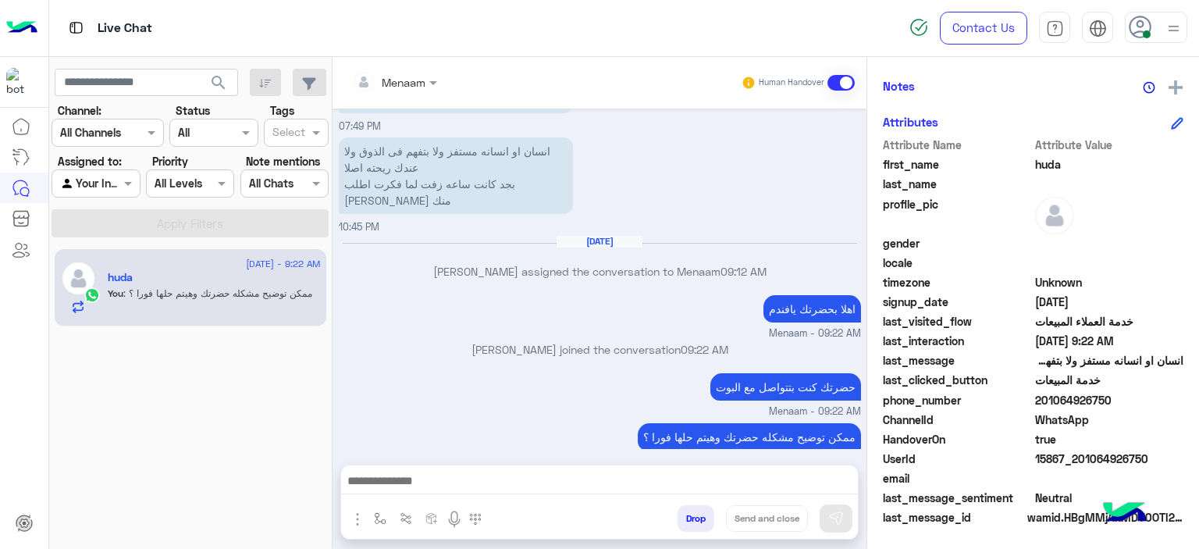
click at [707, 515] on button "Drop" at bounding box center [696, 518] width 37 height 27
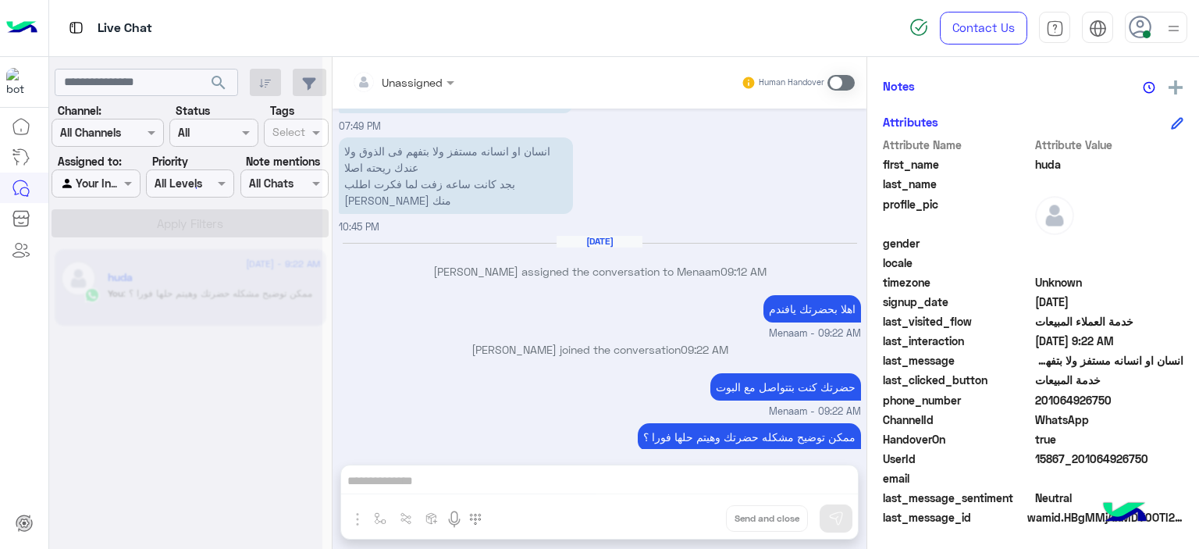
scroll to position [940, 0]
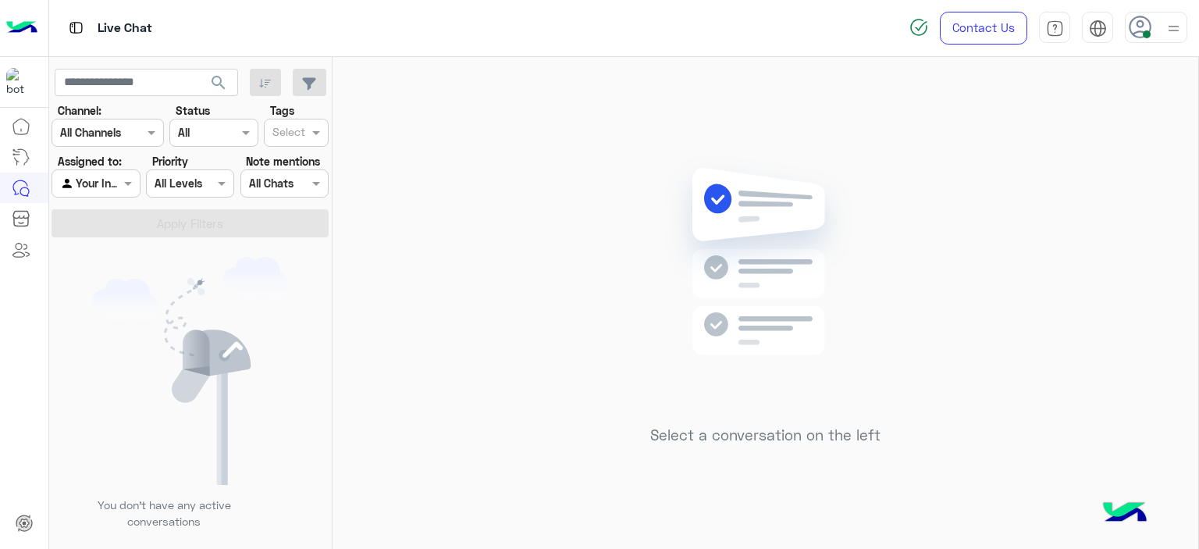
click at [1169, 38] on div at bounding box center [1174, 27] width 20 height 30
click at [1080, 227] on label "Offline" at bounding box center [1090, 222] width 170 height 28
click at [425, 158] on div "Select a conversation on the left" at bounding box center [766, 306] width 866 height 498
